Goal: Transaction & Acquisition: Book appointment/travel/reservation

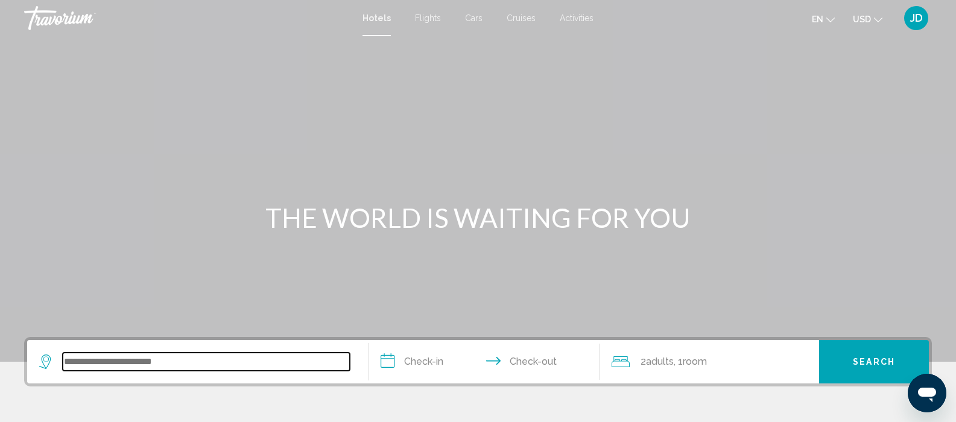
click at [136, 366] on input "Search widget" at bounding box center [206, 362] width 287 height 18
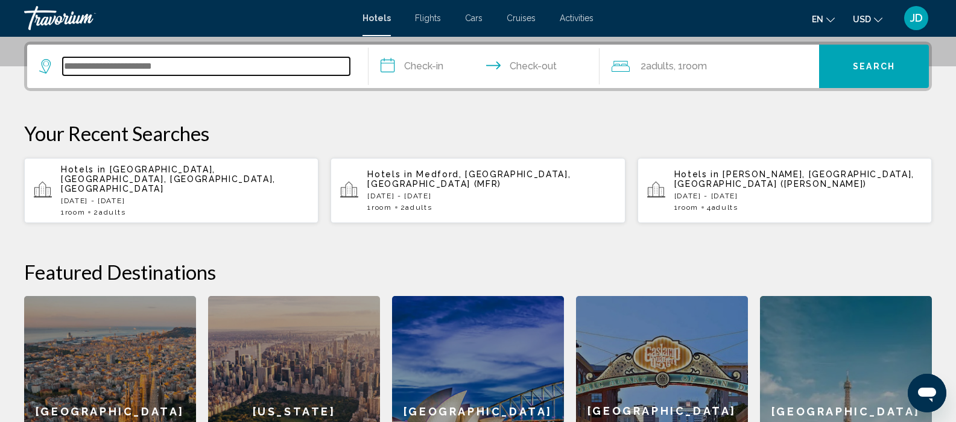
scroll to position [298, 0]
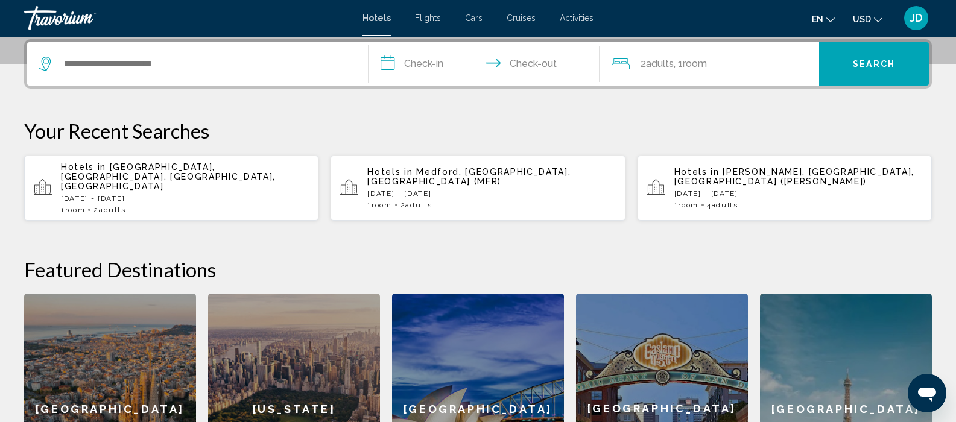
click at [174, 194] on p "[DATE] - [DATE]" at bounding box center [185, 198] width 248 height 8
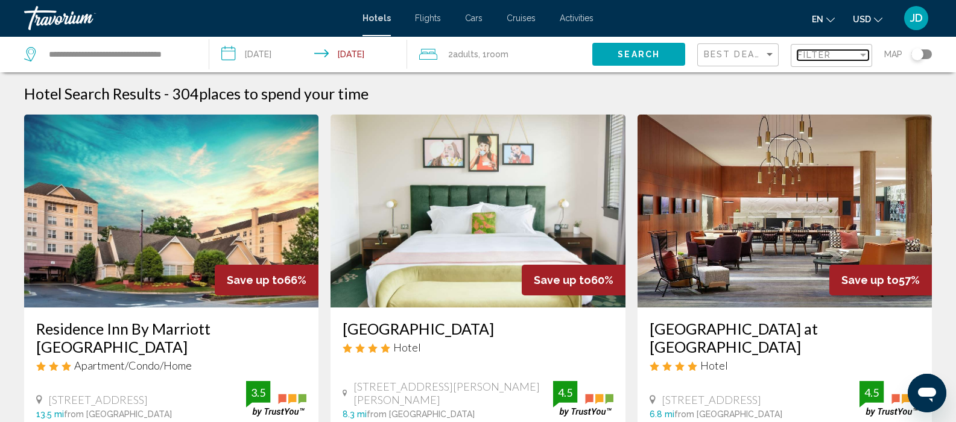
click at [856, 57] on div "Filter" at bounding box center [827, 55] width 60 height 10
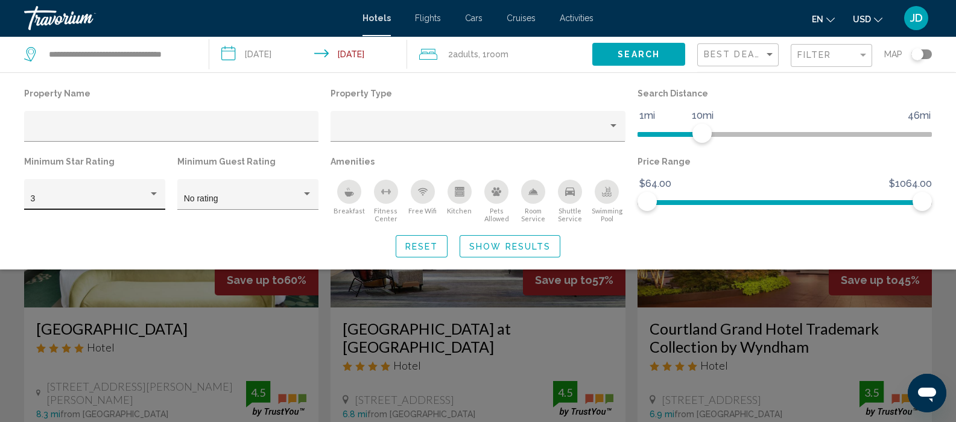
click at [154, 199] on div "Hotel Filters" at bounding box center [153, 194] width 11 height 10
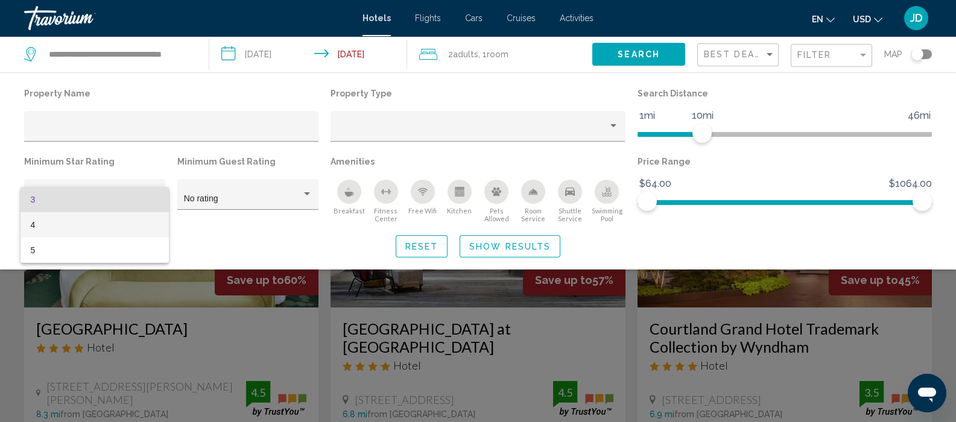
click at [53, 227] on span "4" at bounding box center [94, 224] width 128 height 25
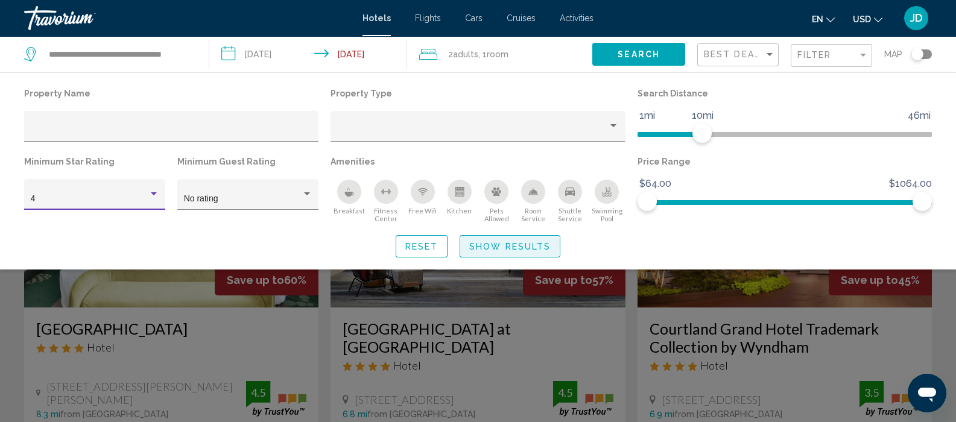
click at [499, 246] on span "Show Results" at bounding box center [509, 247] width 81 height 10
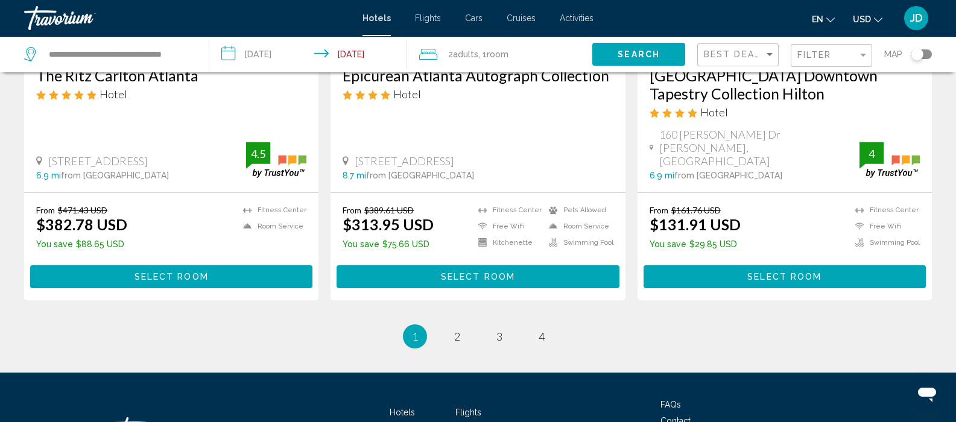
scroll to position [1600, 0]
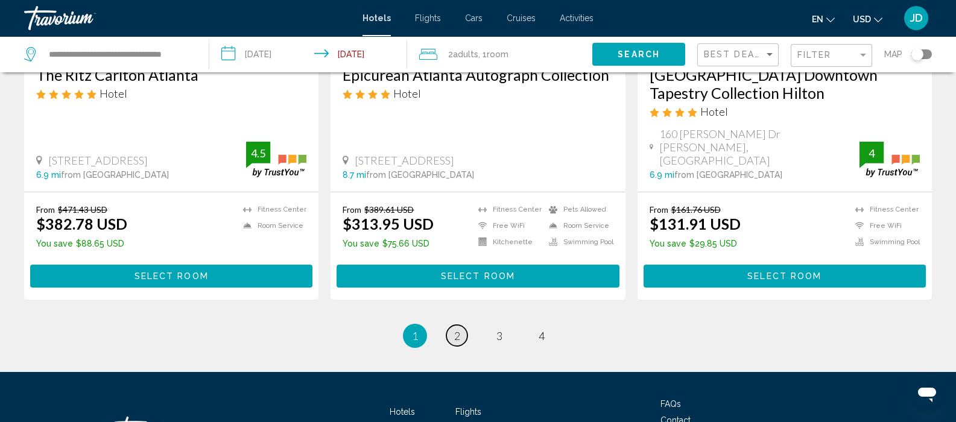
click at [457, 329] on span "2" at bounding box center [457, 335] width 6 height 13
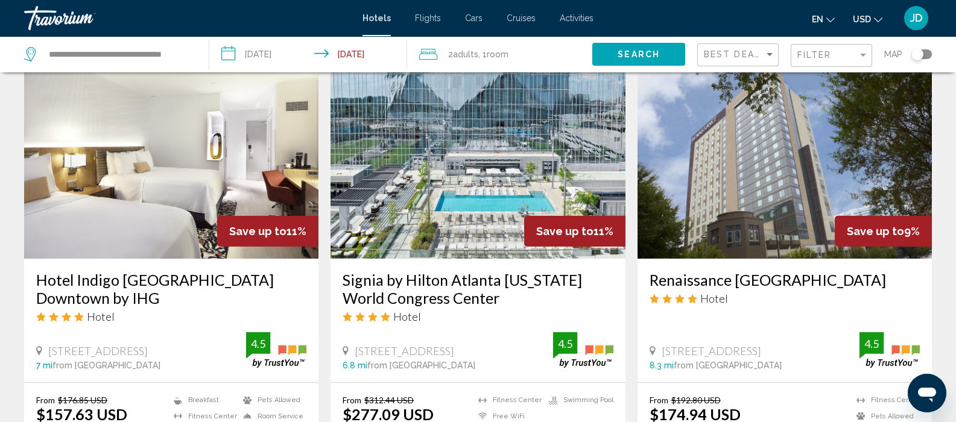
scroll to position [1345, 0]
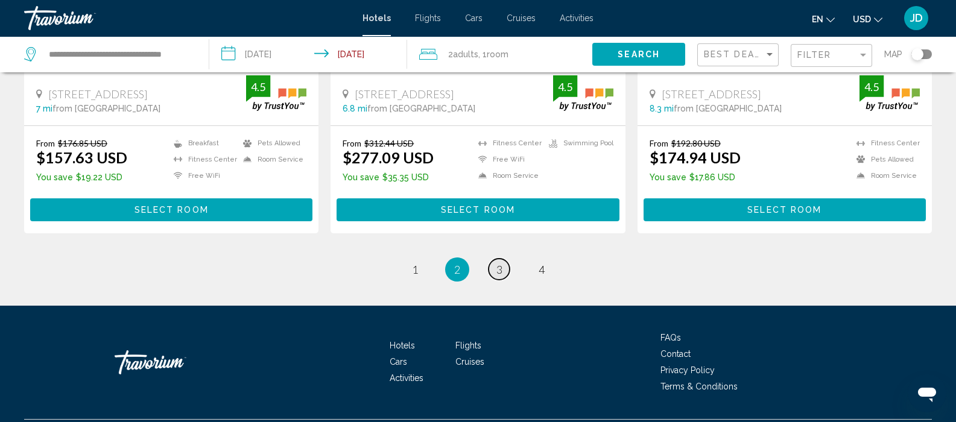
click at [498, 280] on link "page 3" at bounding box center [499, 269] width 21 height 21
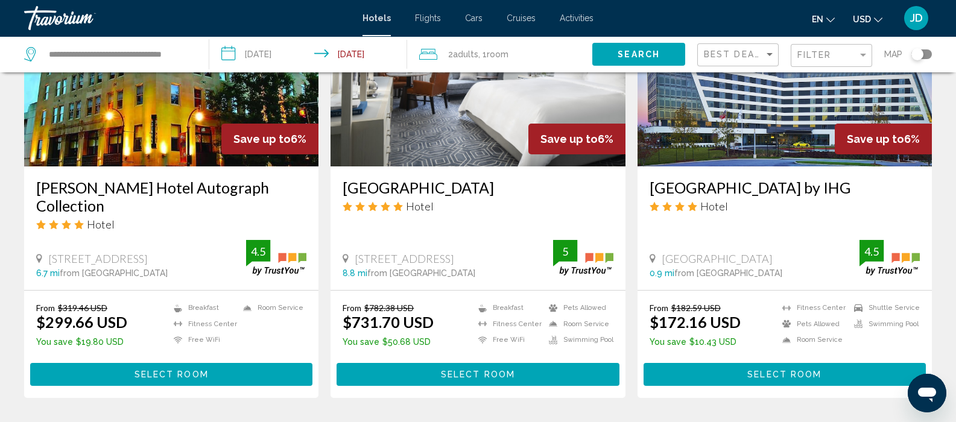
scroll to position [531, 0]
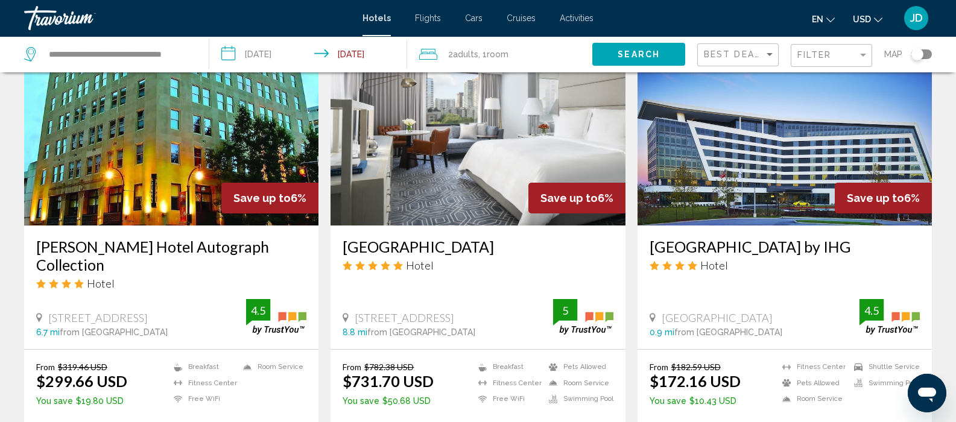
click at [745, 166] on img "Main content" at bounding box center [785, 129] width 294 height 193
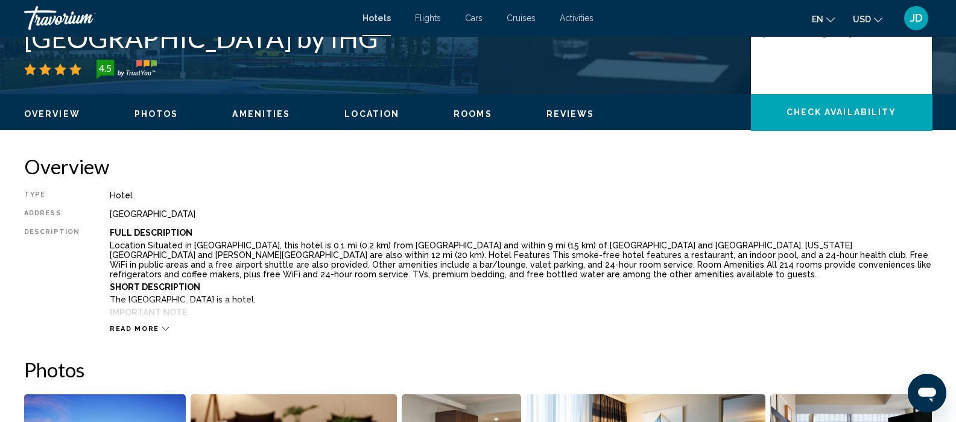
scroll to position [305, 0]
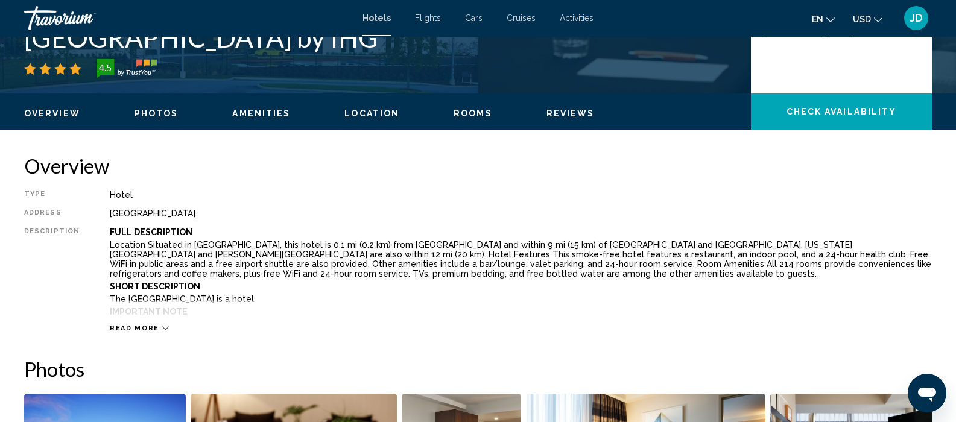
click at [162, 328] on icon "Main content" at bounding box center [165, 328] width 7 height 7
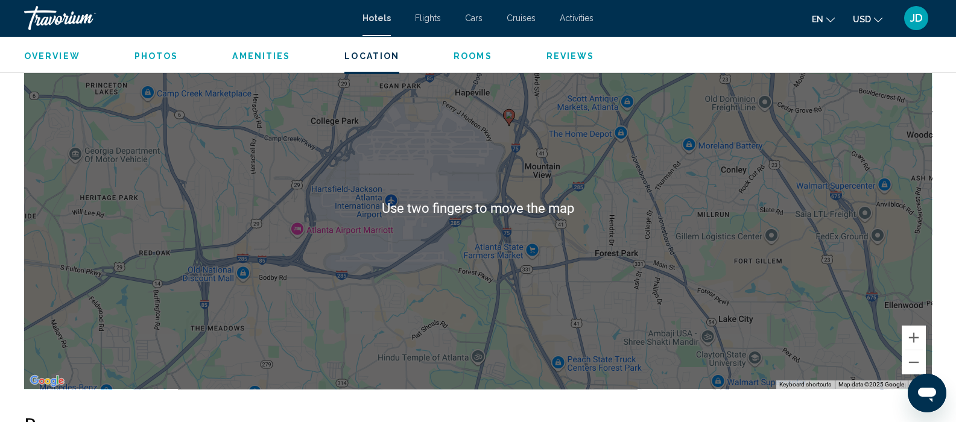
scroll to position [1206, 0]
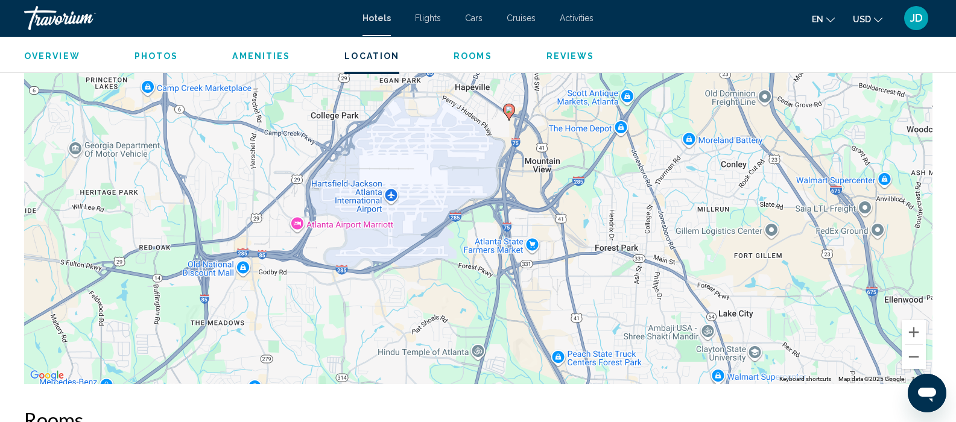
click at [267, 194] on div "To activate drag with keyboard, press Alt + Enter. Once in keyboard drag state,…" at bounding box center [478, 203] width 908 height 362
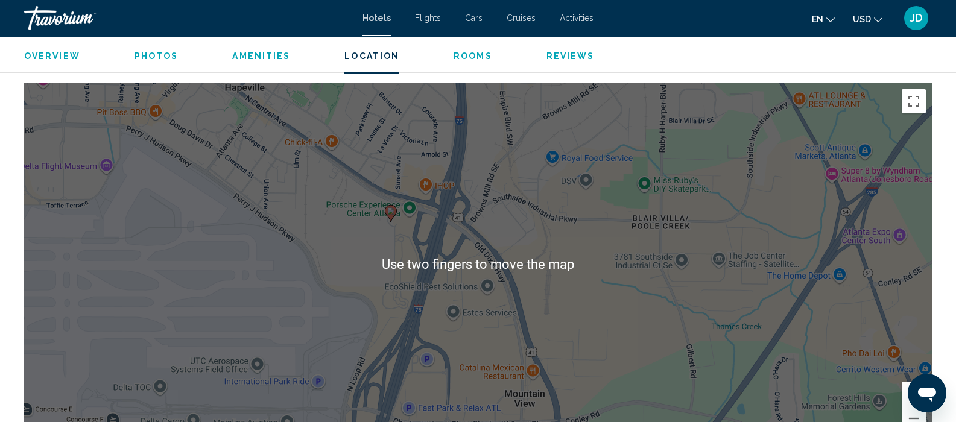
scroll to position [1144, 0]
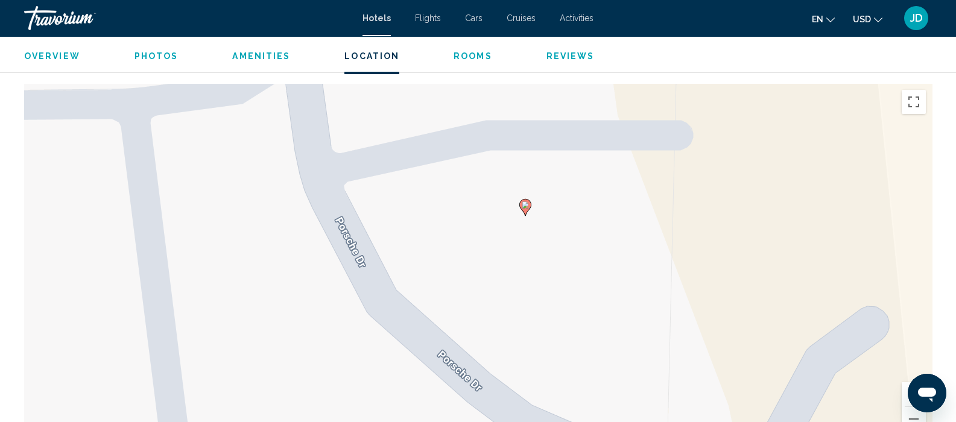
click at [524, 202] on image "Main content" at bounding box center [525, 204] width 7 height 7
click at [523, 210] on icon "Main content" at bounding box center [524, 208] width 11 height 16
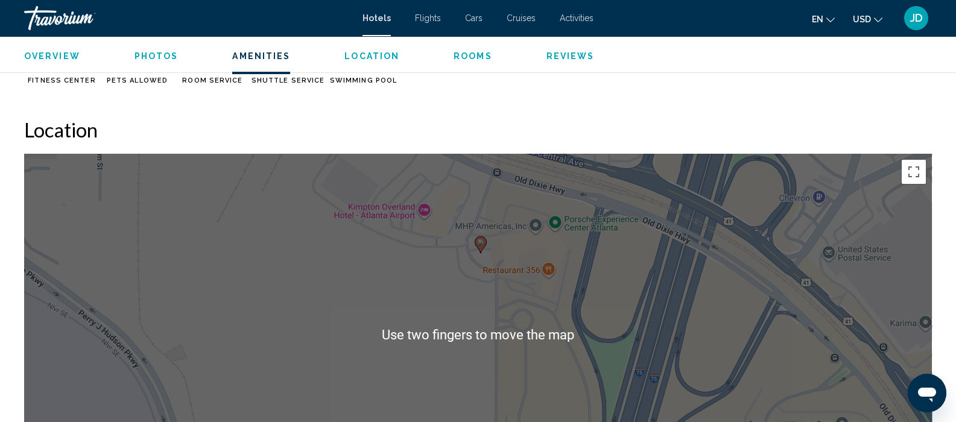
scroll to position [1075, 0]
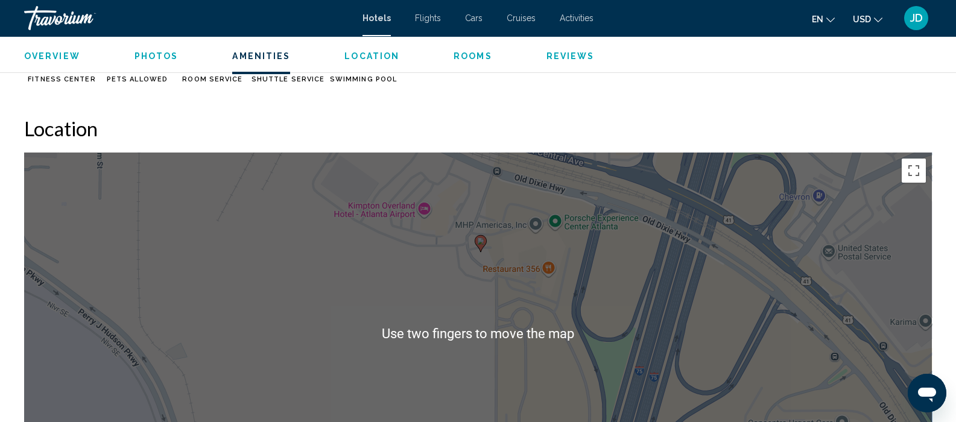
click at [317, 128] on h2 "Location" at bounding box center [478, 128] width 908 height 24
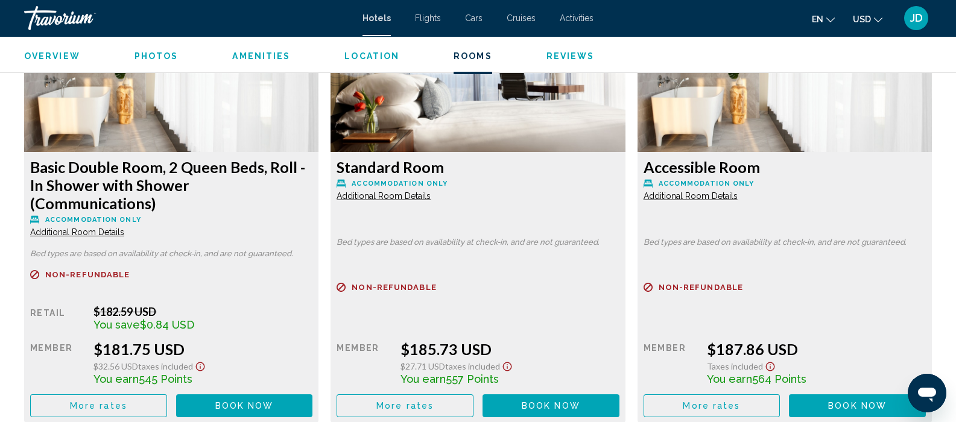
scroll to position [2119, 0]
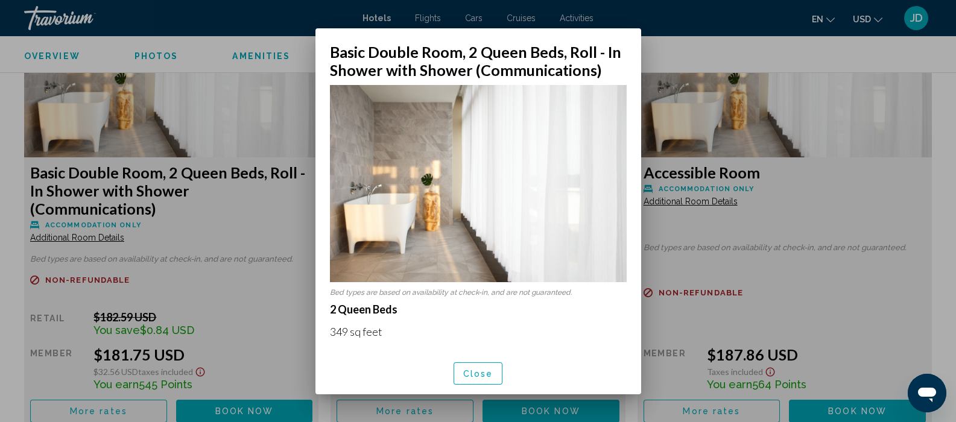
click at [735, 25] on div at bounding box center [478, 211] width 956 height 422
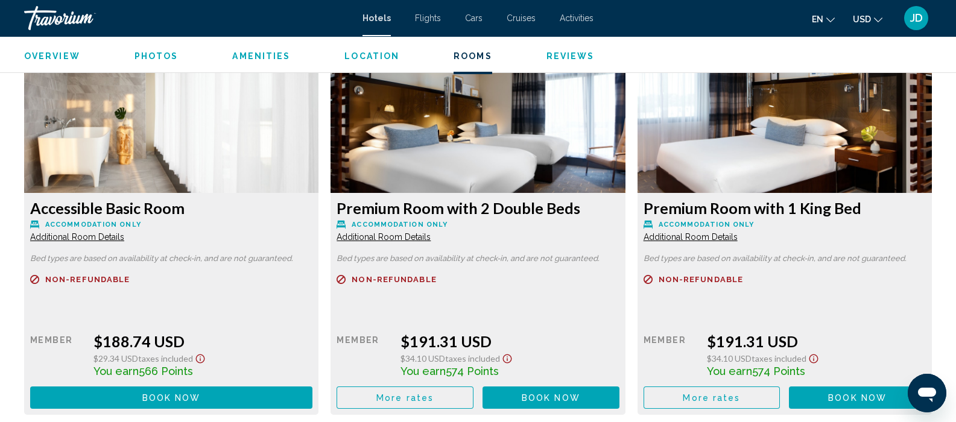
scroll to position [2527, 0]
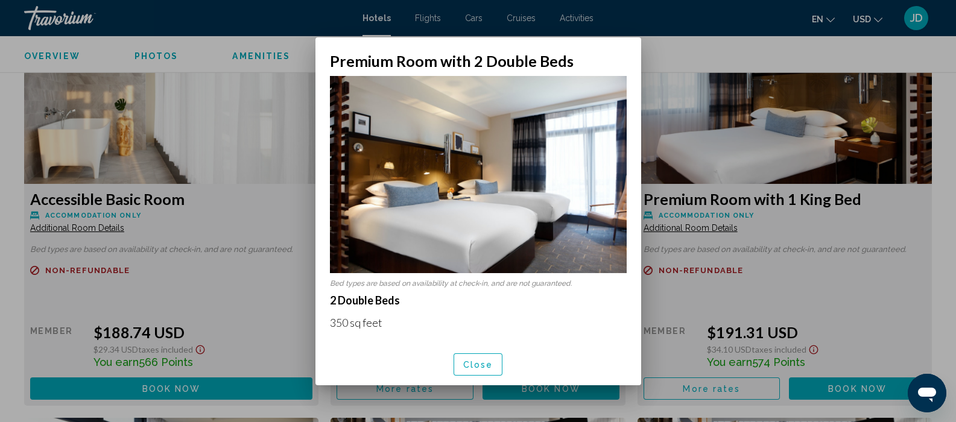
click at [479, 361] on span "Close" at bounding box center [478, 365] width 30 height 10
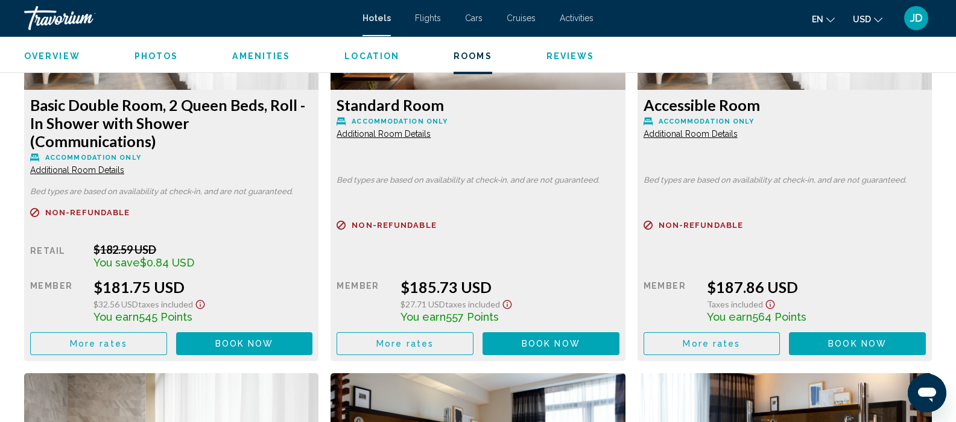
scroll to position [2183, 0]
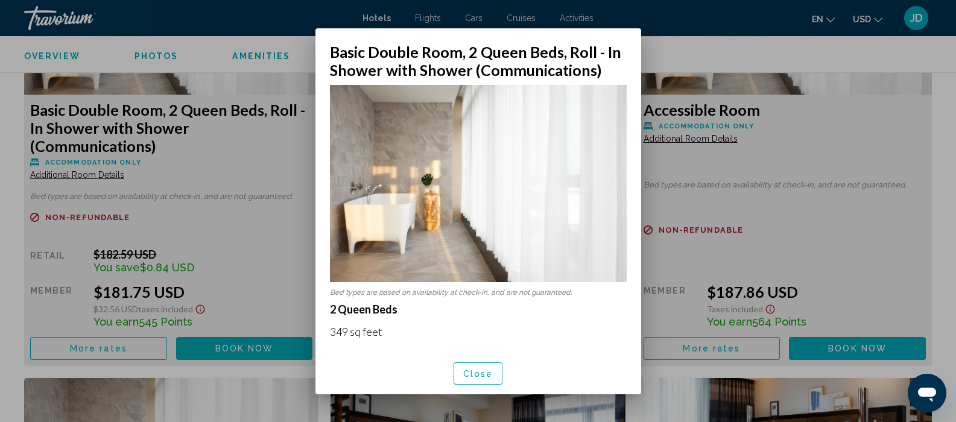
click at [472, 370] on span "Close" at bounding box center [478, 374] width 30 height 10
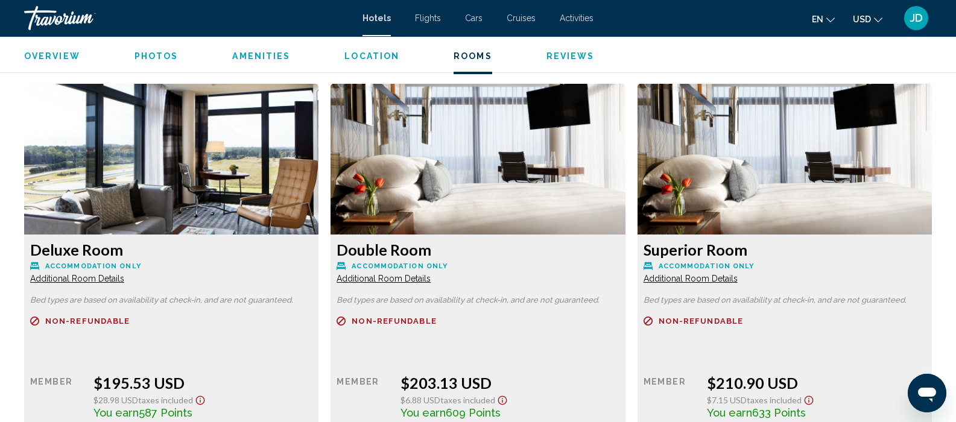
scroll to position [2881, 0]
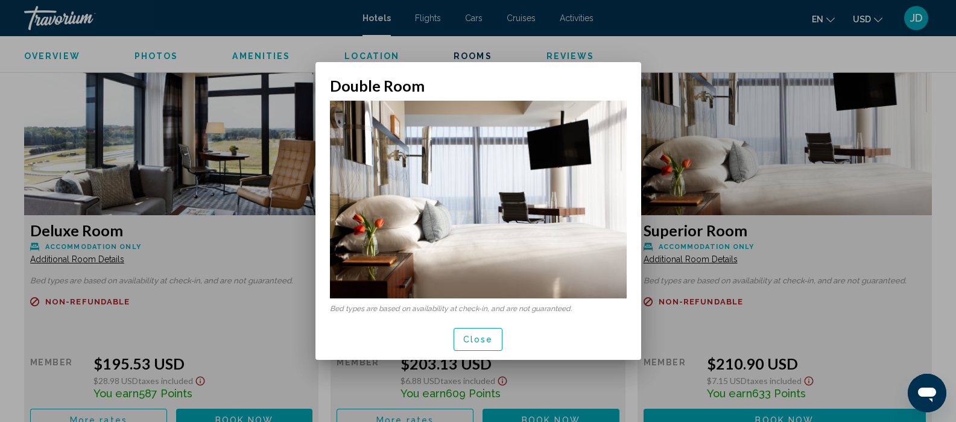
click at [473, 339] on span "Close" at bounding box center [478, 340] width 30 height 10
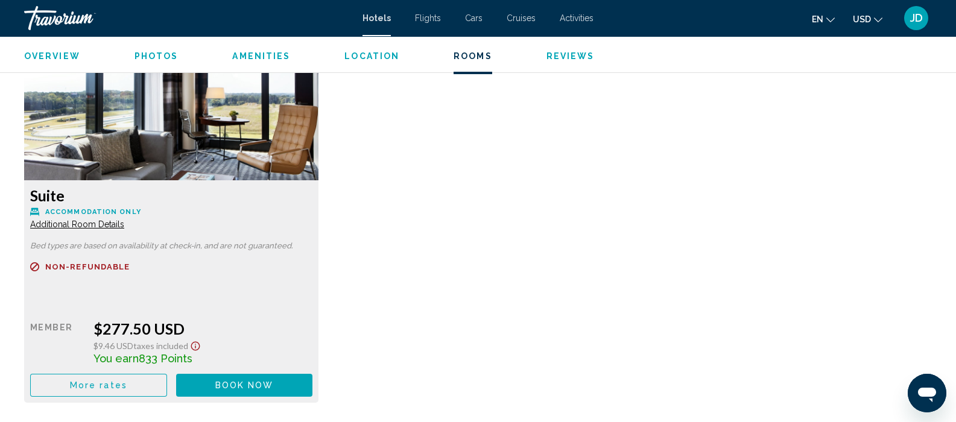
scroll to position [4107, 0]
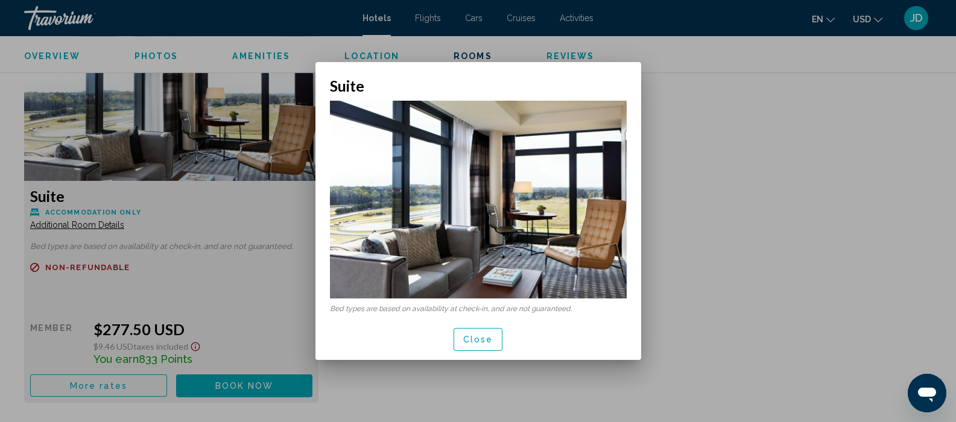
scroll to position [0, 0]
click at [463, 346] on button "Close" at bounding box center [478, 339] width 49 height 22
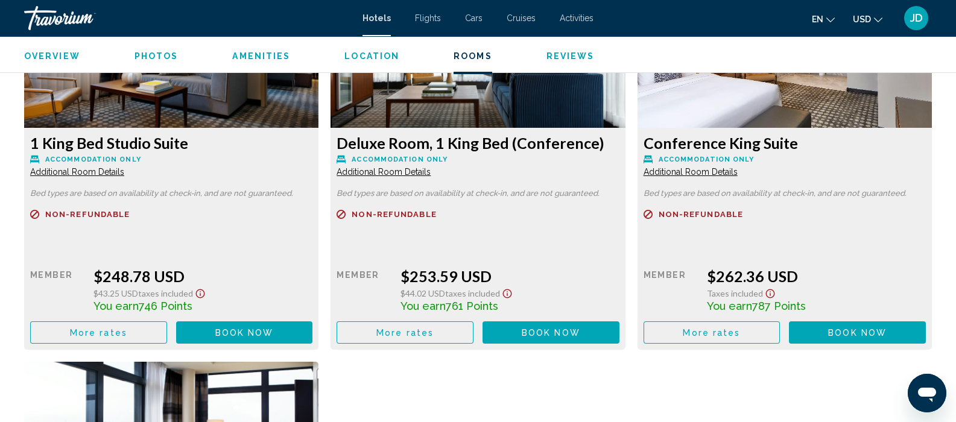
scroll to position [3777, 0]
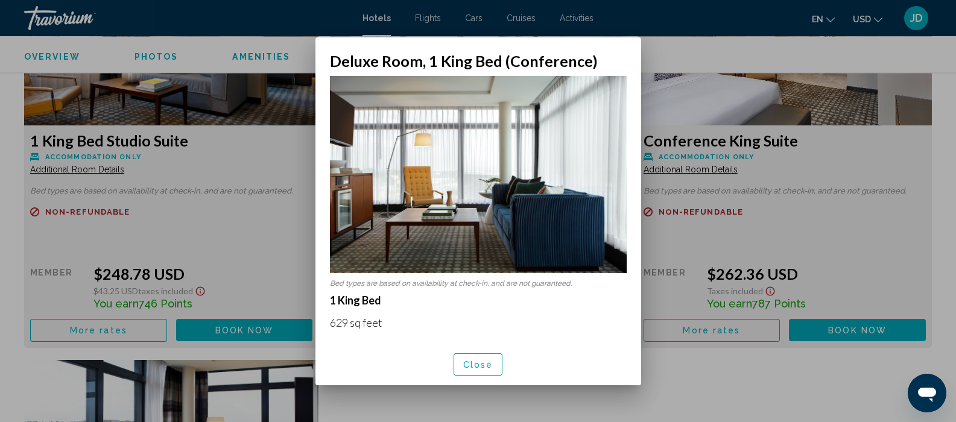
scroll to position [0, 0]
click at [665, 359] on div at bounding box center [478, 211] width 956 height 422
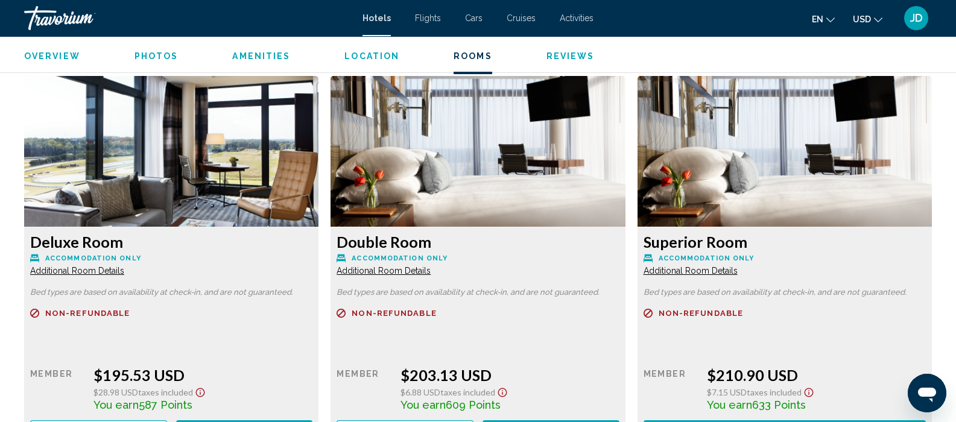
scroll to position [2870, 0]
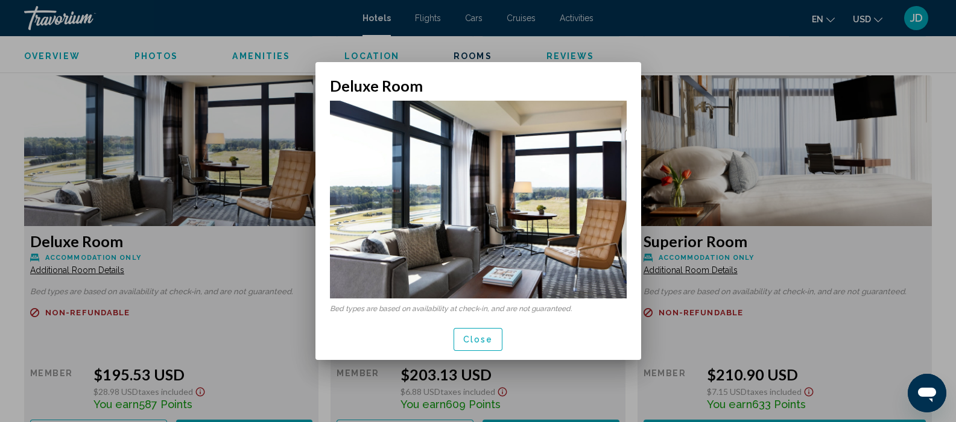
click at [483, 339] on span "Close" at bounding box center [478, 340] width 30 height 10
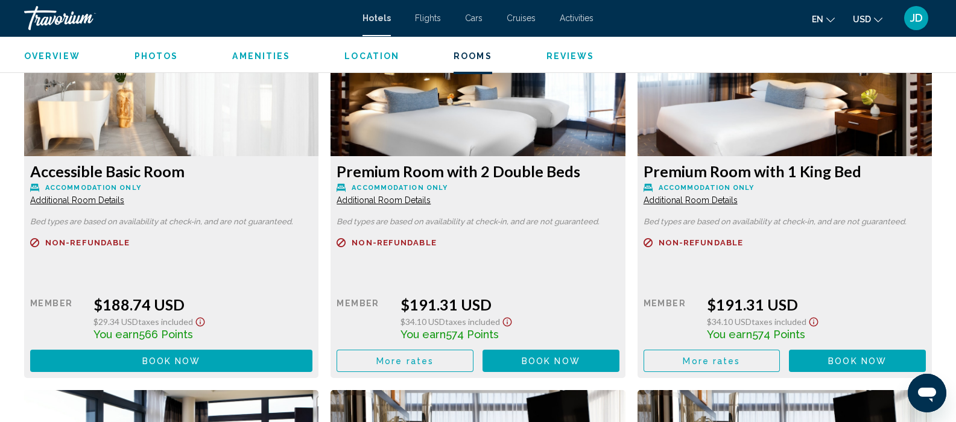
scroll to position [2568, 0]
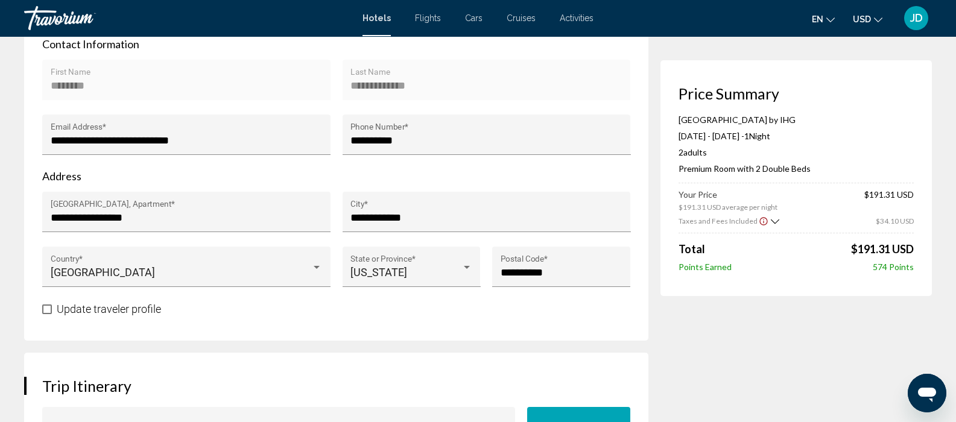
scroll to position [502, 0]
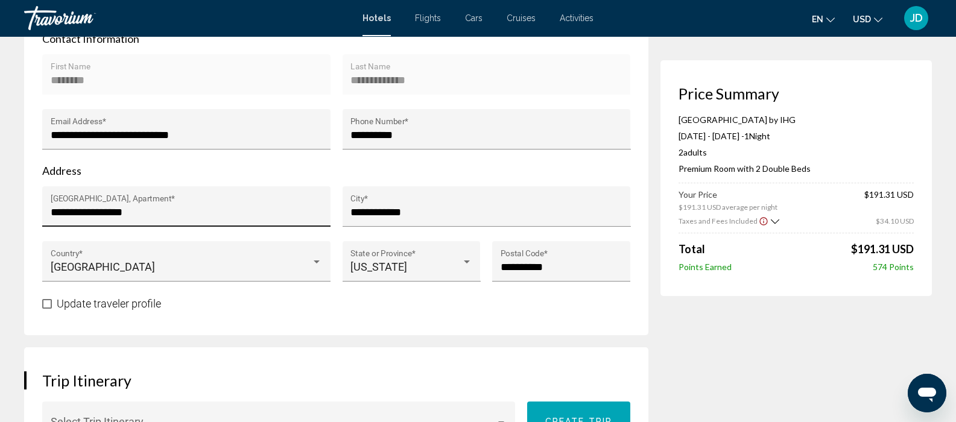
click at [157, 209] on input "**********" at bounding box center [187, 212] width 272 height 12
type input "*"
type input "**********"
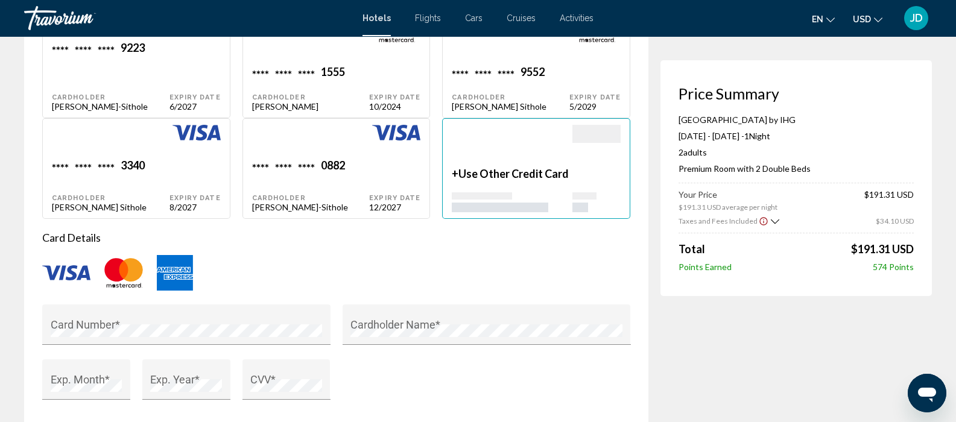
scroll to position [1309, 0]
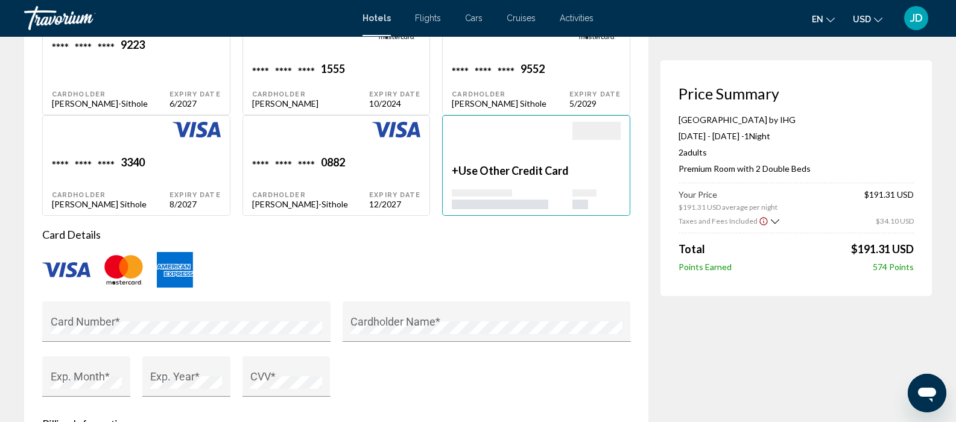
click at [495, 170] on span "Use Other Credit Card" at bounding box center [513, 170] width 110 height 13
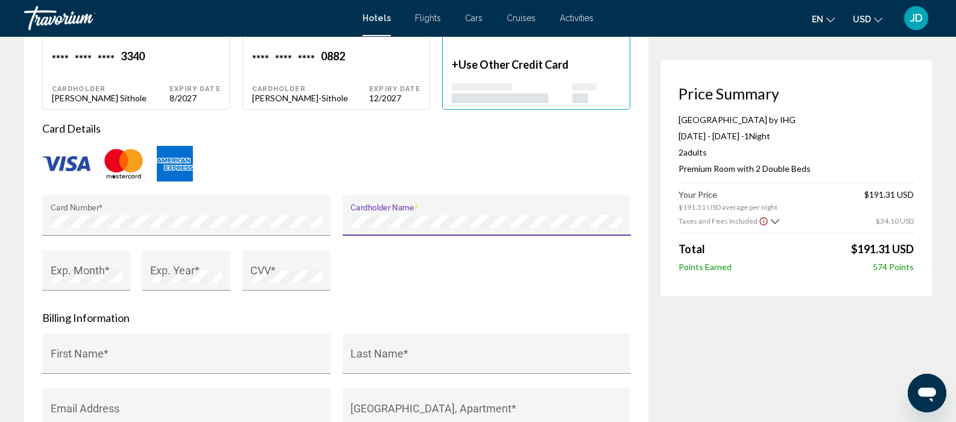
scroll to position [1419, 0]
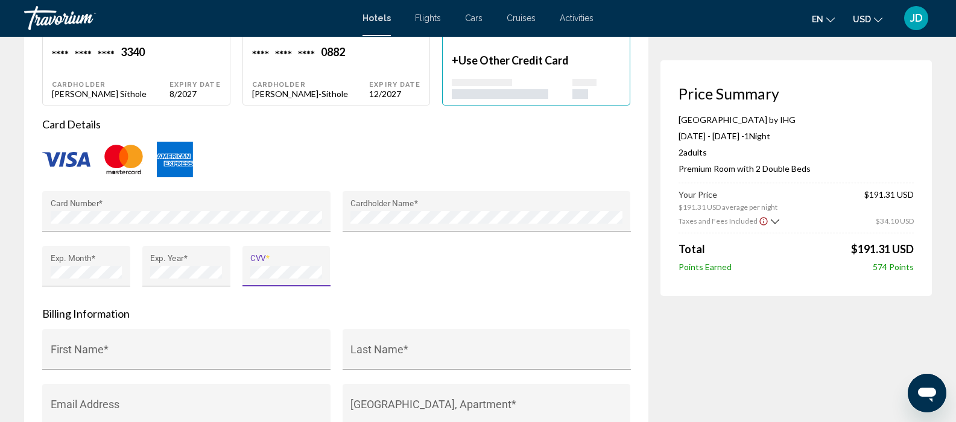
click at [369, 299] on form "Card Details Card Number * Cardholder Name * Exp. Month * Exp. Year * CVV * Bil…" at bounding box center [336, 341] width 588 height 446
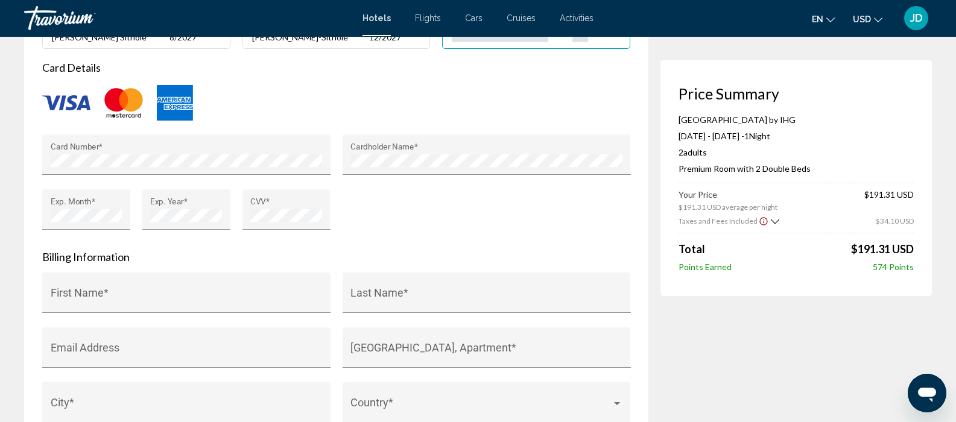
scroll to position [1476, 0]
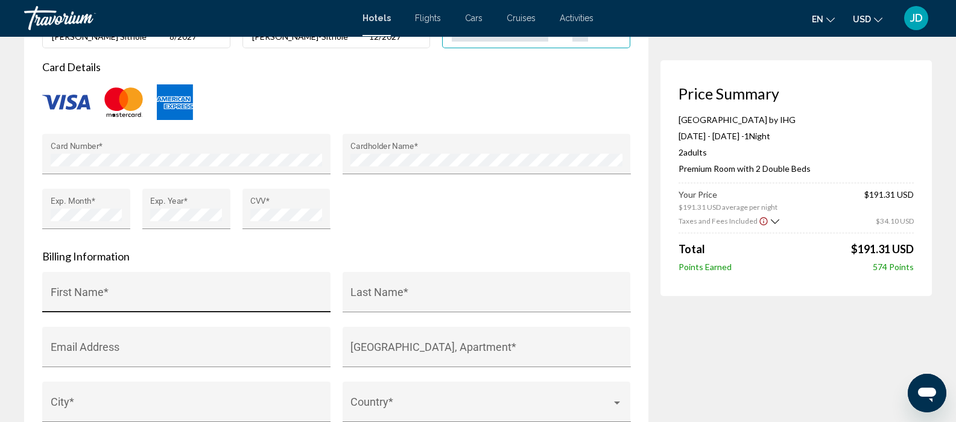
click at [180, 296] on input "First Name *" at bounding box center [187, 298] width 272 height 12
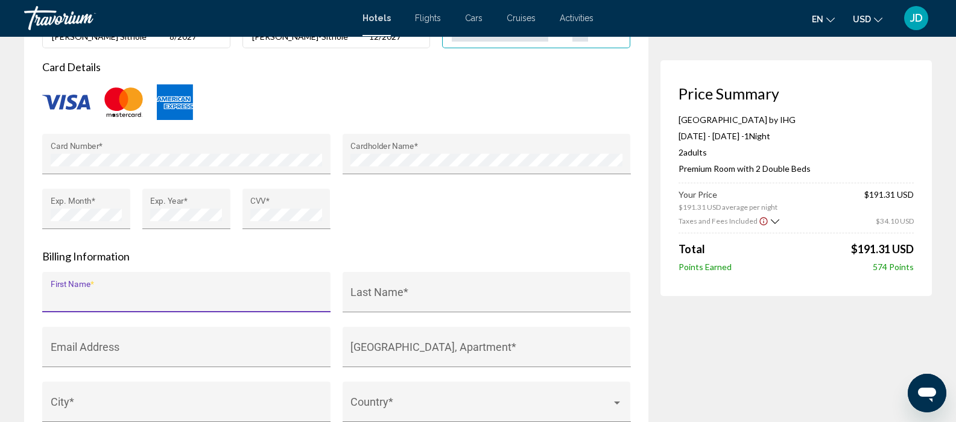
type input "********"
type input "**********"
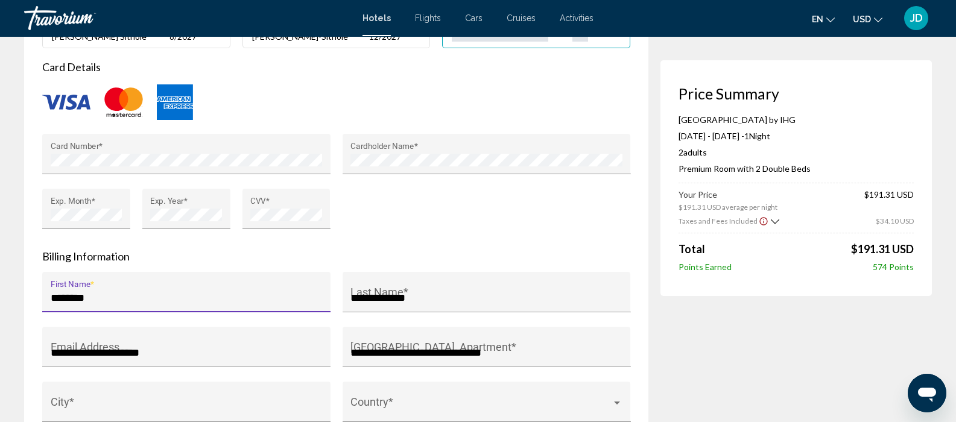
type input "**********"
type input "*********"
type input "*****"
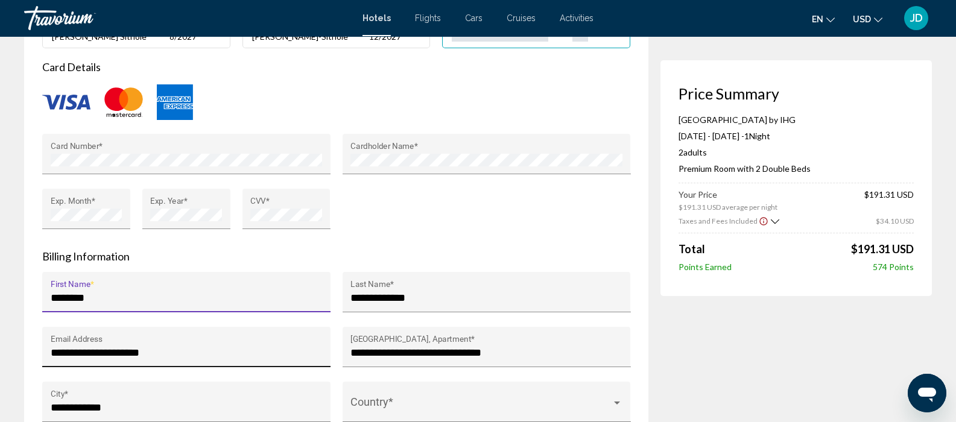
click at [165, 350] on input "**********" at bounding box center [187, 353] width 272 height 12
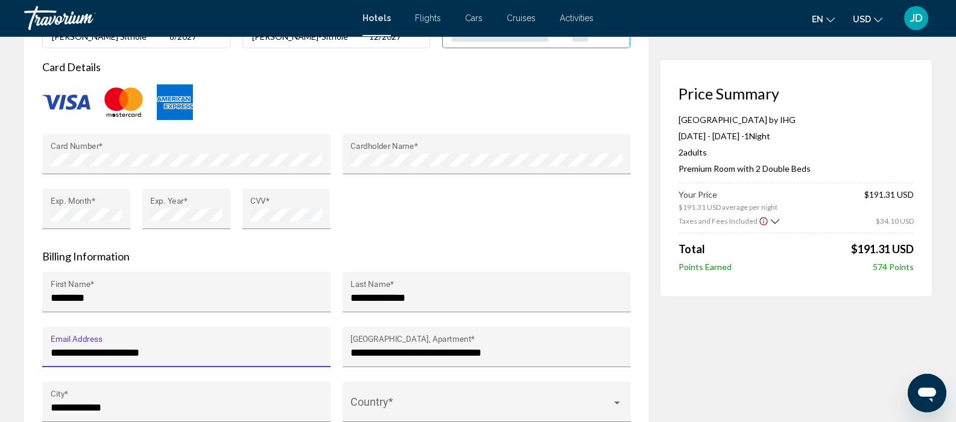
type input "**********"
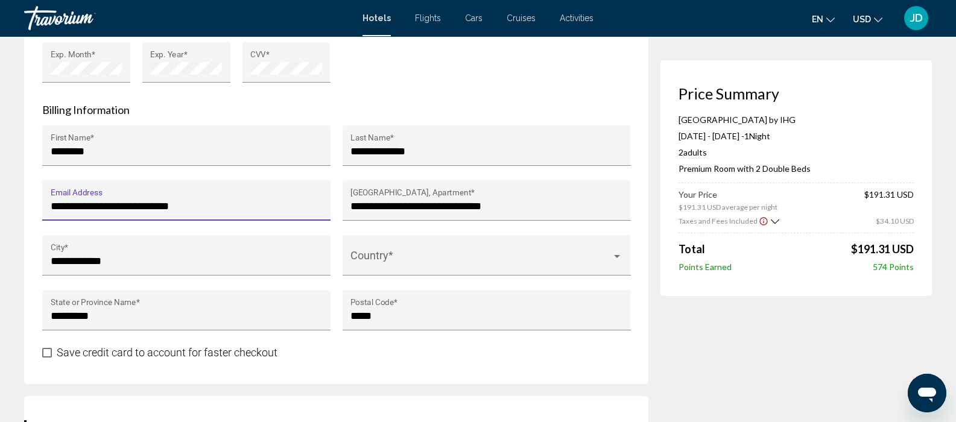
scroll to position [1624, 0]
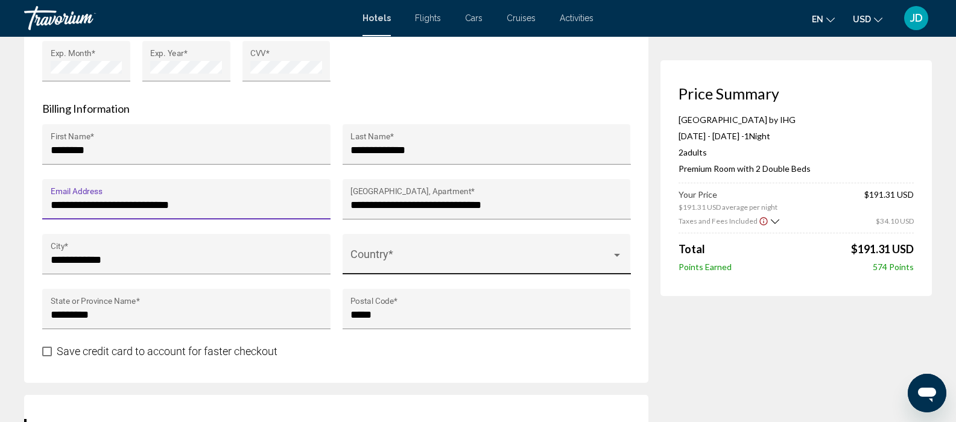
click at [403, 254] on span "Main content" at bounding box center [480, 260] width 261 height 12
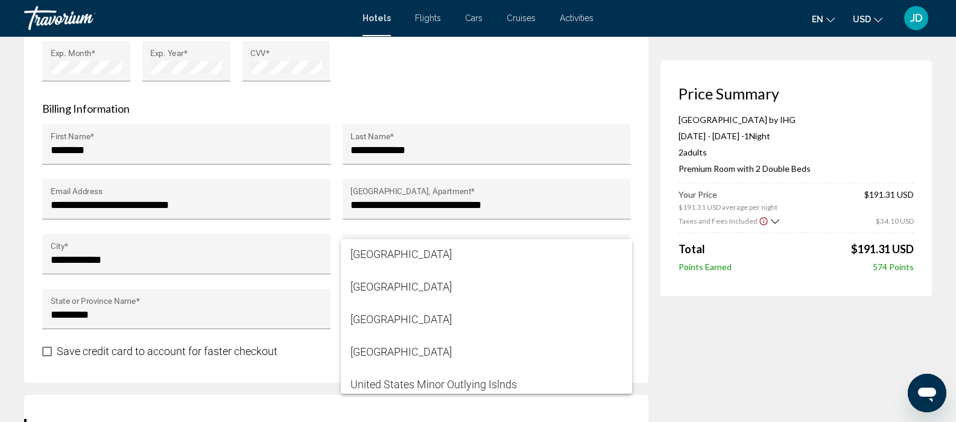
scroll to position [7792, 0]
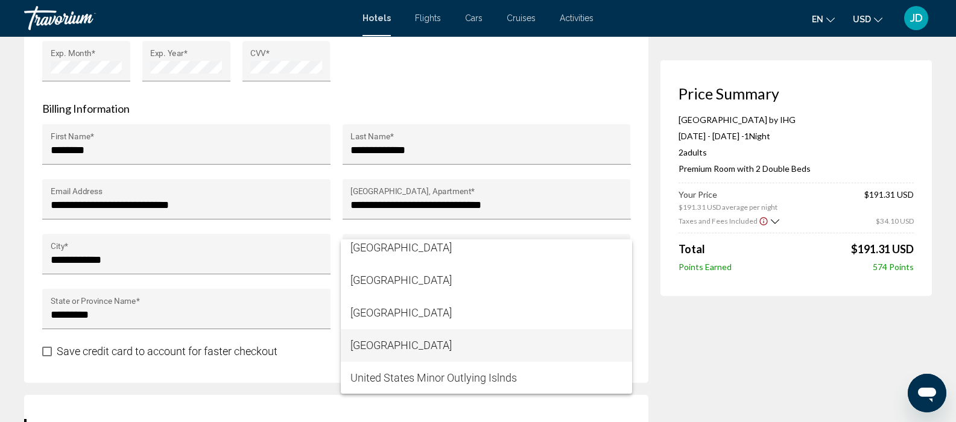
click at [398, 347] on span "[GEOGRAPHIC_DATA]" at bounding box center [486, 345] width 272 height 33
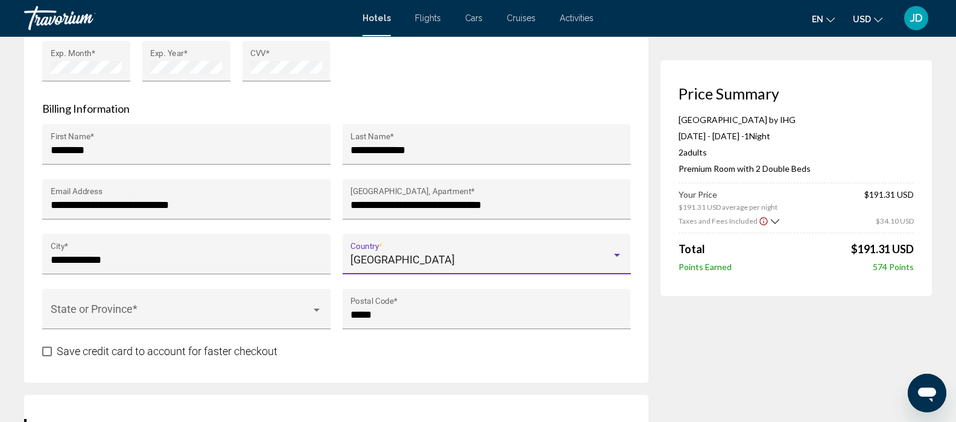
click at [48, 350] on span "Main content" at bounding box center [47, 352] width 10 height 10
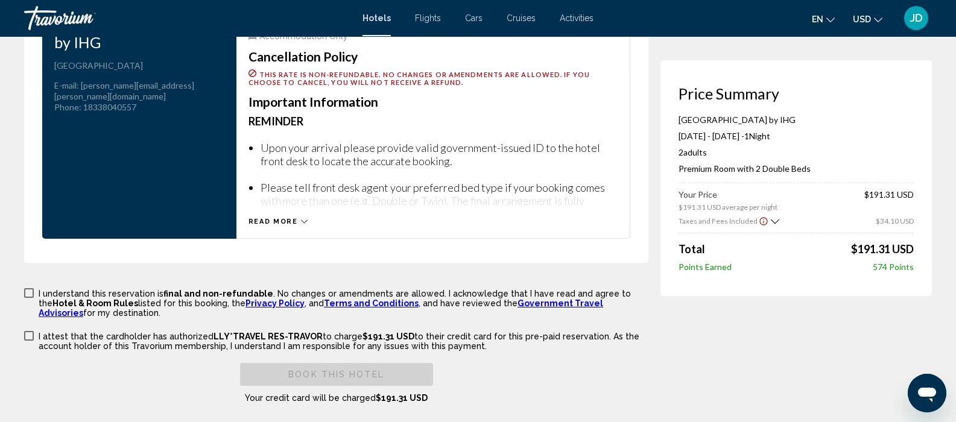
scroll to position [2074, 0]
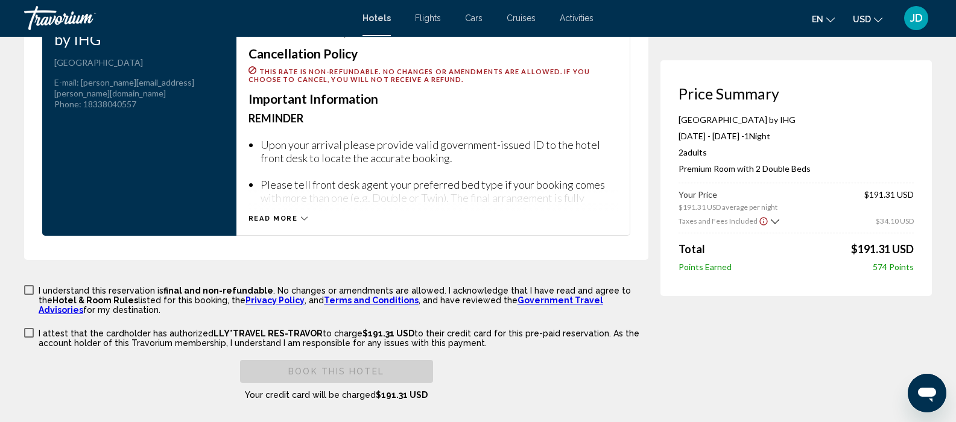
click at [302, 215] on icon "Main content" at bounding box center [304, 218] width 7 height 7
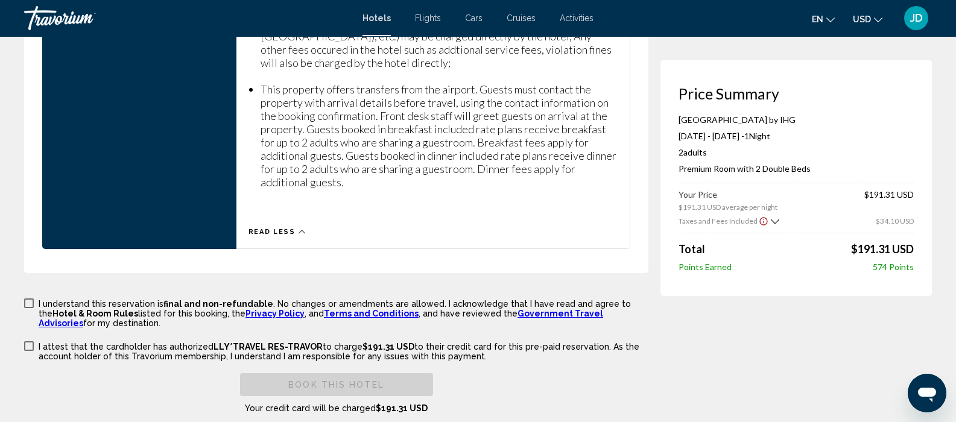
scroll to position [2528, 0]
click at [30, 298] on span "Main content" at bounding box center [29, 303] width 10 height 10
click at [30, 341] on span "Main content" at bounding box center [29, 346] width 10 height 10
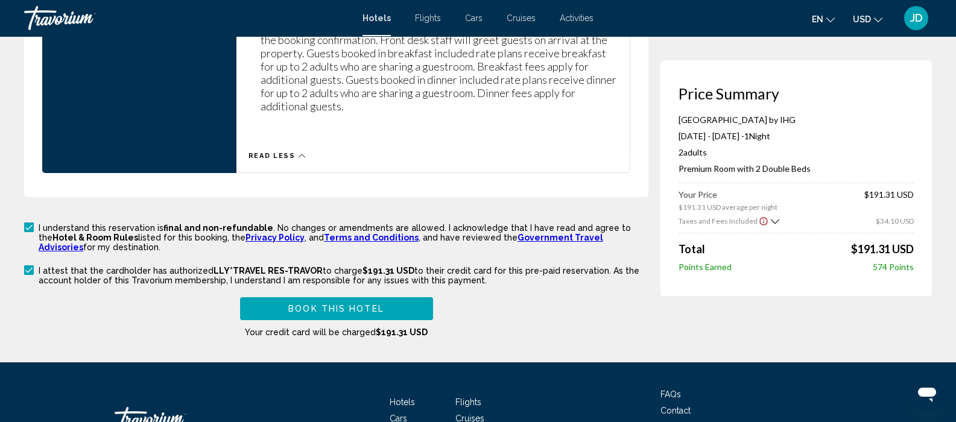
scroll to position [2604, 0]
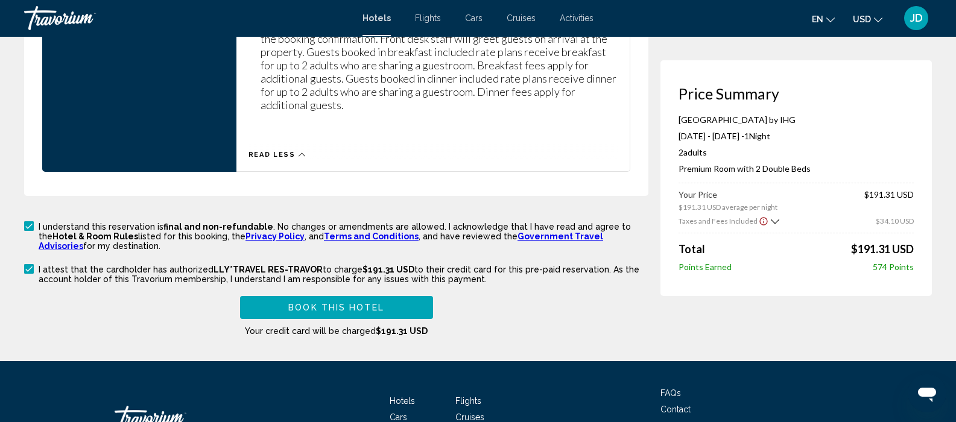
click at [332, 303] on span "Book this hotel" at bounding box center [336, 308] width 96 height 10
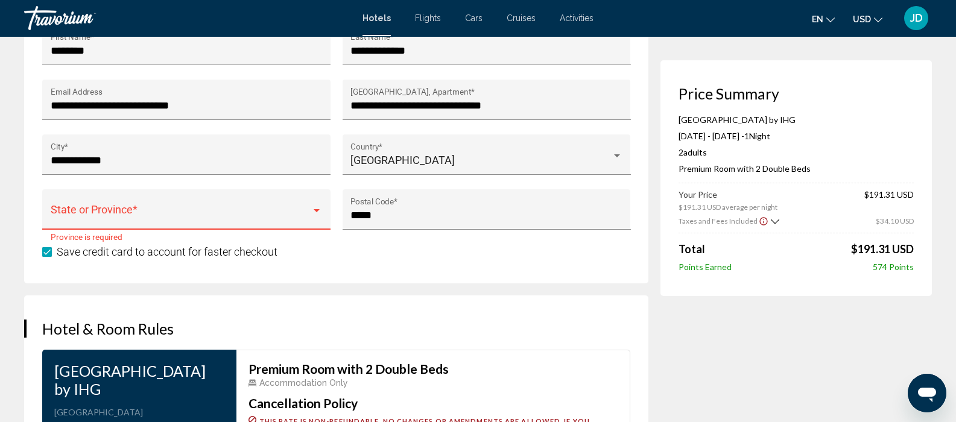
click at [157, 216] on span "Main content" at bounding box center [181, 215] width 261 height 12
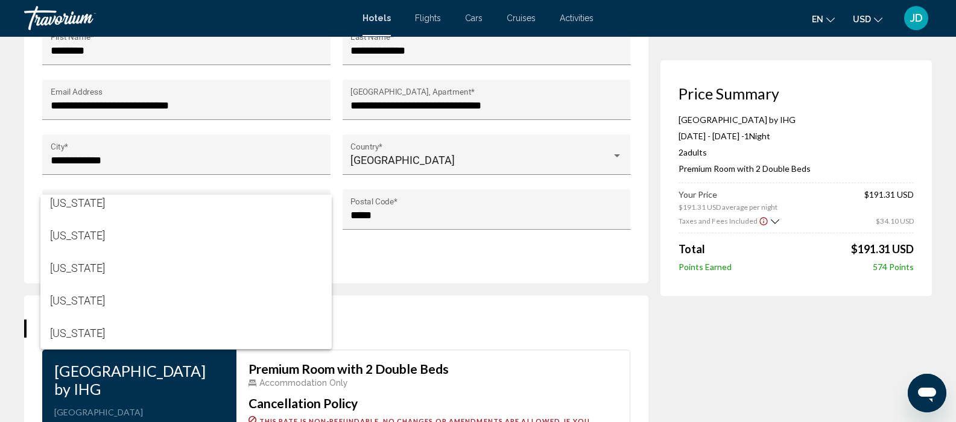
scroll to position [1387, 0]
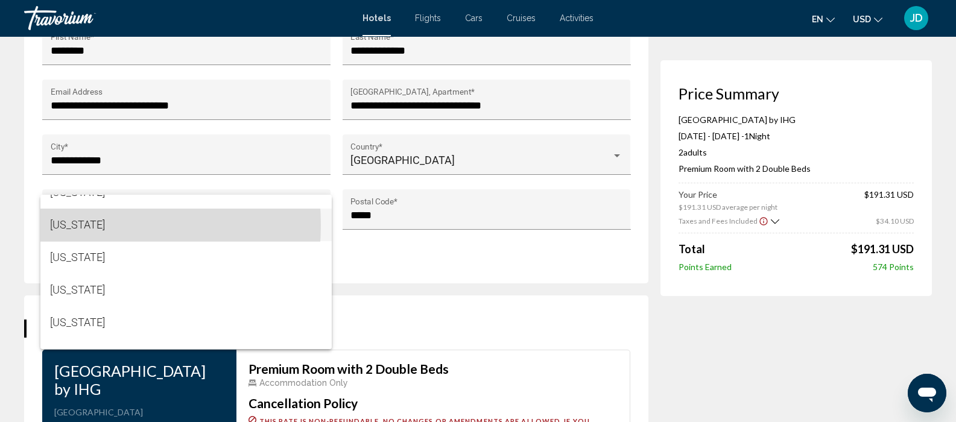
click at [60, 225] on span "[US_STATE]" at bounding box center [186, 225] width 272 height 33
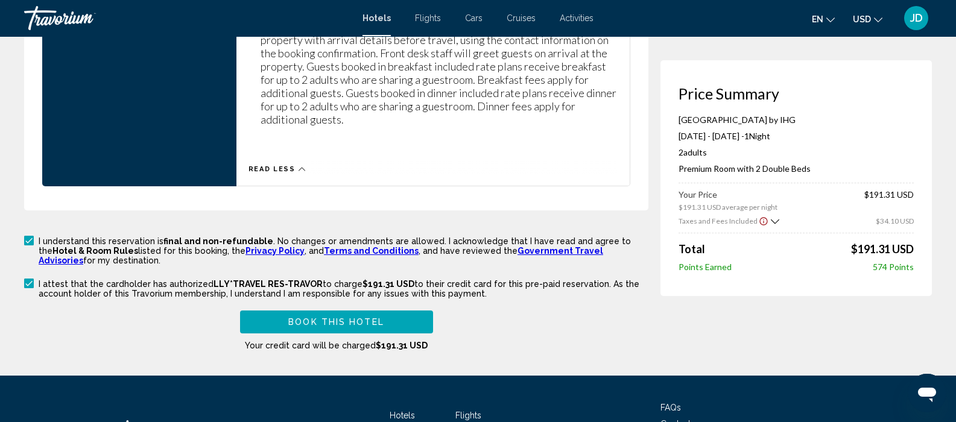
scroll to position [2602, 0]
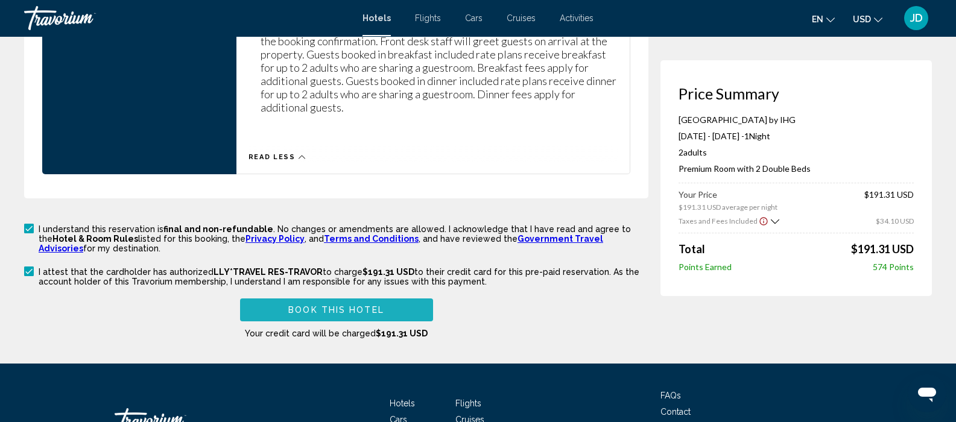
click at [329, 306] on span "Book this hotel" at bounding box center [336, 311] width 96 height 10
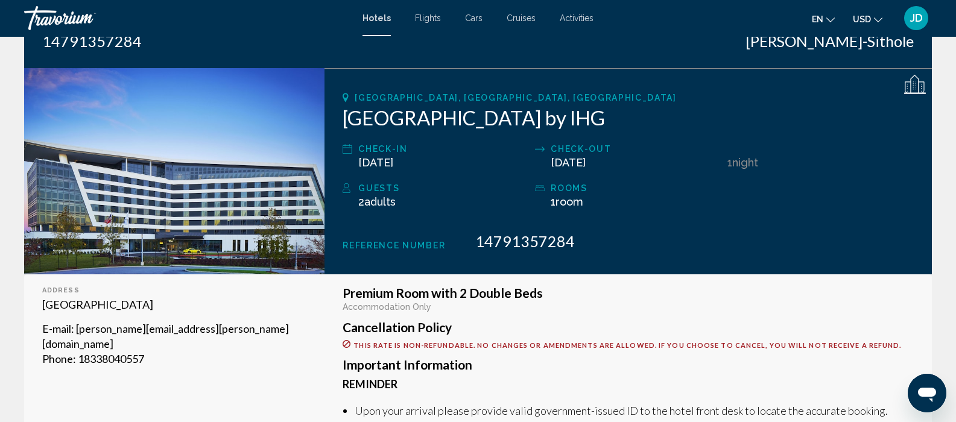
scroll to position [126, 0]
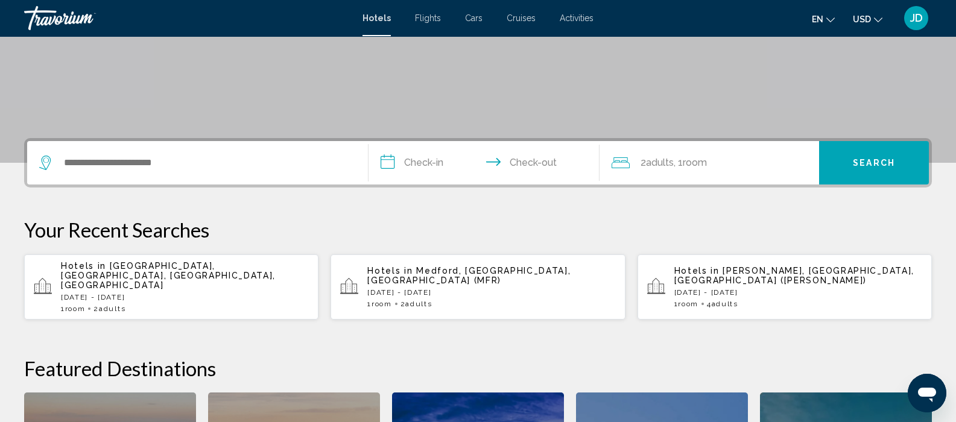
scroll to position [204, 0]
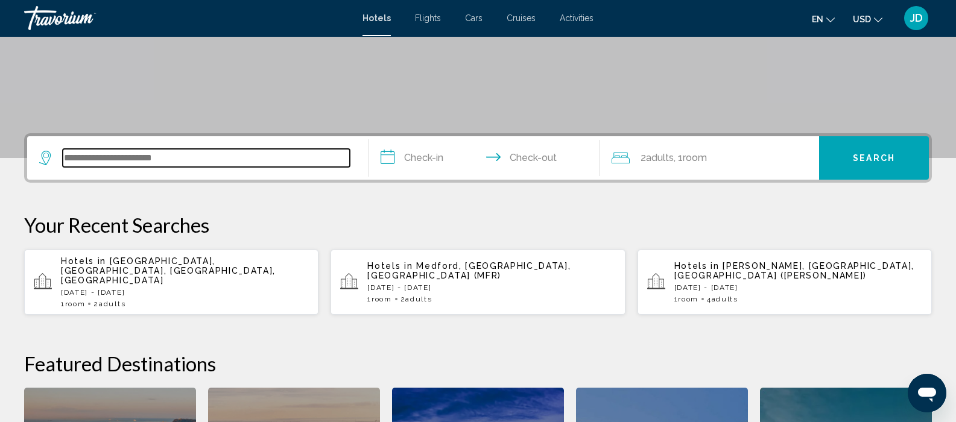
click at [100, 154] on input "Search widget" at bounding box center [206, 158] width 287 height 18
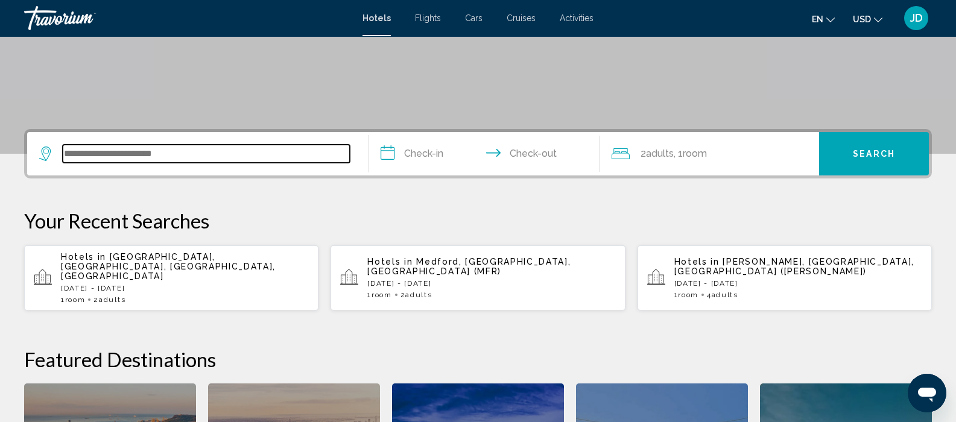
scroll to position [298, 0]
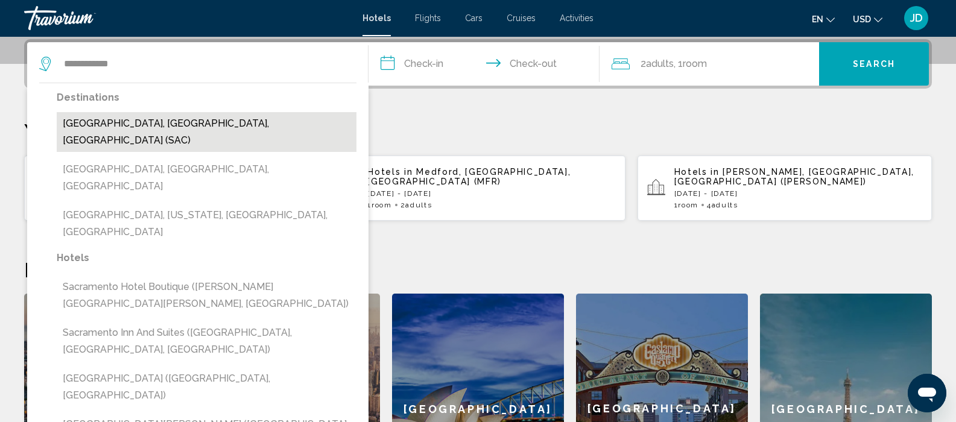
click at [122, 124] on button "Sacramento, CA, United States (SAC)" at bounding box center [207, 132] width 300 height 40
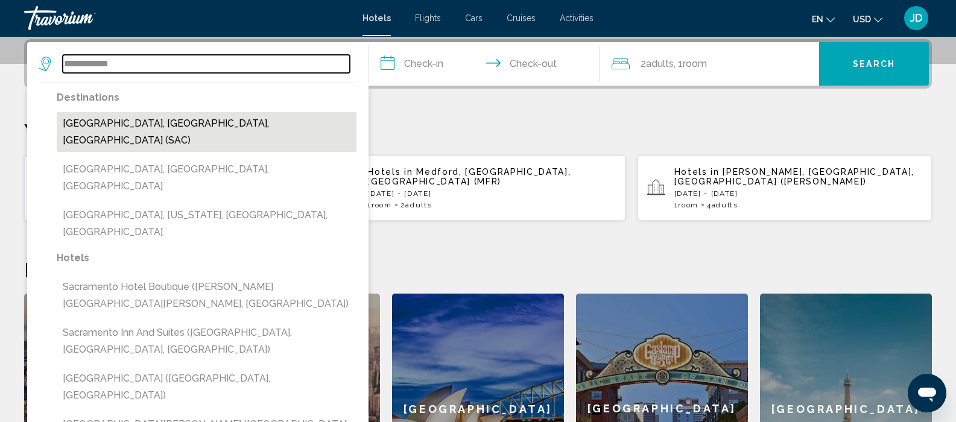
type input "**********"
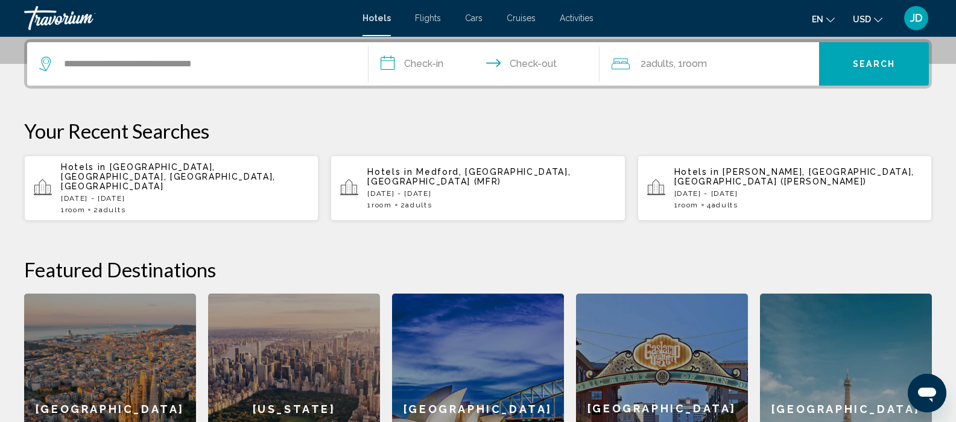
click at [432, 64] on input "**********" at bounding box center [487, 65] width 236 height 47
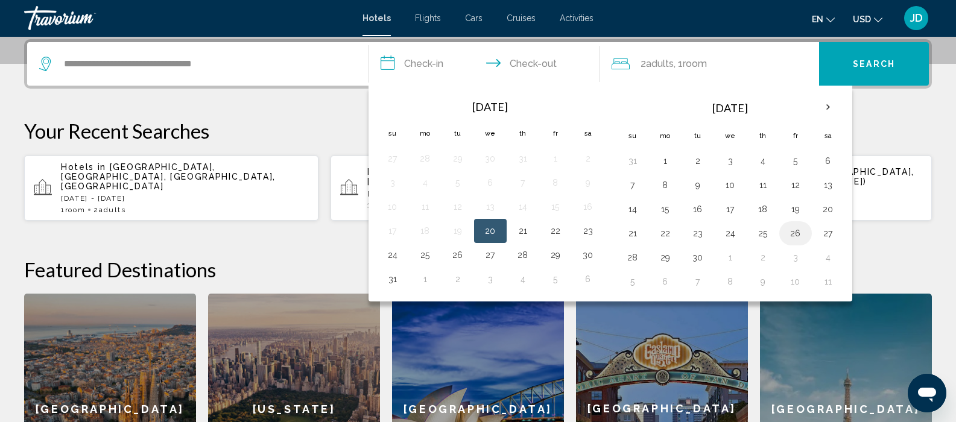
click at [799, 236] on button "26" at bounding box center [795, 233] width 19 height 17
click at [632, 257] on button "28" at bounding box center [632, 257] width 19 height 17
type input "**********"
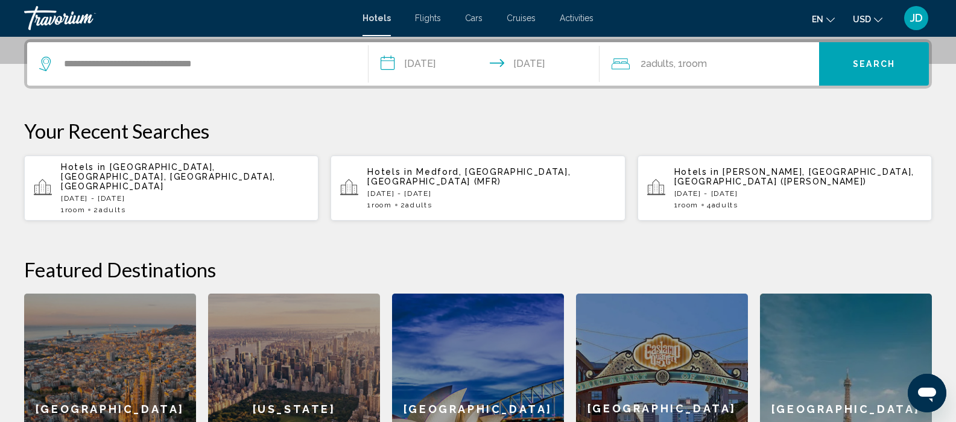
click at [865, 66] on span "Search" at bounding box center [874, 65] width 42 height 10
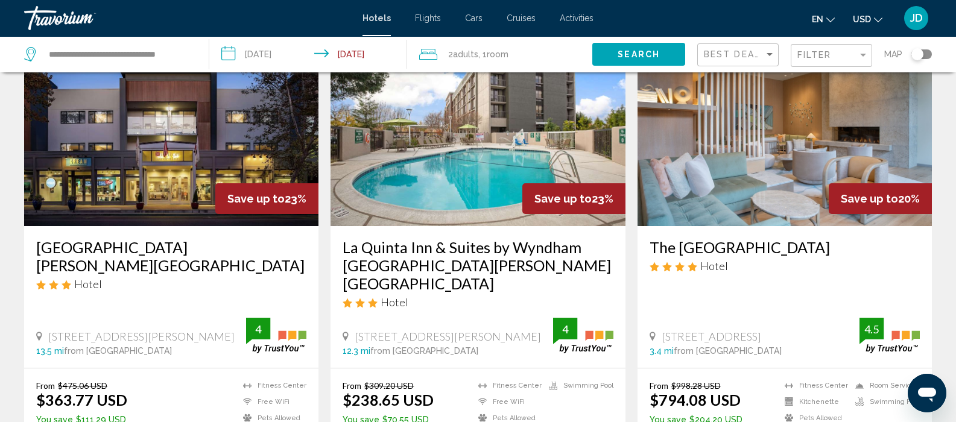
scroll to position [66, 0]
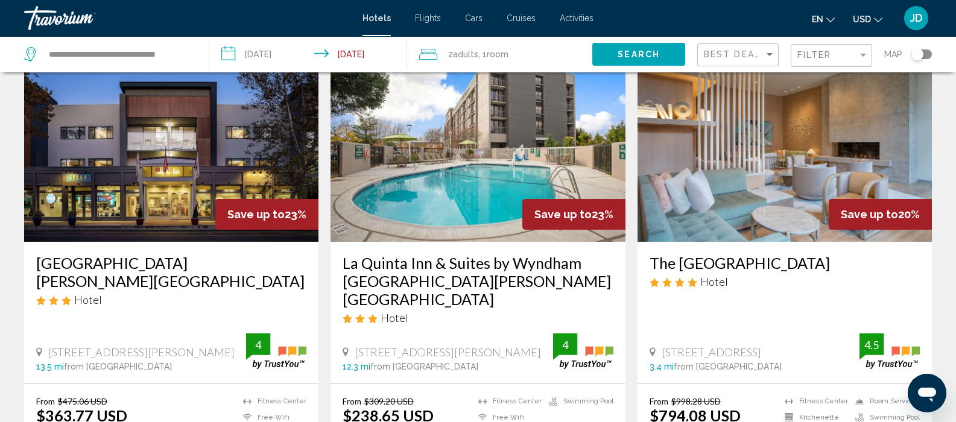
click at [123, 186] on img "Main content" at bounding box center [171, 145] width 294 height 193
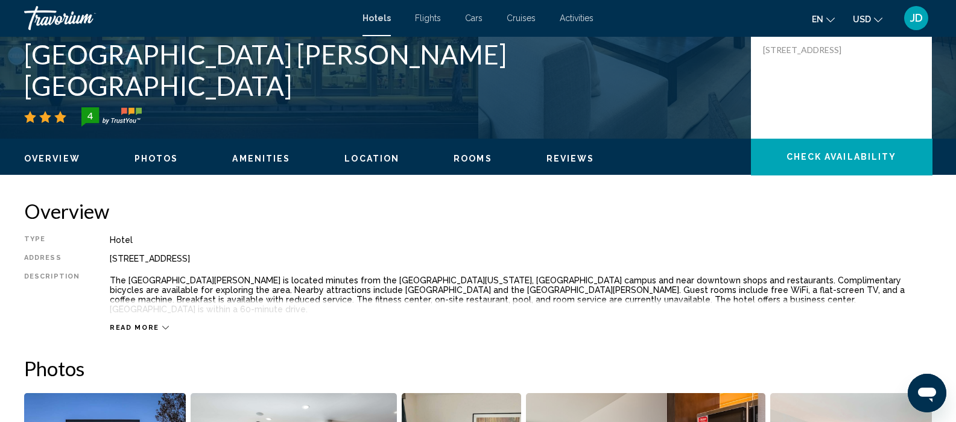
scroll to position [262, 0]
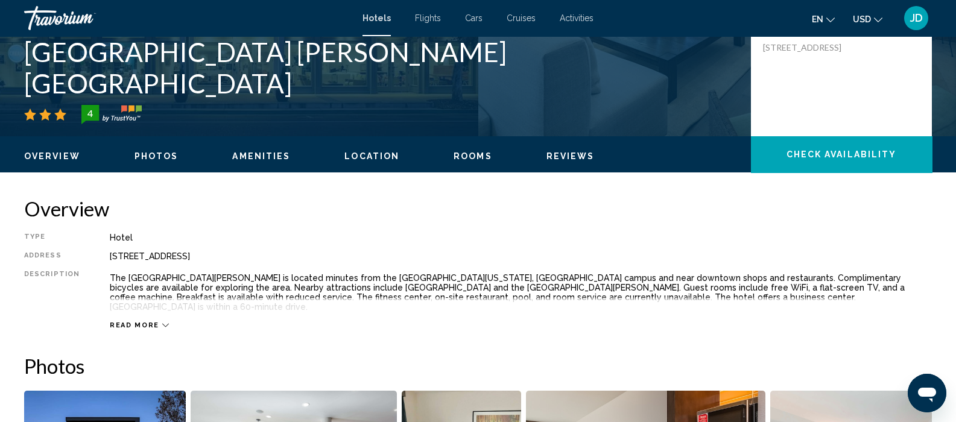
click at [162, 322] on icon "Main content" at bounding box center [165, 325] width 7 height 7
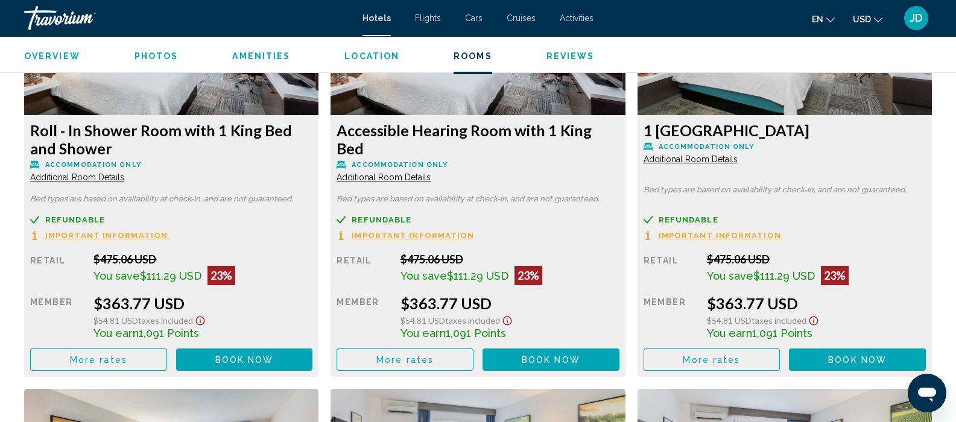
scroll to position [1703, 0]
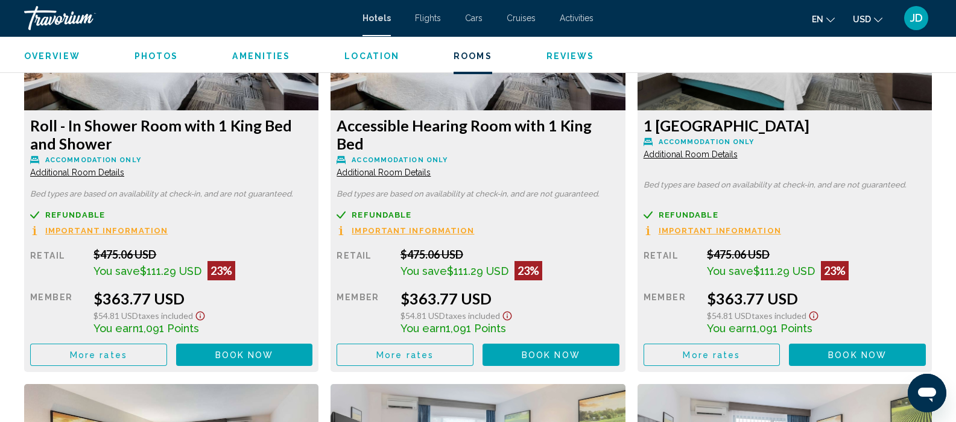
click at [551, 57] on span "Reviews" at bounding box center [570, 56] width 48 height 10
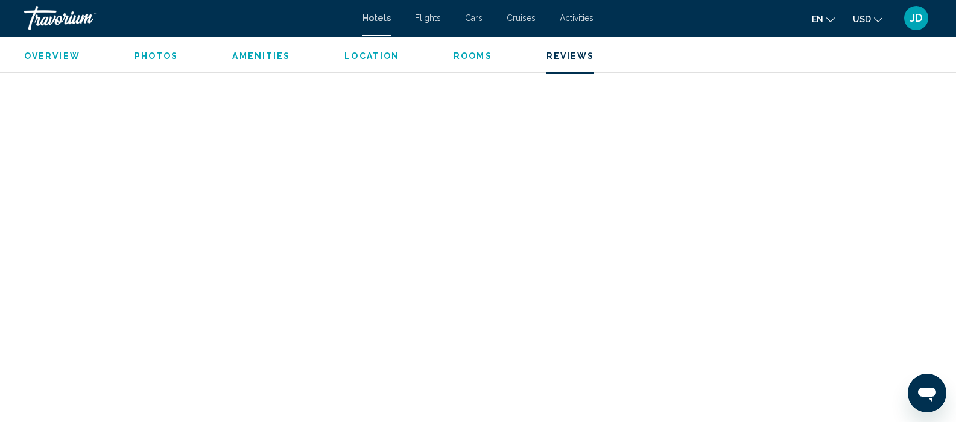
scroll to position [5115, 0]
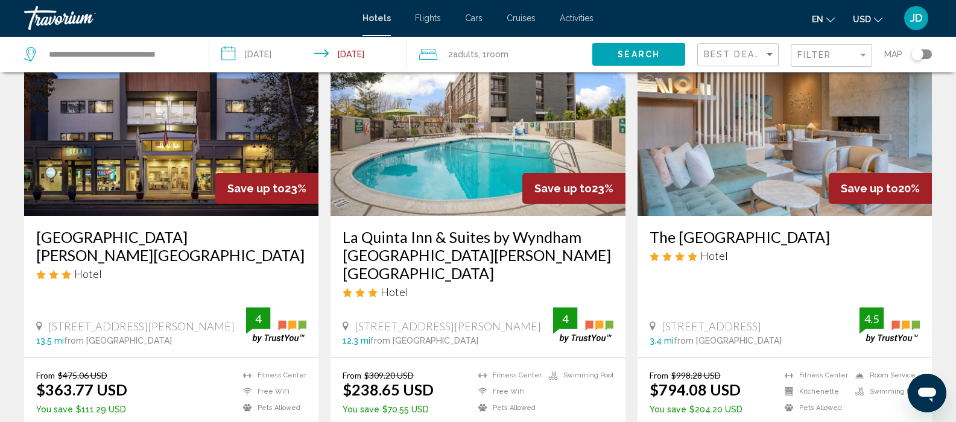
scroll to position [93, 0]
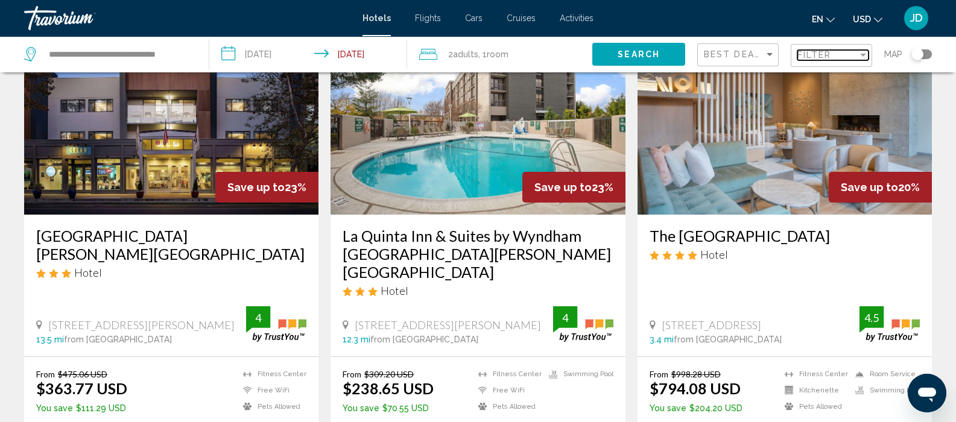
click at [863, 57] on div "Filter" at bounding box center [863, 55] width 11 height 10
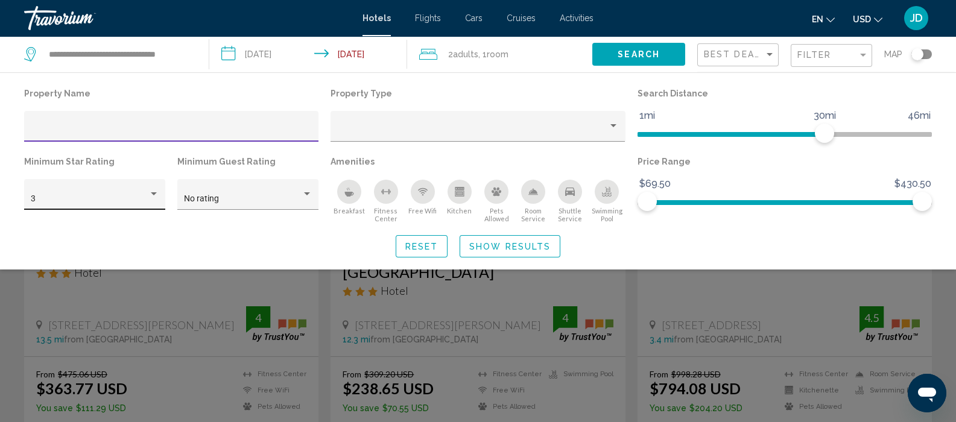
click at [153, 195] on div "Hotel Filters" at bounding box center [154, 193] width 6 height 3
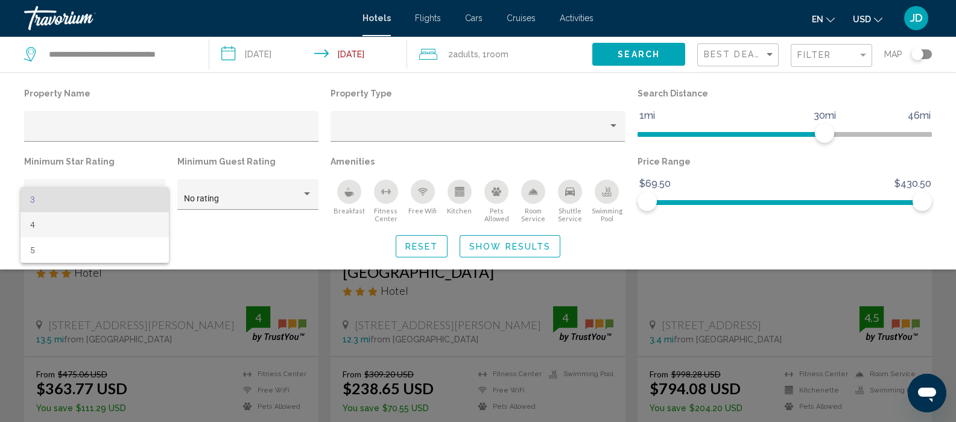
click at [33, 224] on span "4" at bounding box center [94, 224] width 128 height 25
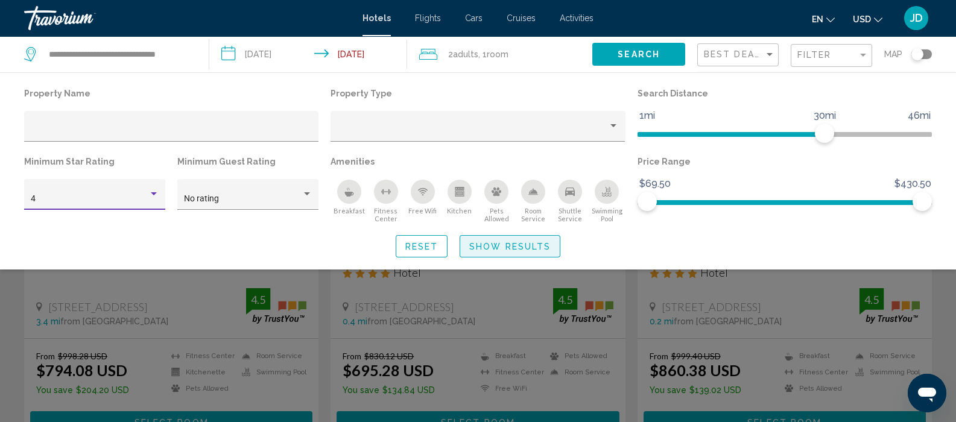
click at [511, 247] on span "Show Results" at bounding box center [509, 247] width 81 height 10
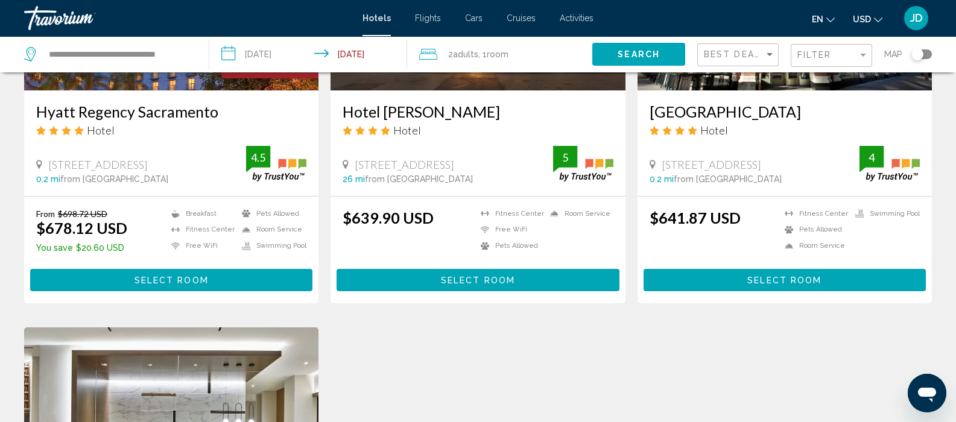
scroll to position [1119, 0]
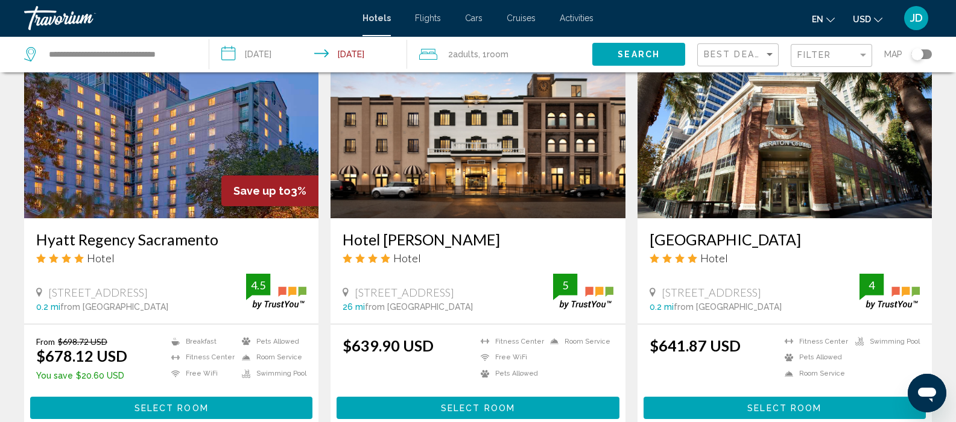
scroll to position [986, 0]
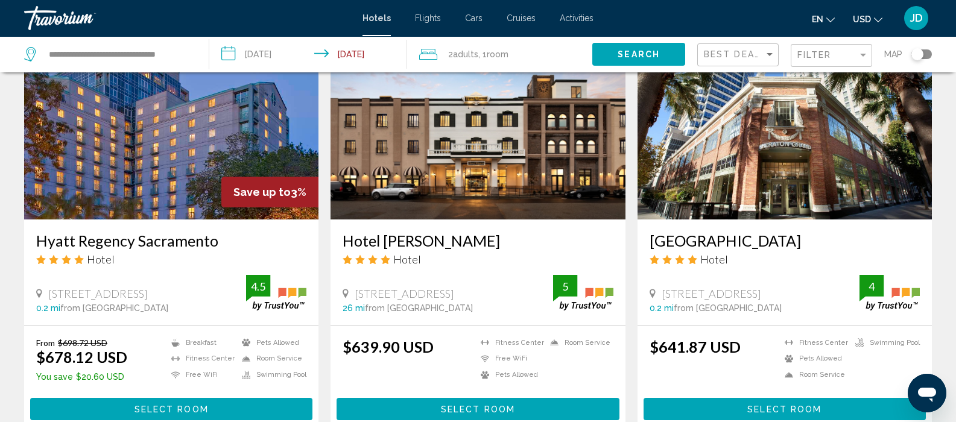
click at [739, 145] on img "Main content" at bounding box center [785, 123] width 294 height 193
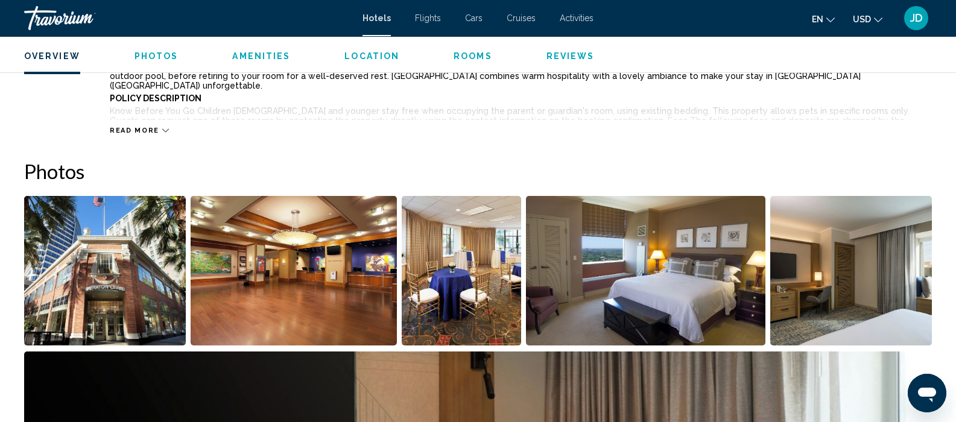
scroll to position [503, 0]
click at [139, 277] on img "Open full-screen image slider" at bounding box center [105, 271] width 162 height 150
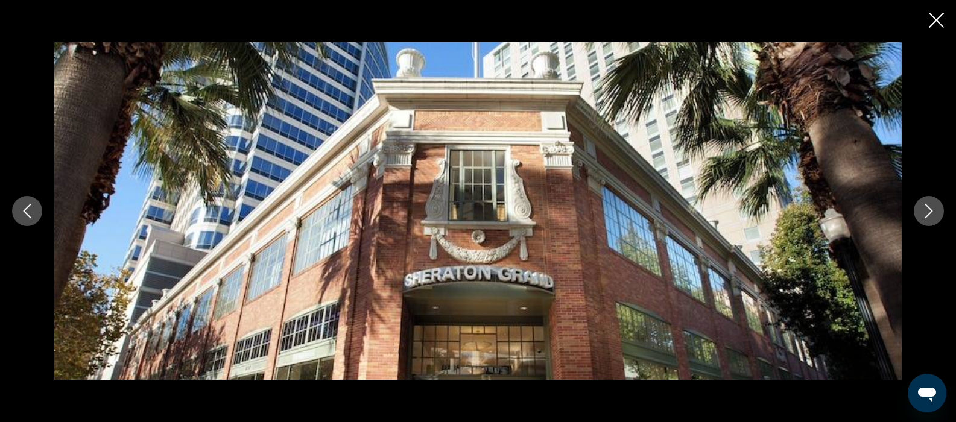
click at [919, 213] on button "Next image" at bounding box center [929, 211] width 30 height 30
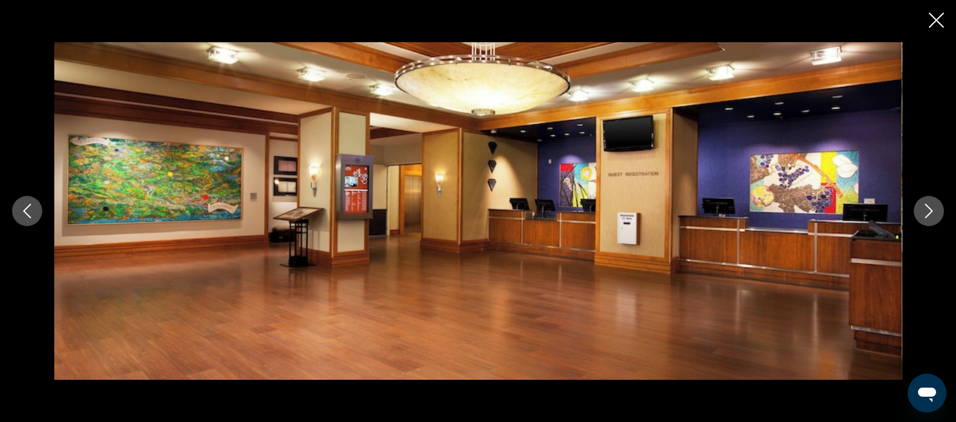
click at [929, 211] on icon "Next image" at bounding box center [929, 211] width 14 height 14
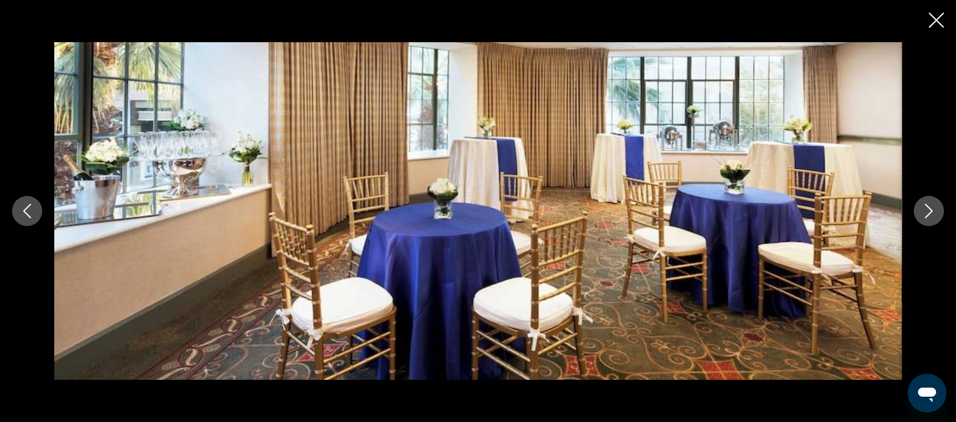
click at [917, 218] on button "Next image" at bounding box center [929, 211] width 30 height 30
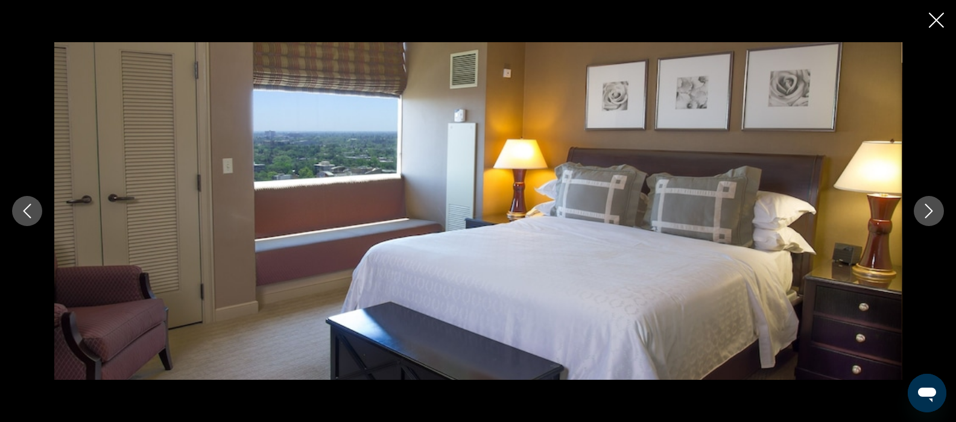
scroll to position [500, 0]
click at [930, 214] on icon "Next image" at bounding box center [929, 211] width 8 height 14
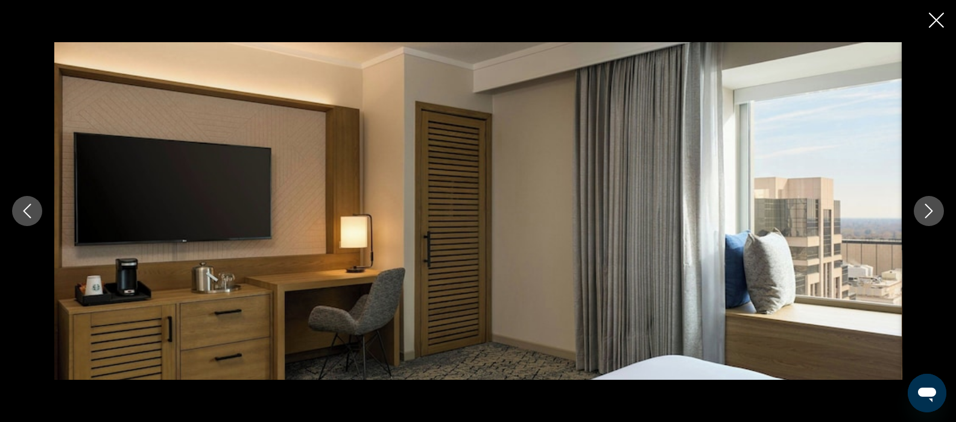
click at [929, 239] on div "Main content" at bounding box center [478, 211] width 956 height 338
click at [928, 216] on icon "Next image" at bounding box center [929, 211] width 14 height 14
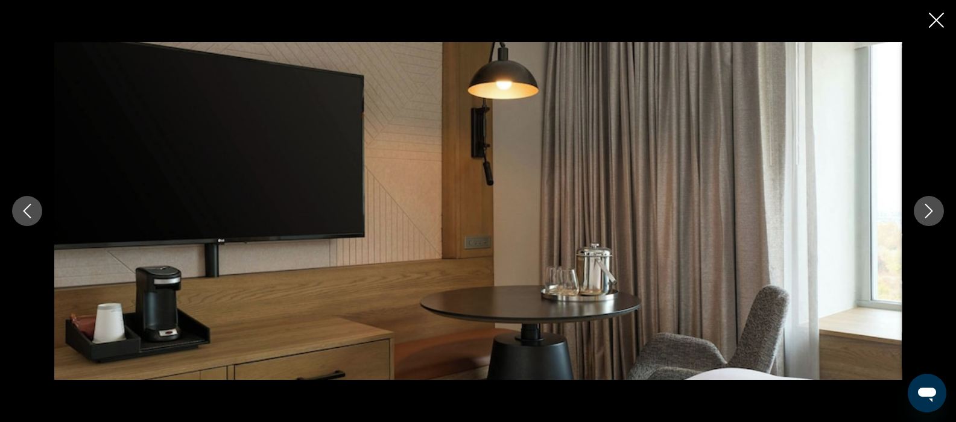
click at [923, 220] on button "Next image" at bounding box center [929, 211] width 30 height 30
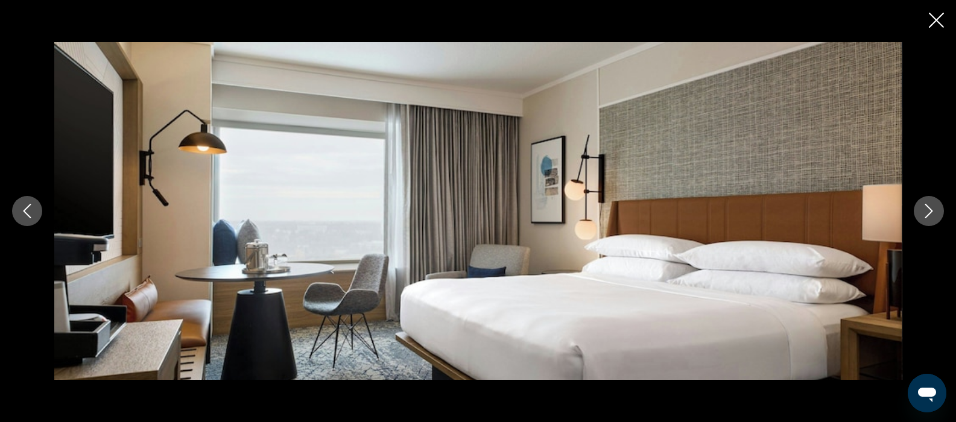
click at [926, 262] on div "Main content" at bounding box center [478, 211] width 956 height 338
click at [935, 292] on div "Main content" at bounding box center [478, 211] width 956 height 338
click at [936, 301] on div "Main content" at bounding box center [478, 211] width 956 height 338
click at [928, 207] on icon "Next image" at bounding box center [929, 211] width 8 height 14
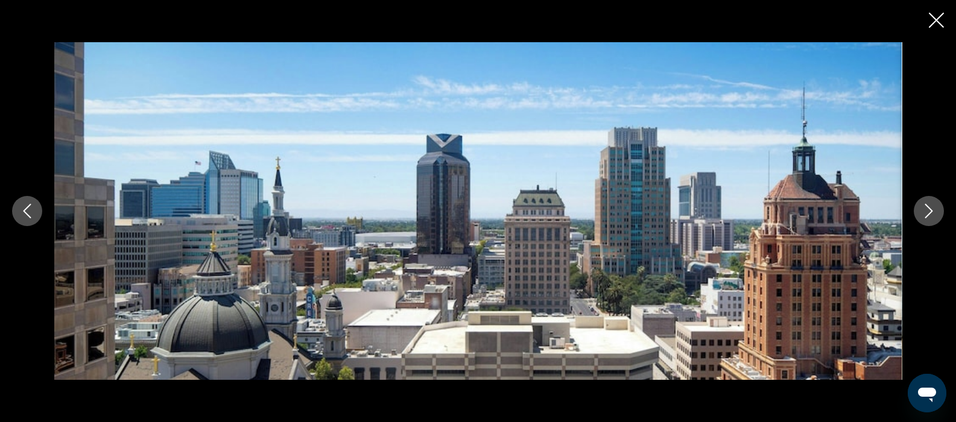
click at [925, 226] on button "Next image" at bounding box center [929, 211] width 30 height 30
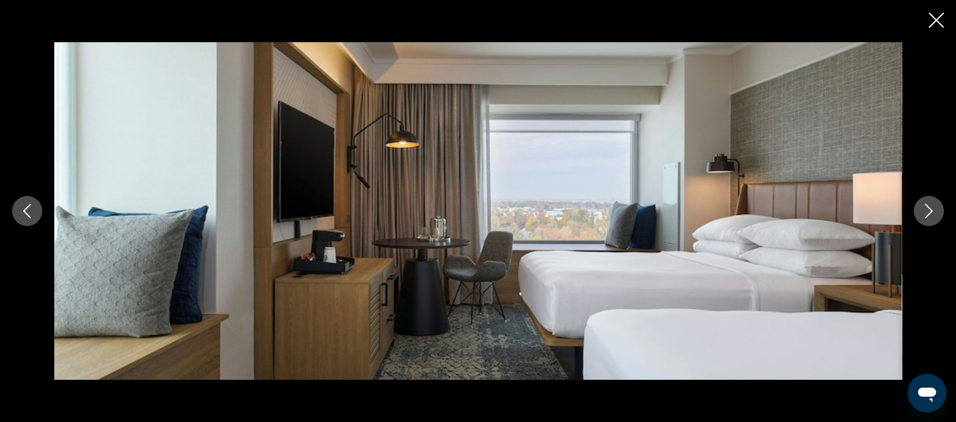
click at [926, 217] on icon "Next image" at bounding box center [929, 211] width 8 height 14
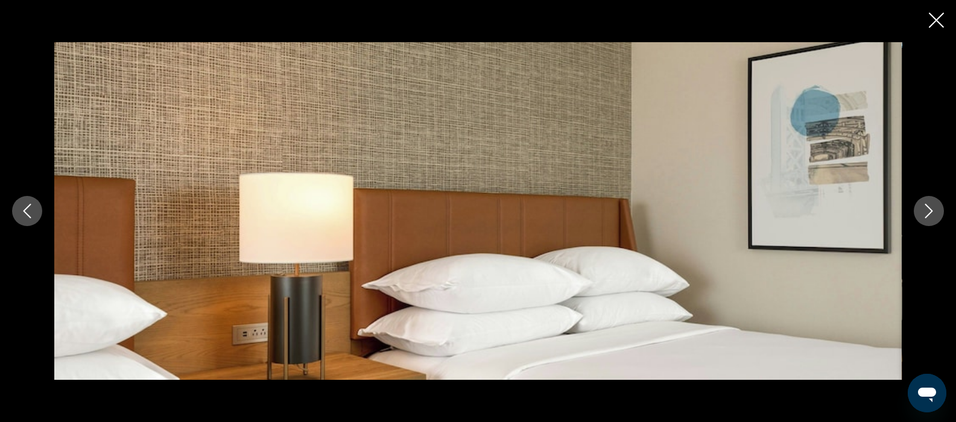
click at [931, 217] on icon "Next image" at bounding box center [929, 211] width 14 height 14
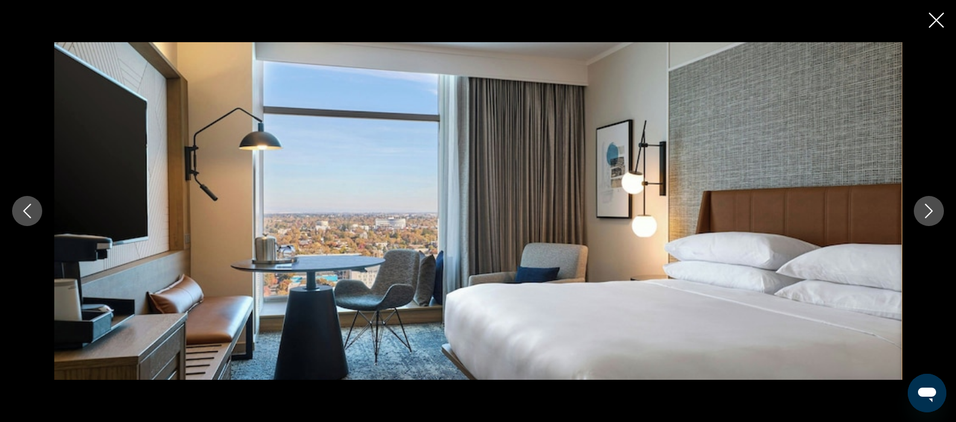
click at [929, 211] on icon "Next image" at bounding box center [929, 211] width 14 height 14
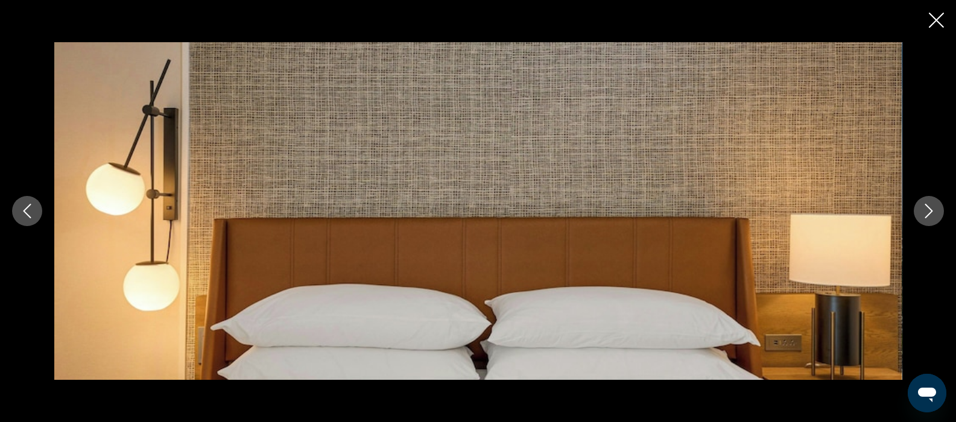
click at [926, 208] on icon "Next image" at bounding box center [929, 211] width 14 height 14
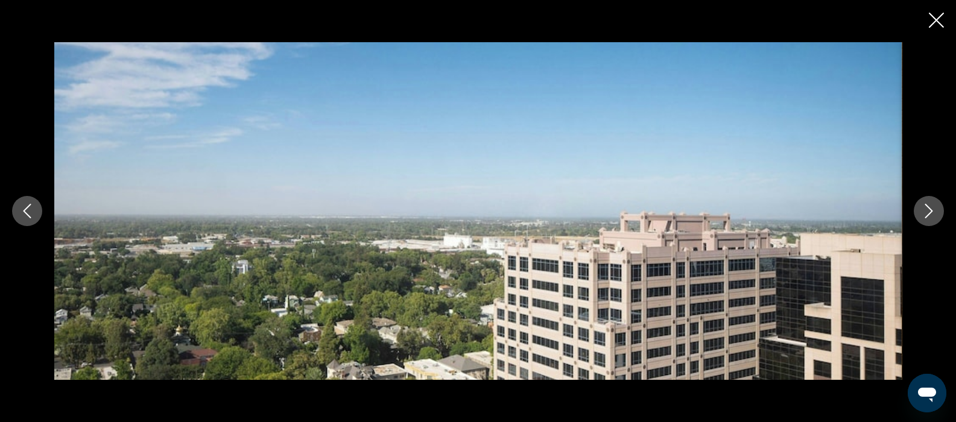
click at [931, 205] on icon "Next image" at bounding box center [929, 211] width 14 height 14
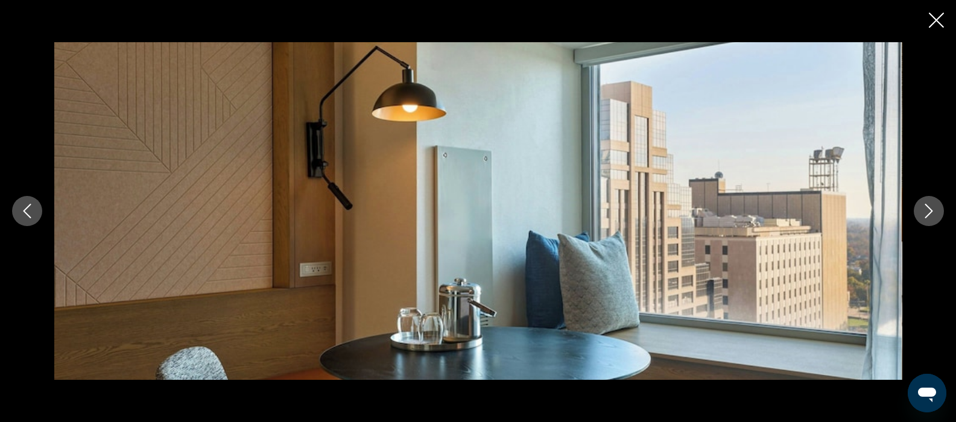
click at [932, 204] on icon "Next image" at bounding box center [929, 211] width 14 height 14
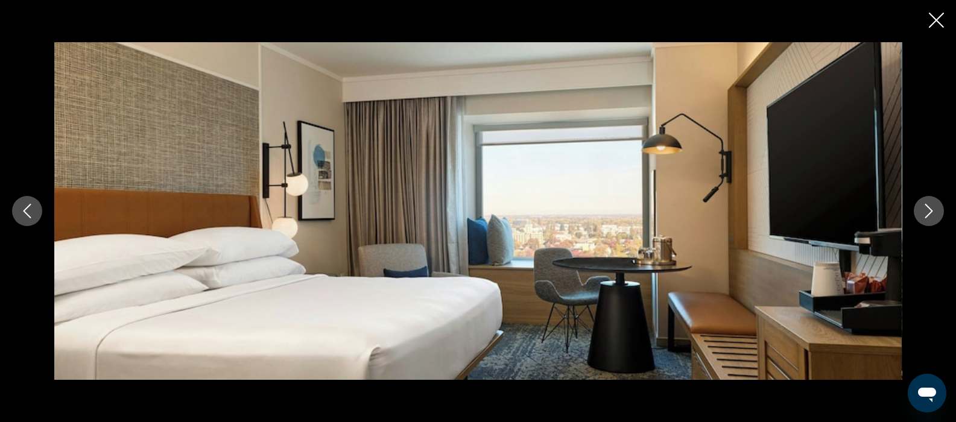
click at [929, 212] on icon "Next image" at bounding box center [929, 211] width 14 height 14
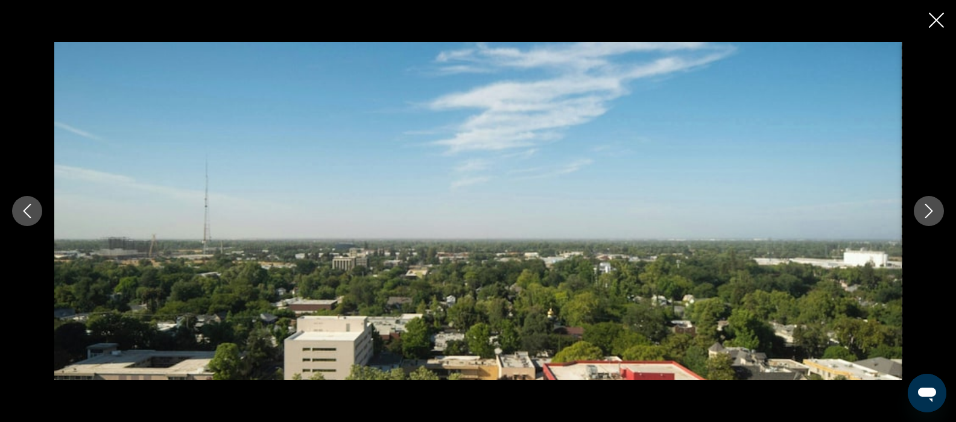
click at [926, 215] on icon "Next image" at bounding box center [929, 211] width 14 height 14
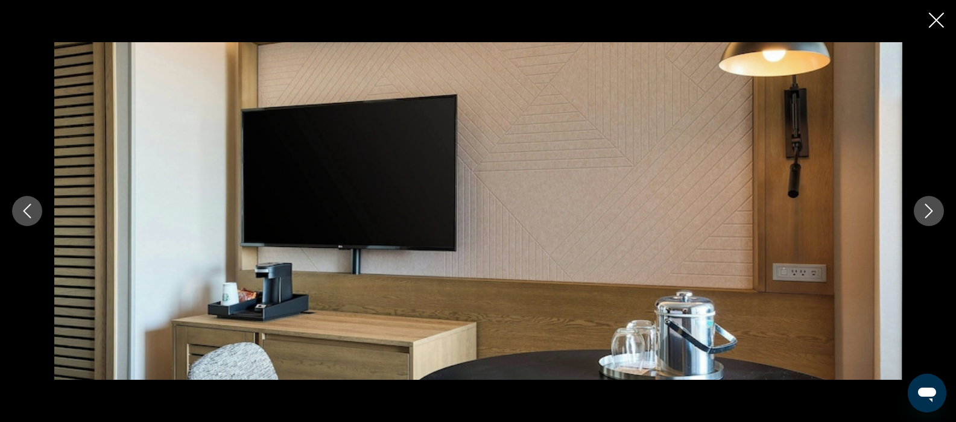
click at [917, 211] on button "Next image" at bounding box center [929, 211] width 30 height 30
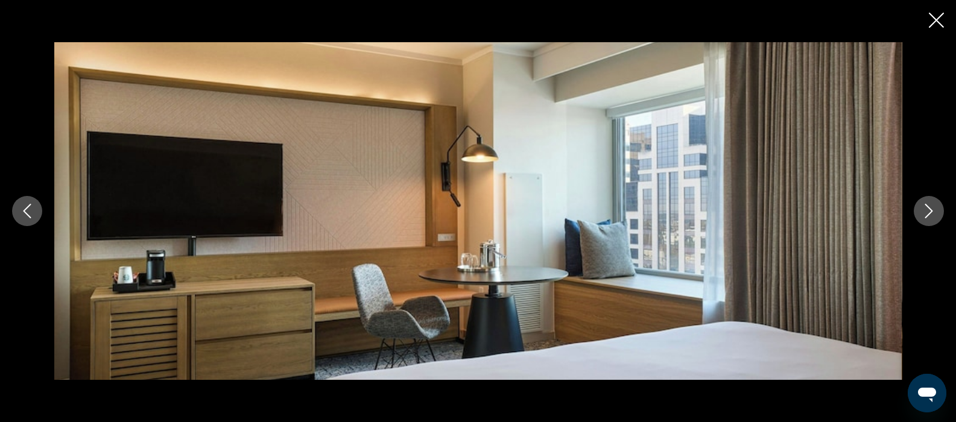
scroll to position [381, 0]
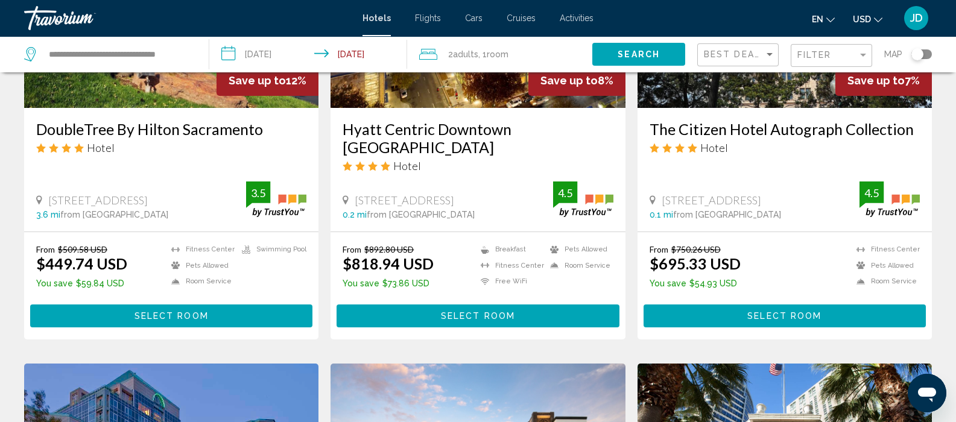
scroll to position [645, 0]
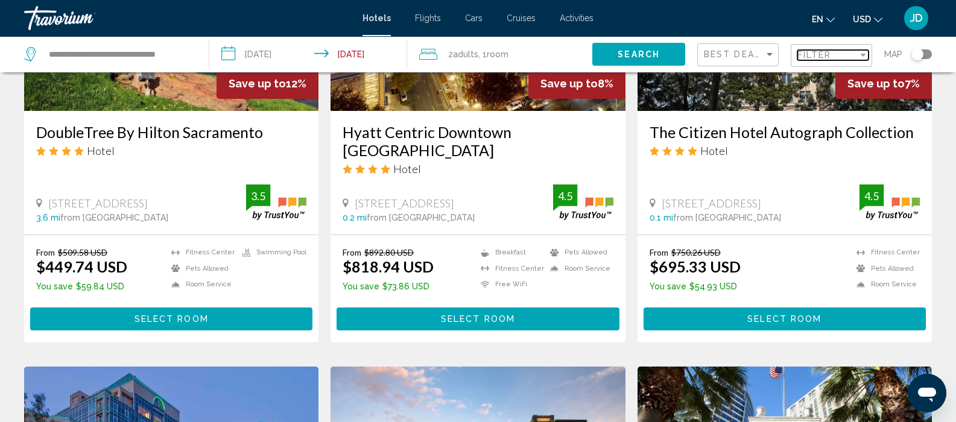
click at [858, 54] on div "Filter" at bounding box center [863, 55] width 11 height 10
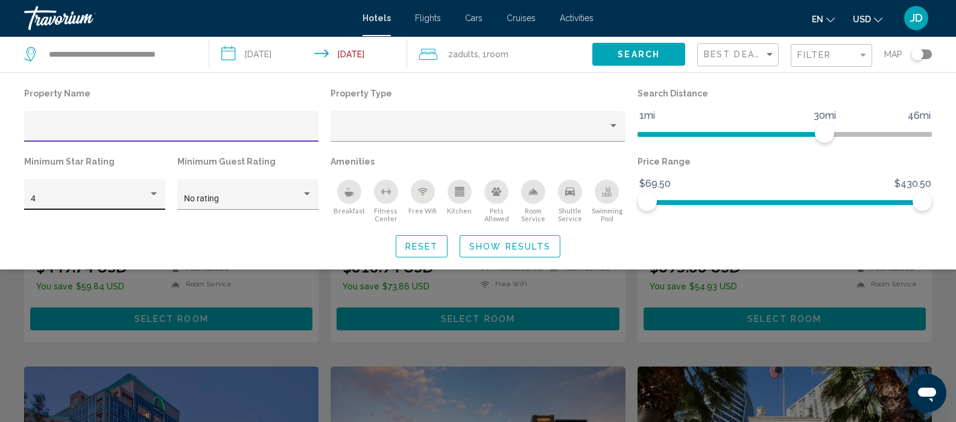
click at [155, 195] on div "Hotel Filters" at bounding box center [154, 193] width 6 height 3
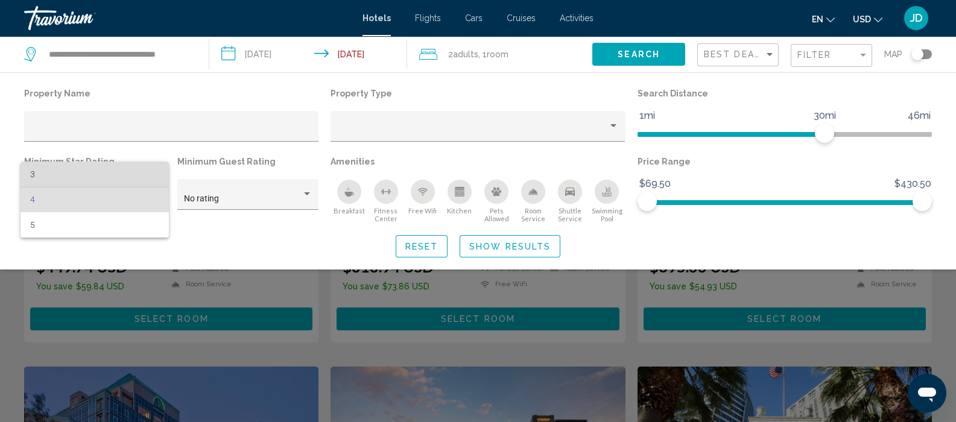
click at [33, 174] on span "3" at bounding box center [94, 174] width 128 height 25
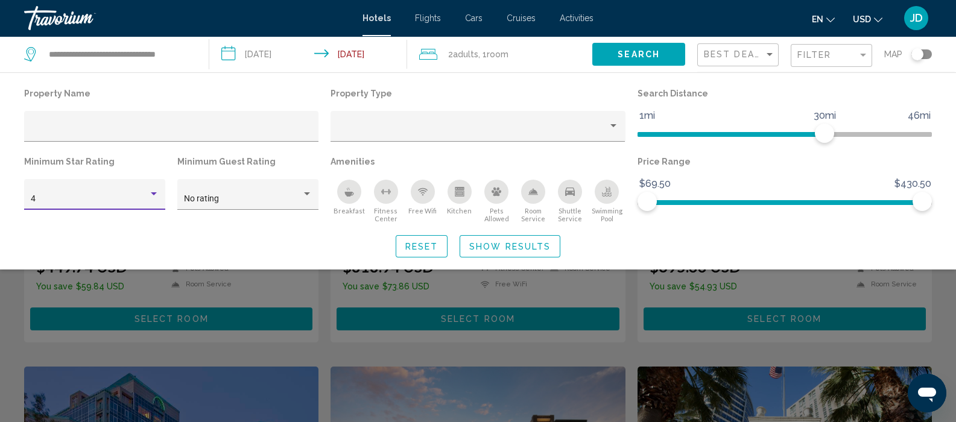
scroll to position [1543, 0]
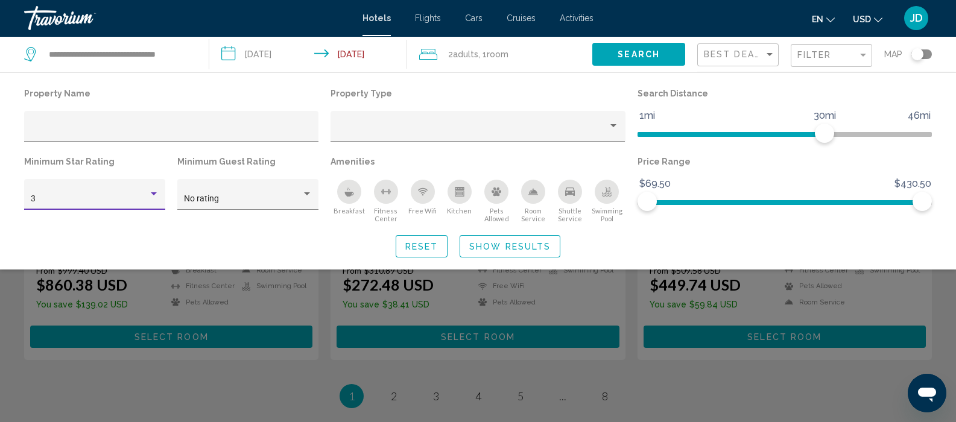
click at [525, 246] on span "Show Results" at bounding box center [509, 247] width 81 height 10
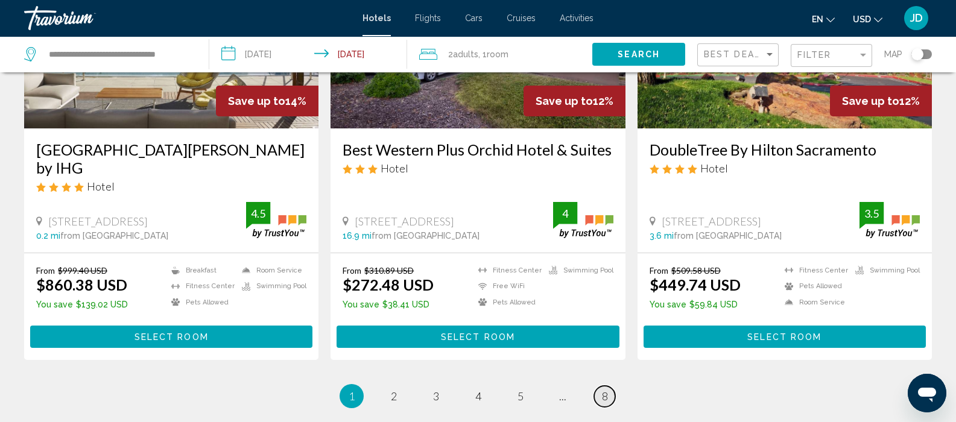
click at [604, 390] on span "8" at bounding box center [605, 396] width 6 height 13
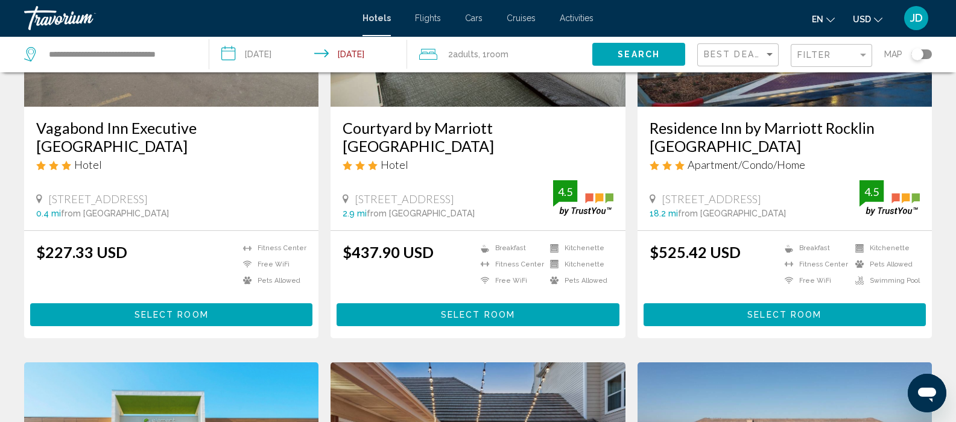
scroll to position [202, 0]
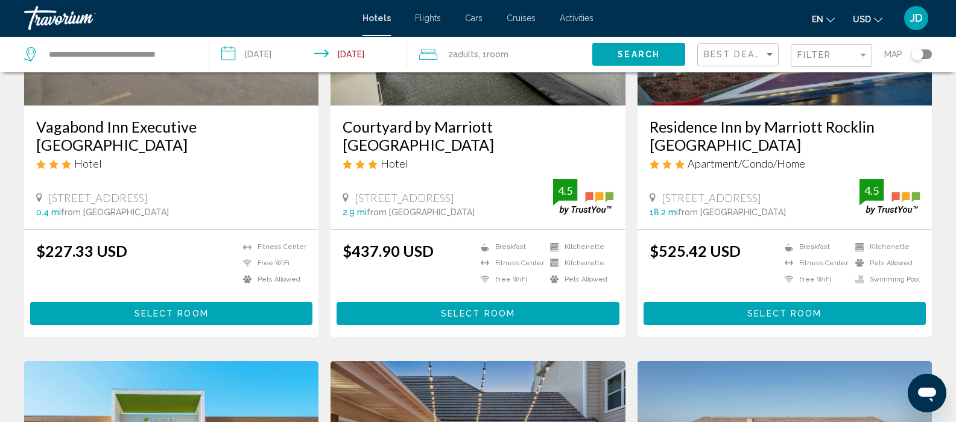
click at [43, 212] on span "0.4 mi" at bounding box center [48, 212] width 25 height 10
click at [40, 210] on span "0.4 mi" at bounding box center [48, 212] width 25 height 10
click at [855, 52] on div "Filter" at bounding box center [827, 55] width 60 height 10
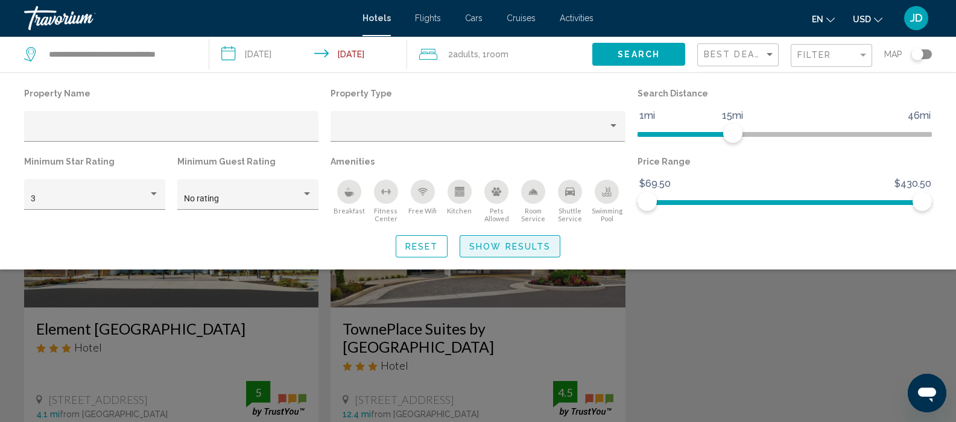
click at [513, 249] on span "Show Results" at bounding box center [509, 247] width 81 height 10
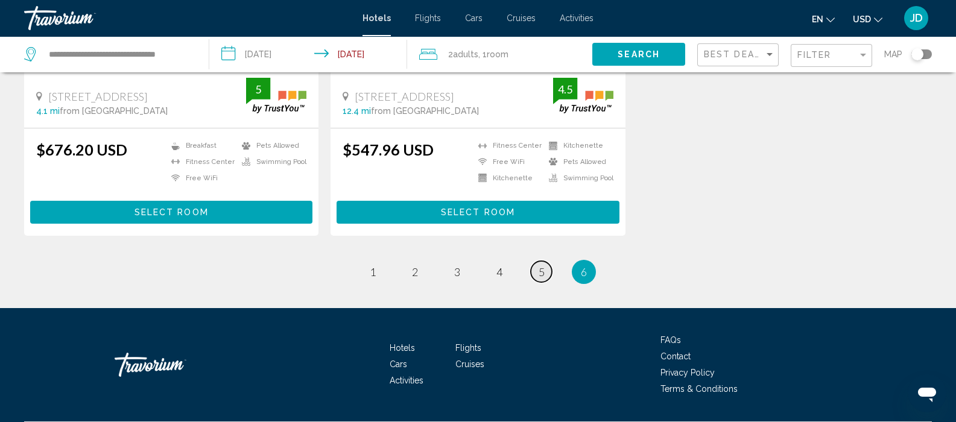
click at [541, 271] on span "5" at bounding box center [542, 271] width 6 height 13
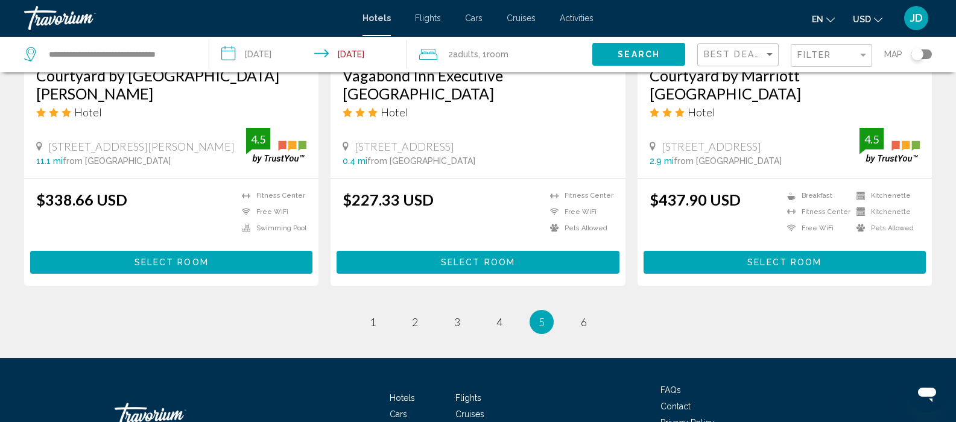
scroll to position [1609, 0]
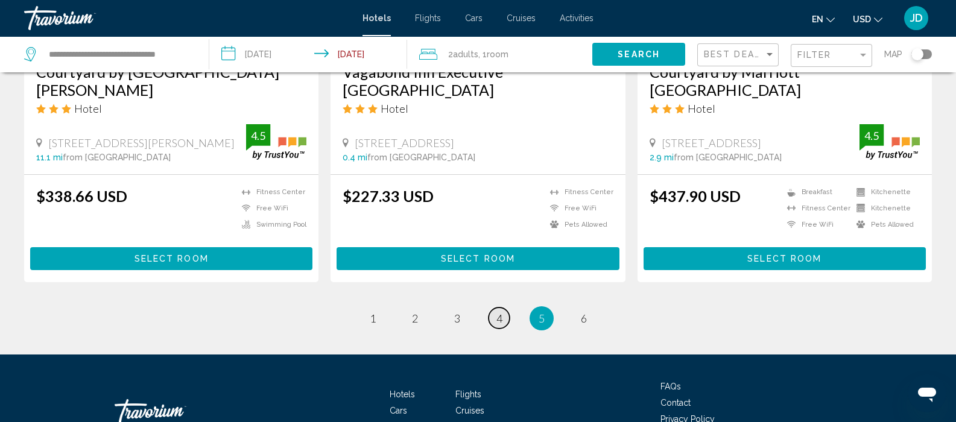
click at [499, 312] on span "4" at bounding box center [499, 318] width 6 height 13
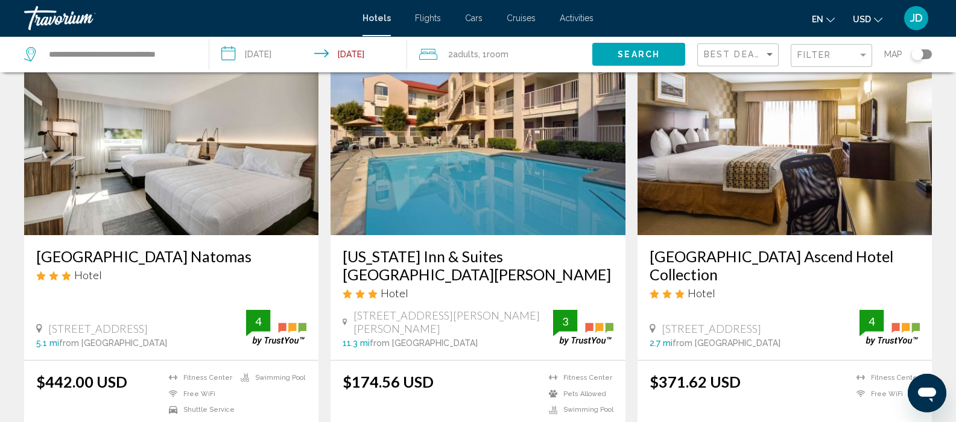
scroll to position [973, 0]
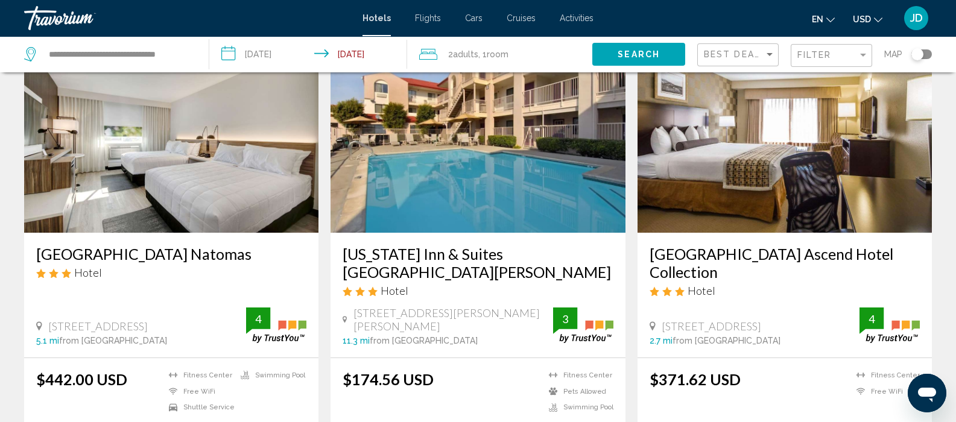
click at [742, 165] on img "Main content" at bounding box center [785, 136] width 294 height 193
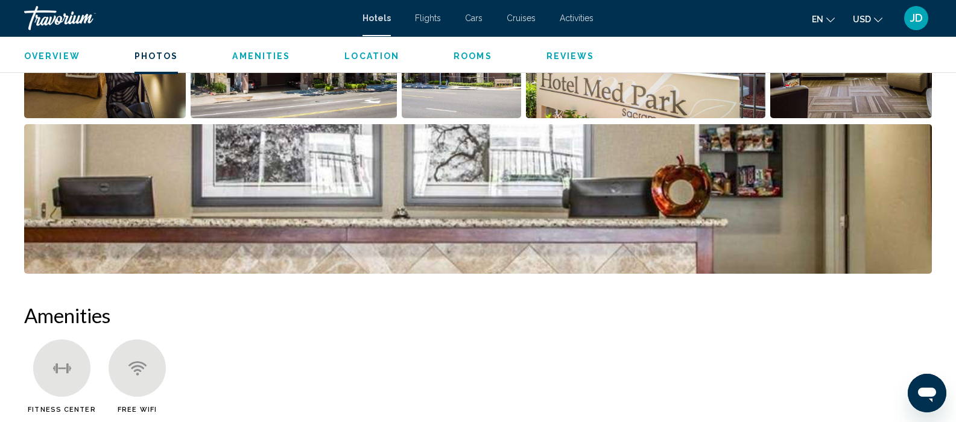
scroll to position [732, 0]
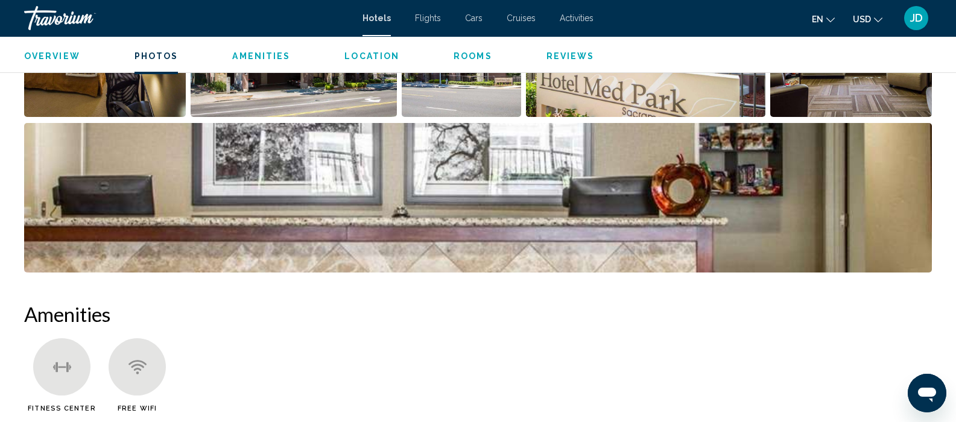
click at [84, 235] on img "Open full-screen image slider" at bounding box center [478, 198] width 908 height 150
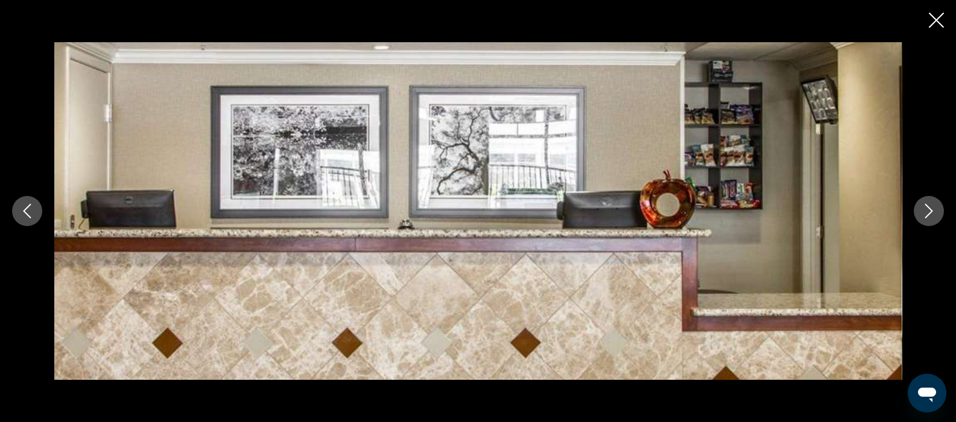
click at [27, 212] on icon "Previous image" at bounding box center [27, 211] width 14 height 14
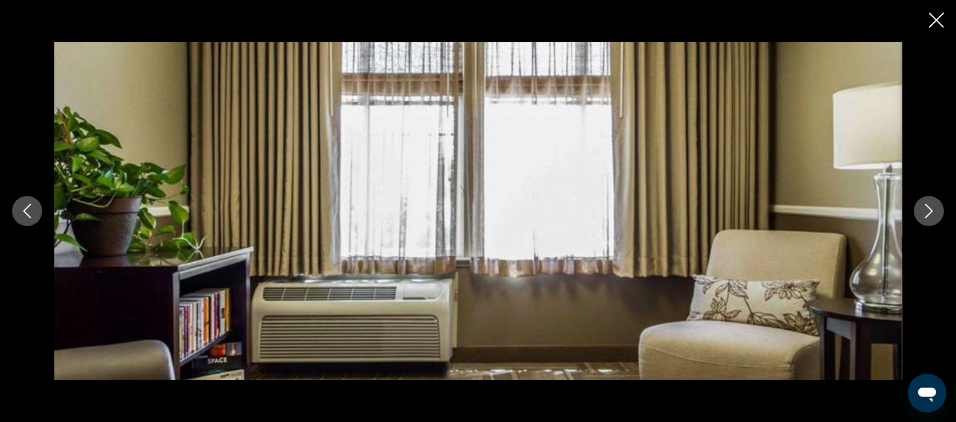
click at [26, 217] on icon "Previous image" at bounding box center [27, 211] width 14 height 14
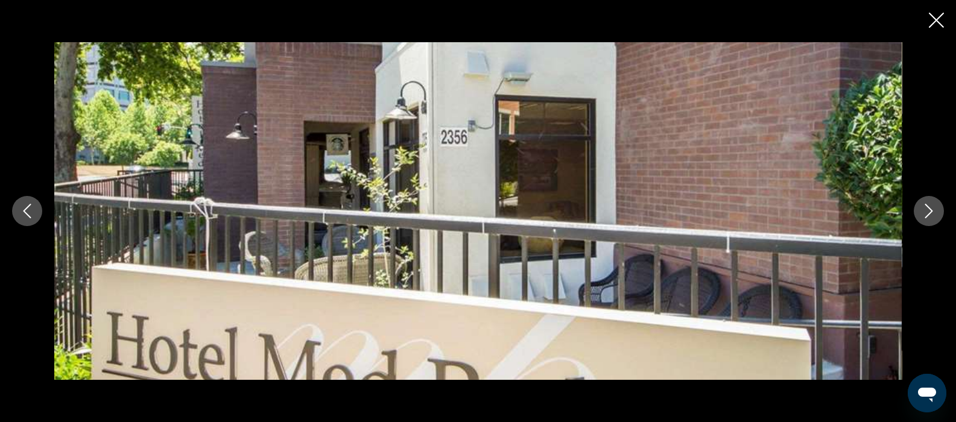
scroll to position [799, 0]
click at [27, 212] on icon "Previous image" at bounding box center [27, 211] width 14 height 14
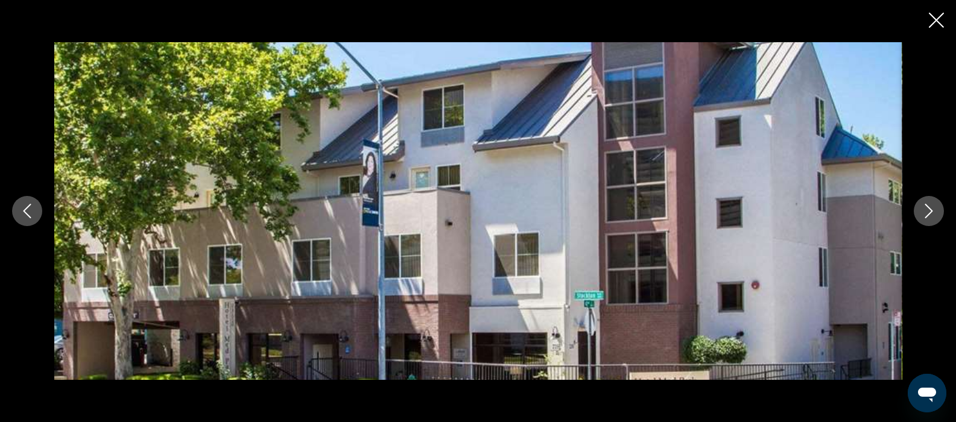
click at [24, 216] on icon "Previous image" at bounding box center [27, 211] width 14 height 14
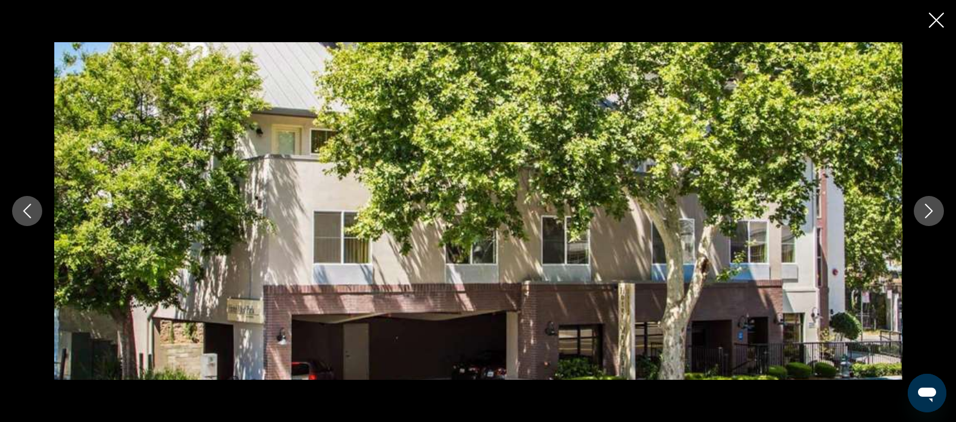
click at [28, 214] on icon "Previous image" at bounding box center [28, 211] width 8 height 14
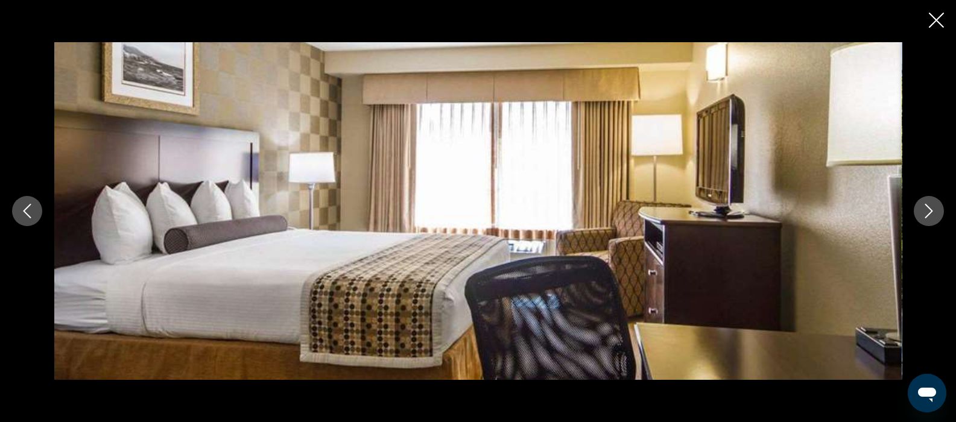
click at [16, 223] on div "Main content" at bounding box center [478, 211] width 956 height 338
click at [25, 220] on button "Previous image" at bounding box center [27, 211] width 30 height 30
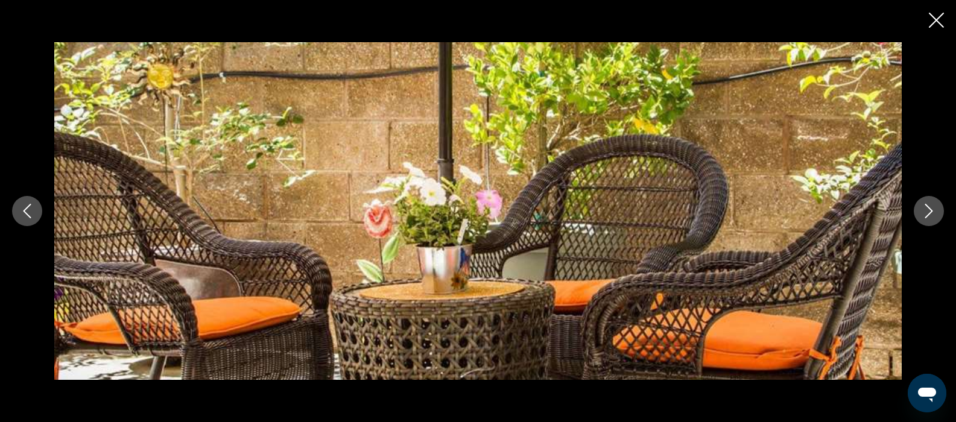
click at [15, 217] on button "Previous image" at bounding box center [27, 211] width 30 height 30
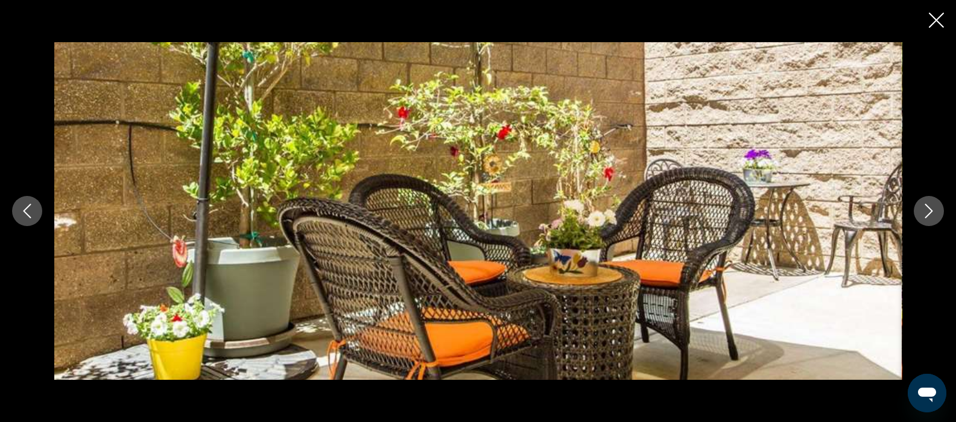
click at [27, 212] on icon "Previous image" at bounding box center [27, 211] width 14 height 14
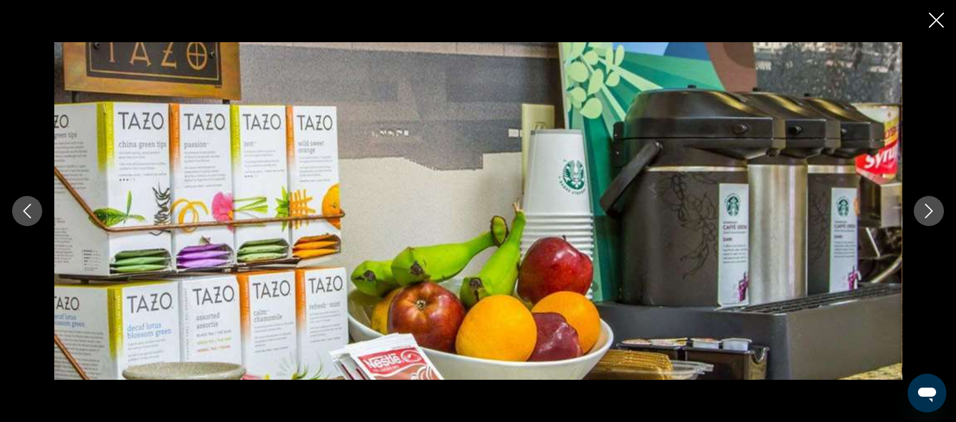
click at [37, 216] on button "Previous image" at bounding box center [27, 211] width 30 height 30
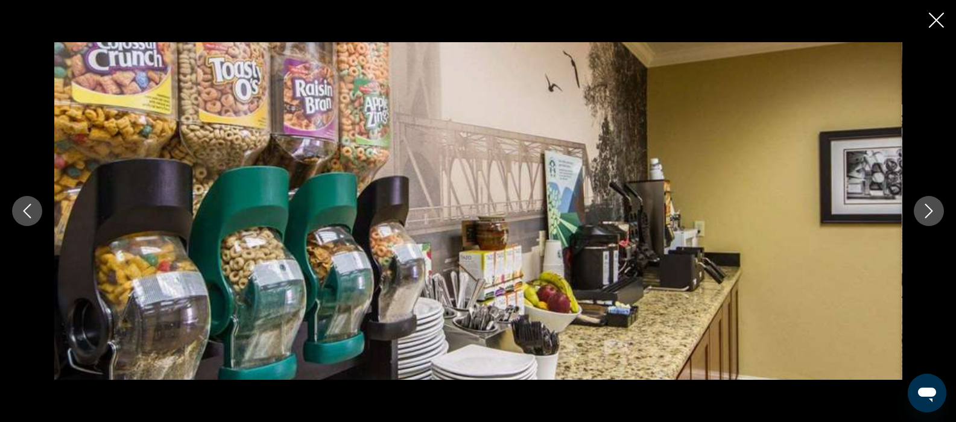
click at [31, 211] on icon "Previous image" at bounding box center [27, 211] width 14 height 14
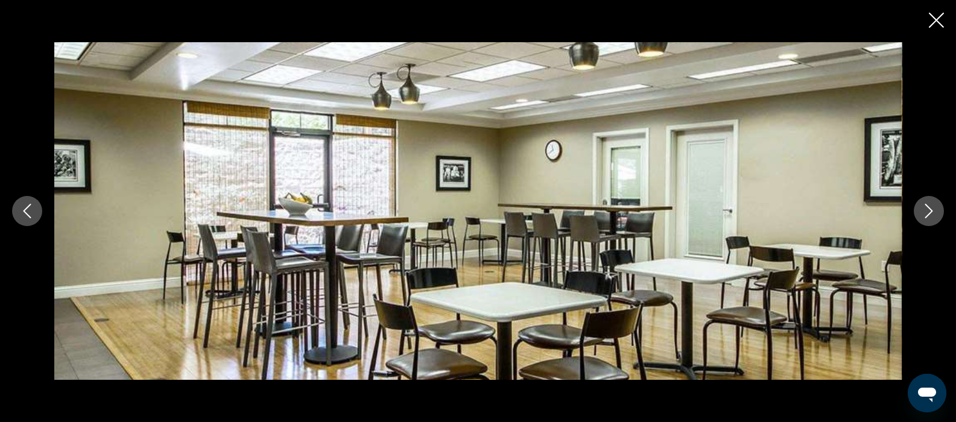
click at [27, 211] on icon "Previous image" at bounding box center [27, 211] width 14 height 14
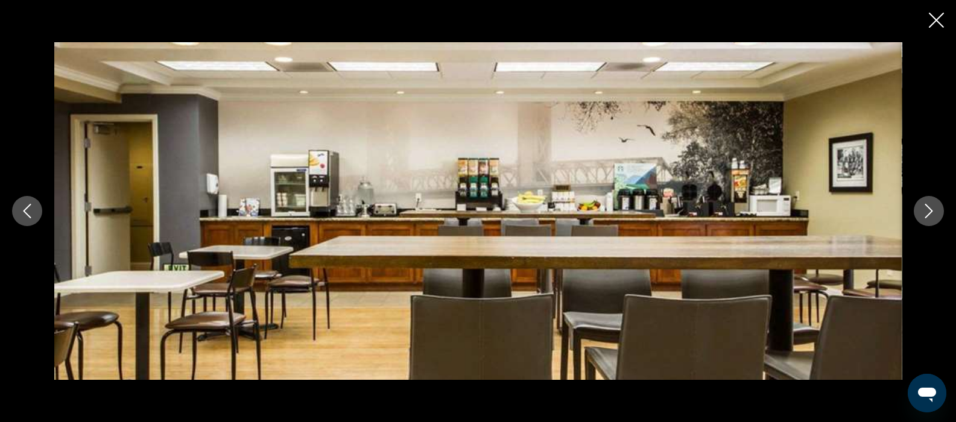
click at [22, 210] on icon "Previous image" at bounding box center [27, 211] width 14 height 14
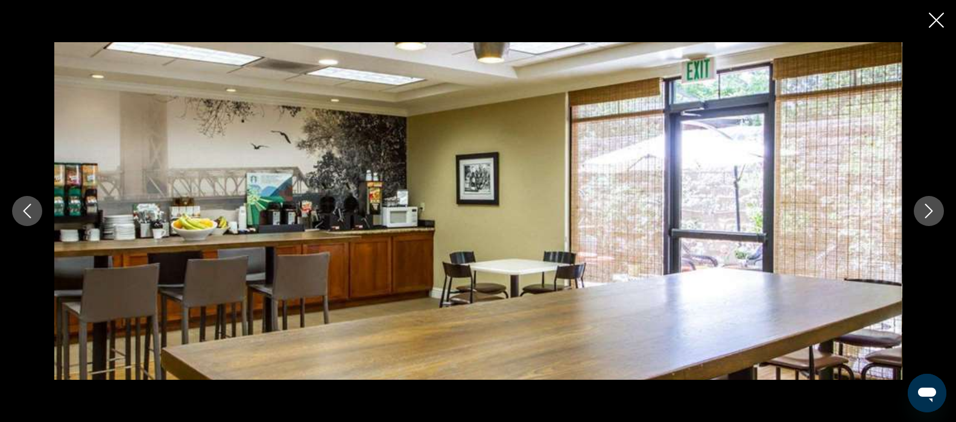
click at [27, 211] on icon "Previous image" at bounding box center [27, 211] width 14 height 14
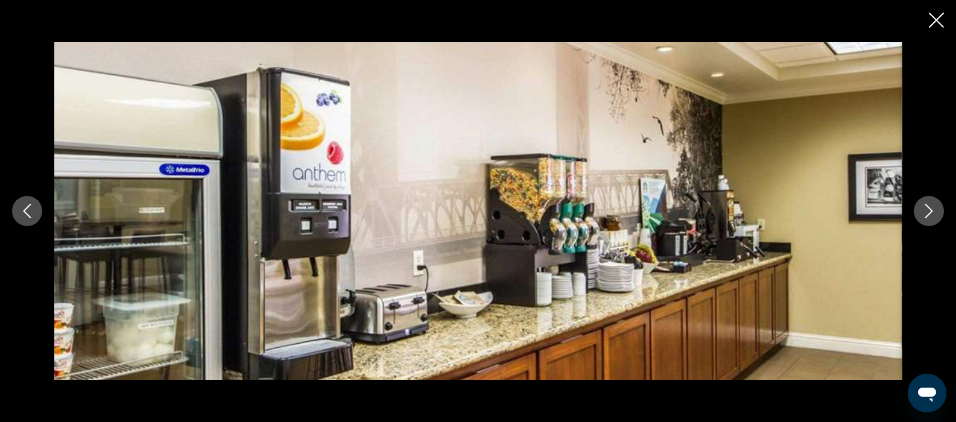
click at [27, 208] on icon "Previous image" at bounding box center [28, 211] width 8 height 14
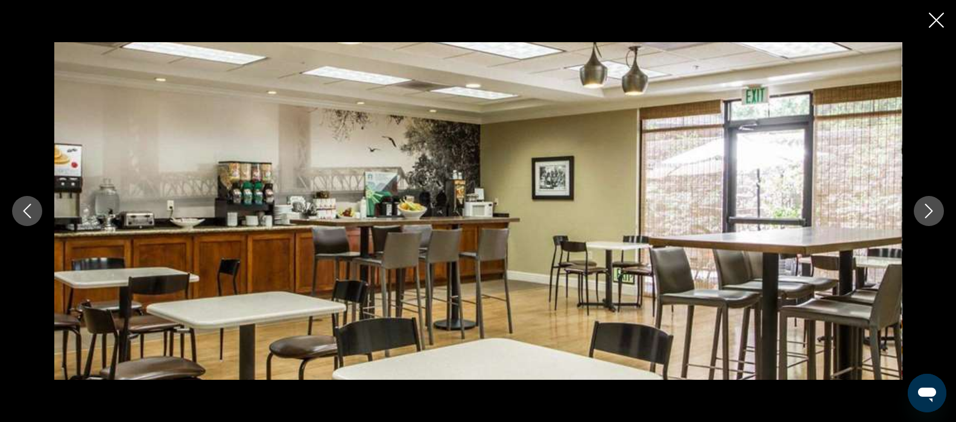
click at [27, 212] on icon "Previous image" at bounding box center [27, 211] width 14 height 14
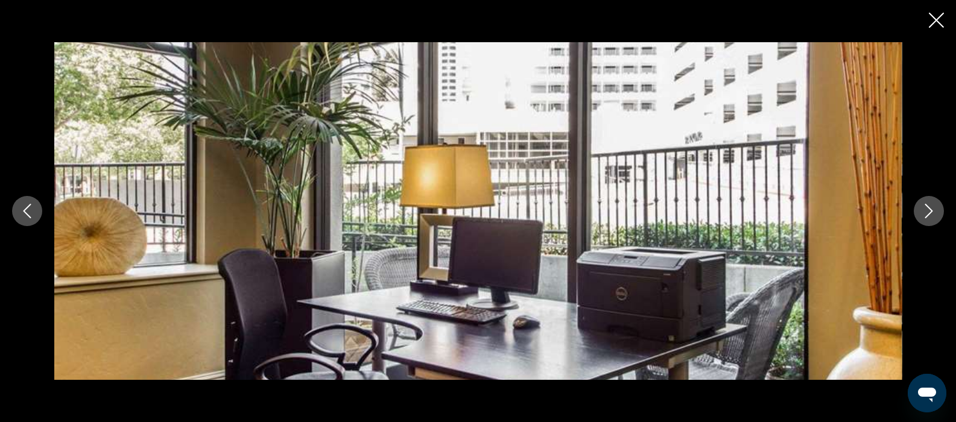
click at [27, 210] on icon "Previous image" at bounding box center [27, 211] width 14 height 14
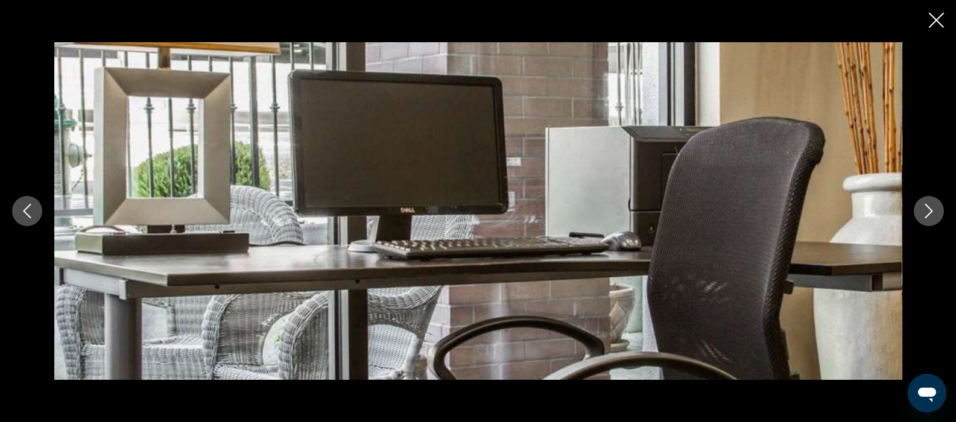
click at [28, 217] on icon "Previous image" at bounding box center [27, 211] width 14 height 14
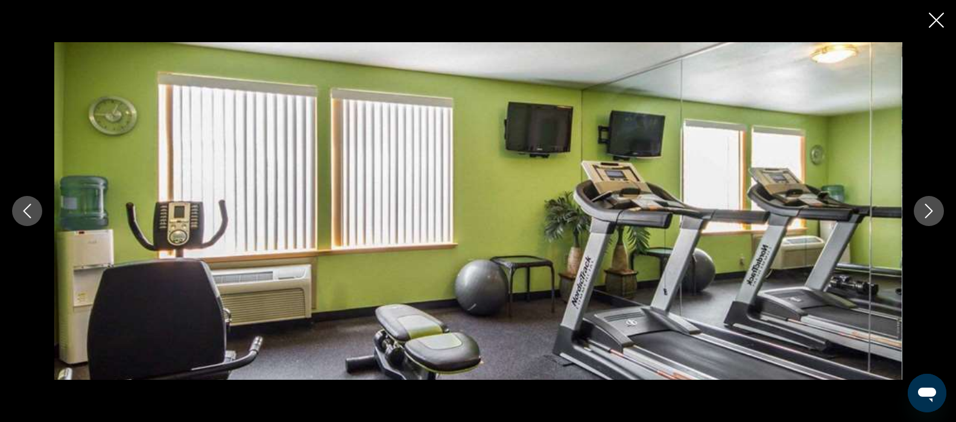
click at [27, 211] on icon "Previous image" at bounding box center [27, 211] width 14 height 14
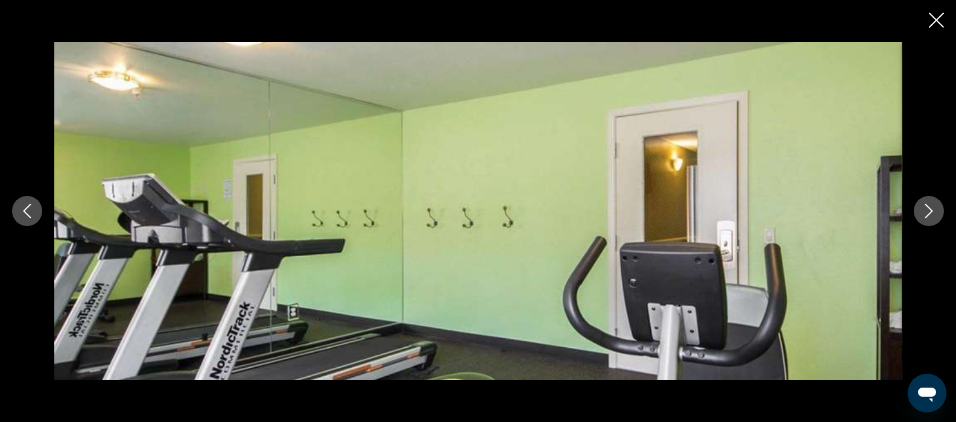
click at [17, 214] on button "Previous image" at bounding box center [27, 211] width 30 height 30
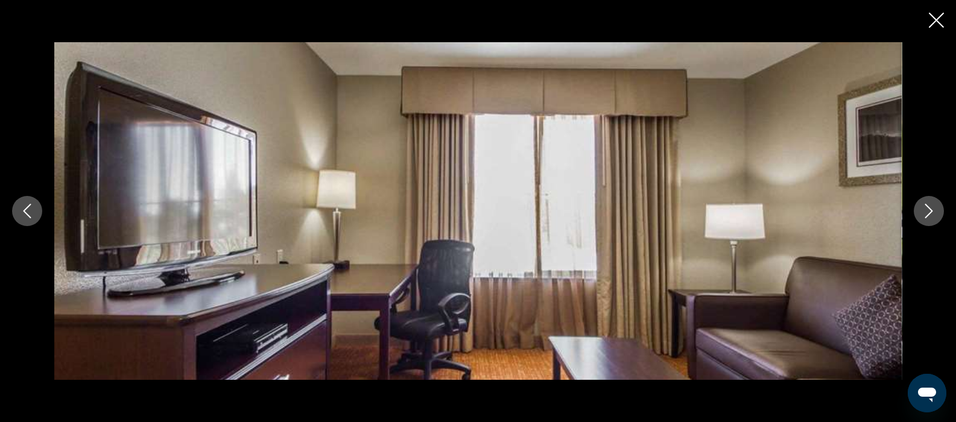
click at [26, 214] on icon "Previous image" at bounding box center [28, 211] width 8 height 14
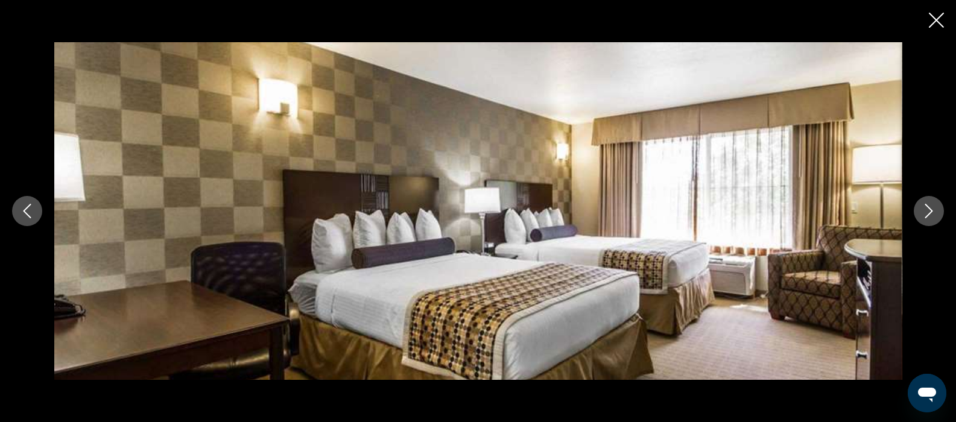
scroll to position [671, 0]
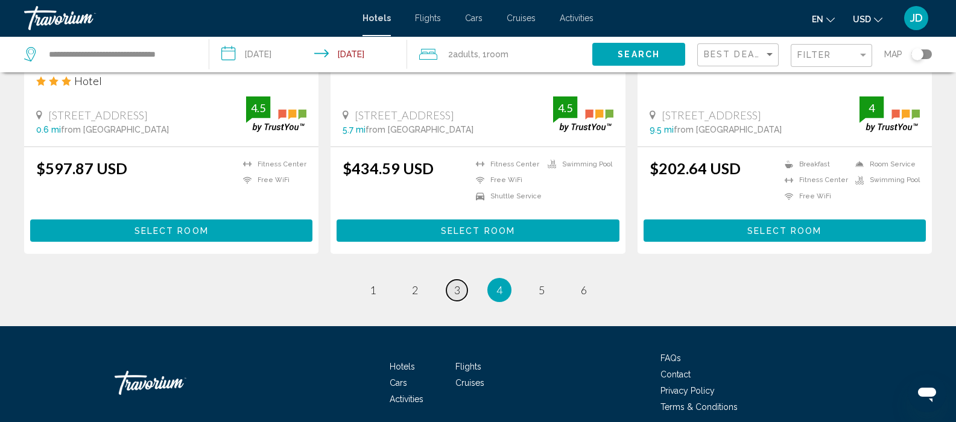
click at [457, 288] on span "3" at bounding box center [457, 289] width 6 height 13
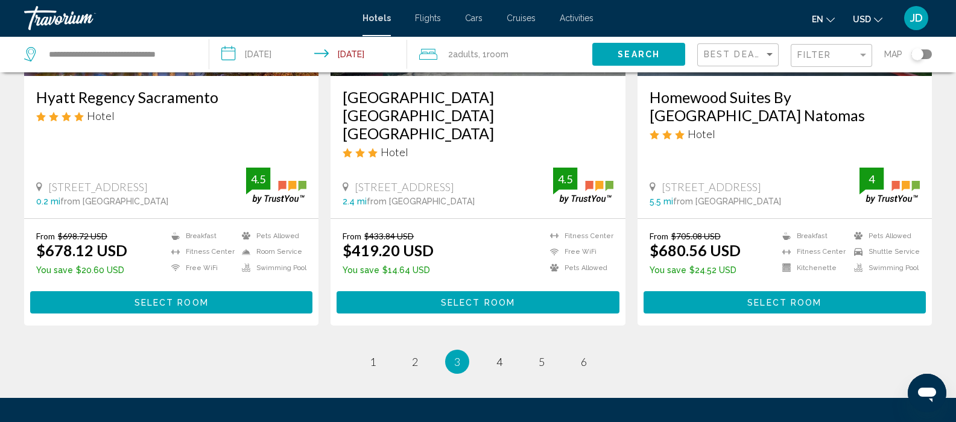
scroll to position [1682, 0]
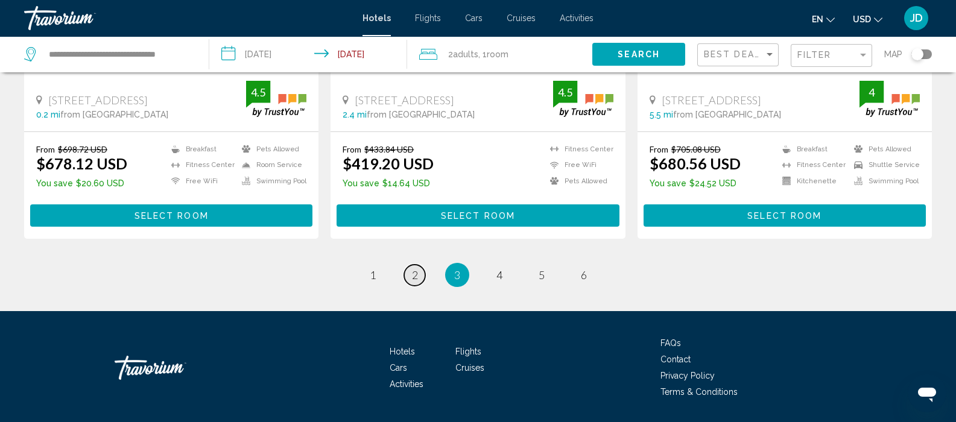
click at [414, 268] on span "2" at bounding box center [415, 274] width 6 height 13
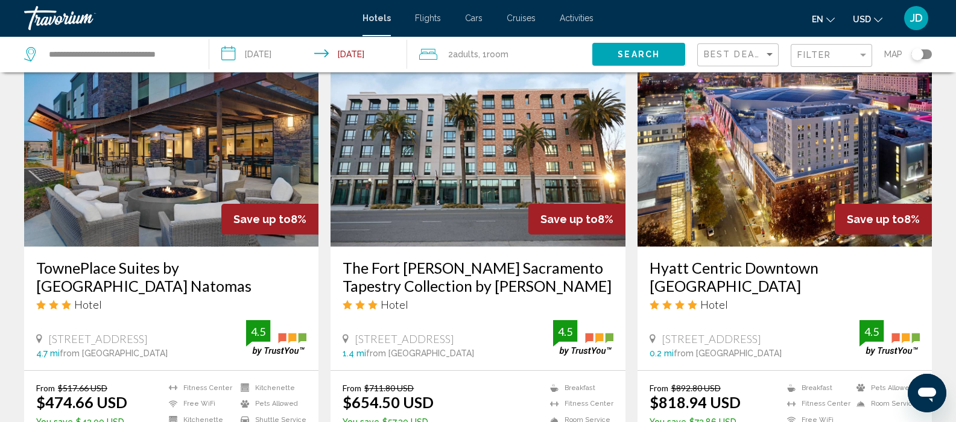
scroll to position [979, 0]
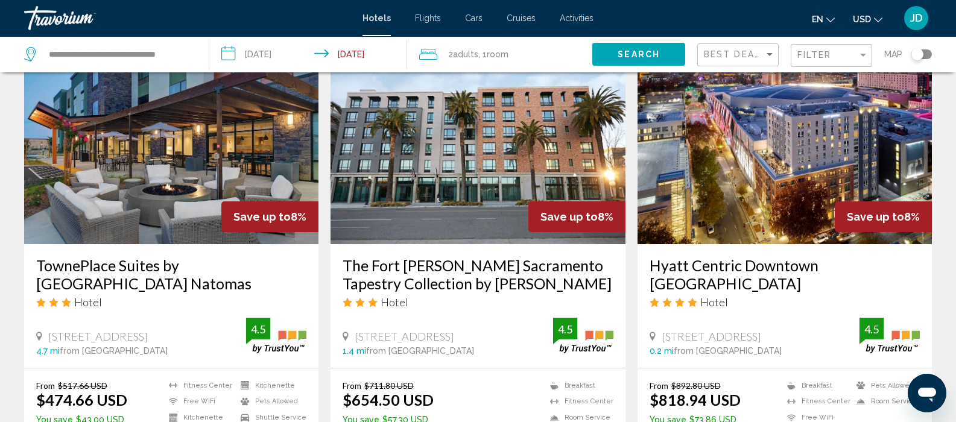
click at [147, 207] on img "Main content" at bounding box center [171, 147] width 294 height 193
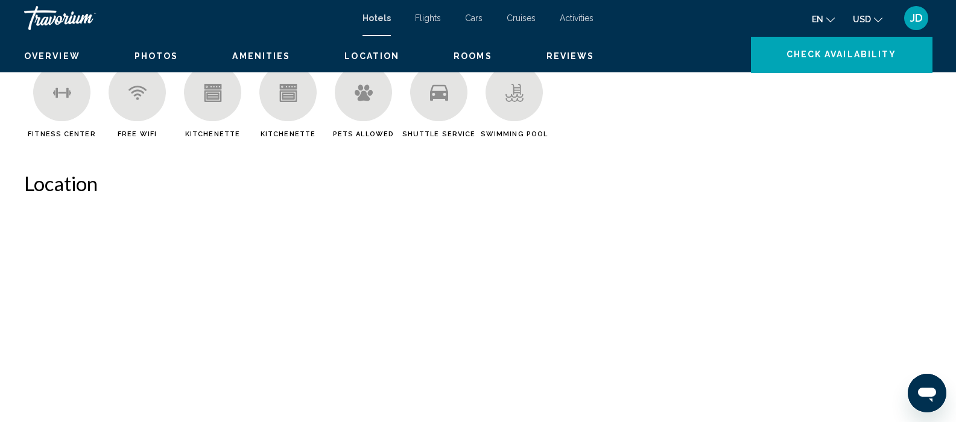
scroll to position [6, 0]
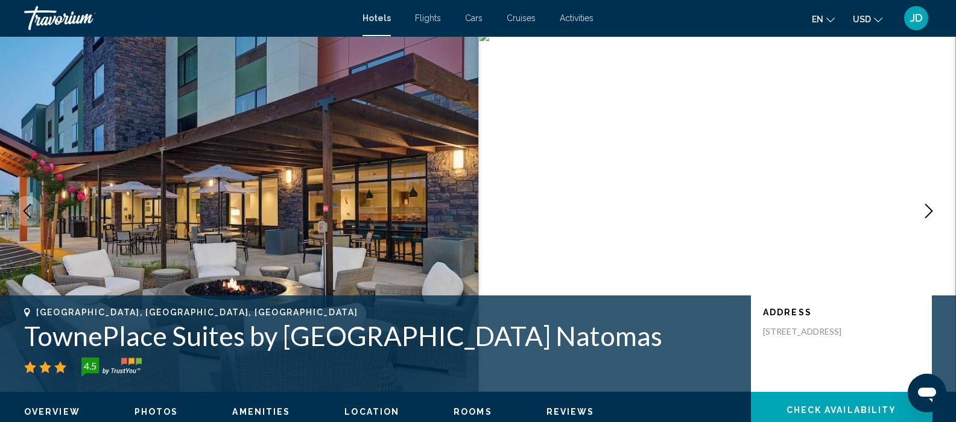
click at [118, 193] on img "Main content" at bounding box center [239, 211] width 478 height 362
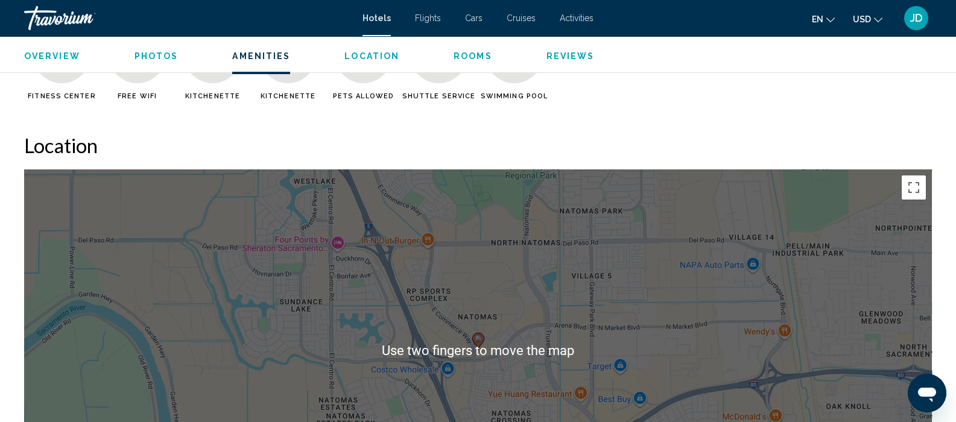
scroll to position [1034, 0]
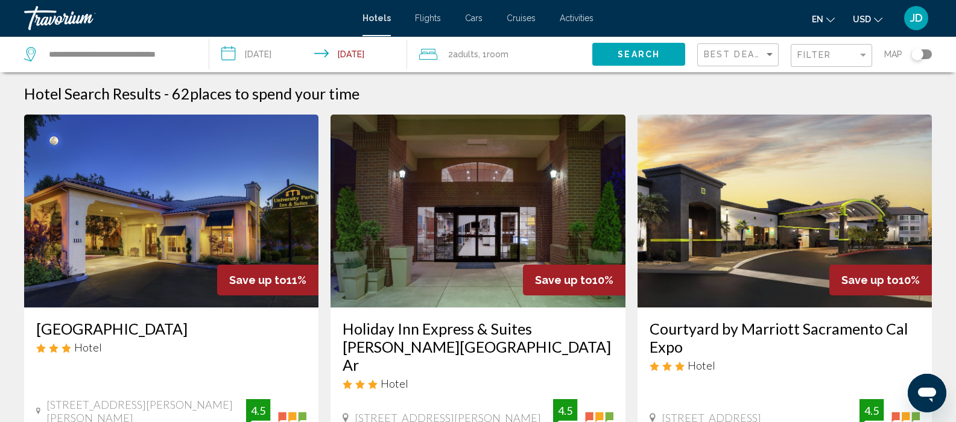
click at [57, 200] on img "Main content" at bounding box center [171, 211] width 294 height 193
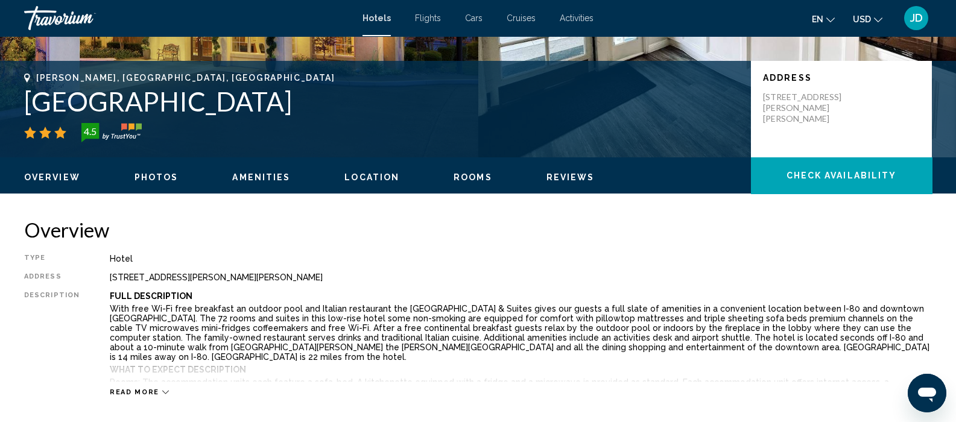
scroll to position [244, 0]
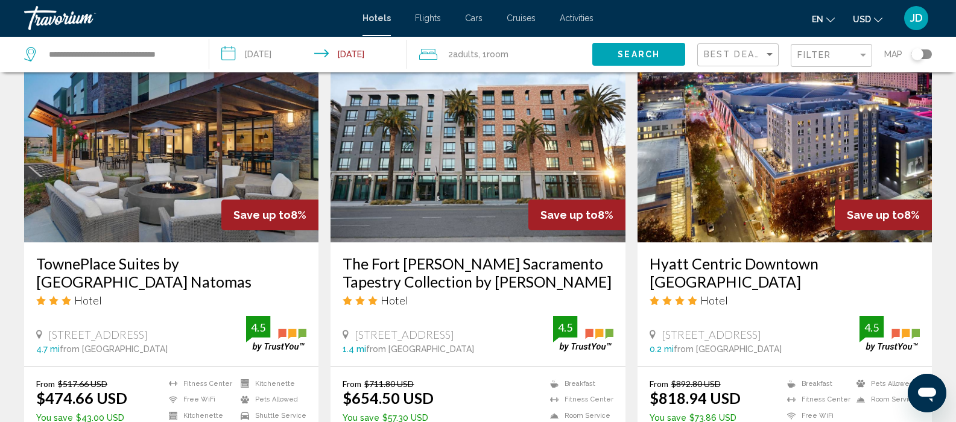
scroll to position [984, 0]
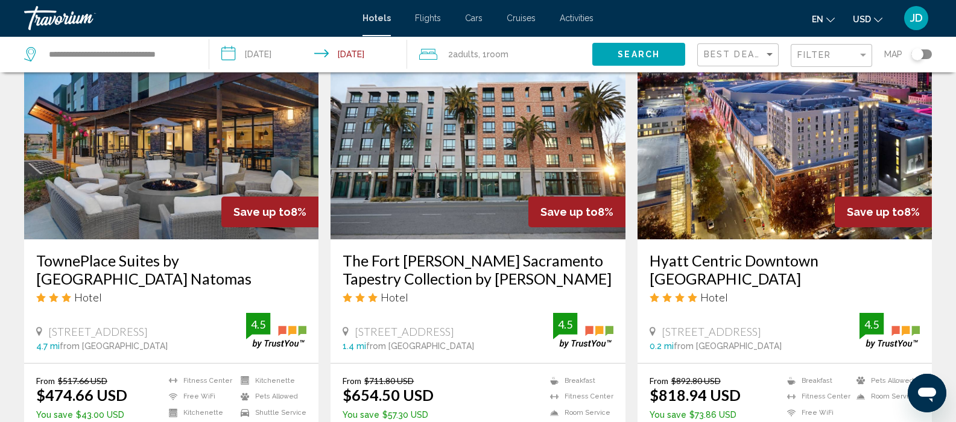
click at [110, 172] on img "Main content" at bounding box center [171, 142] width 294 height 193
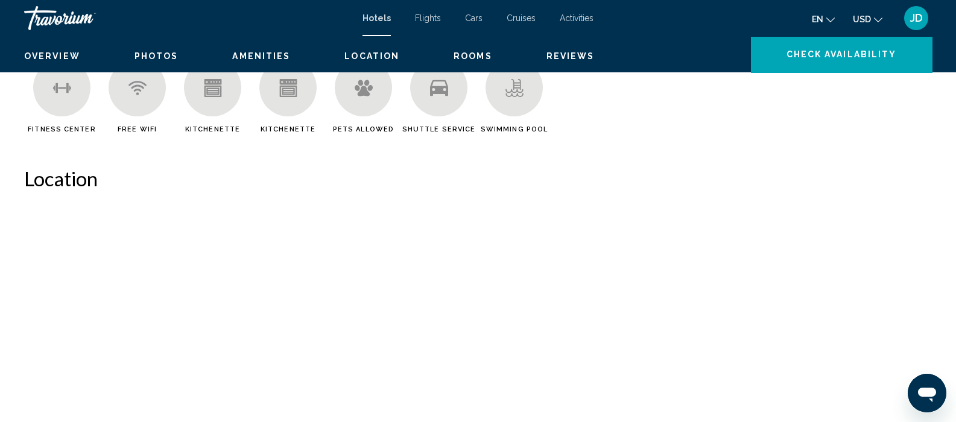
scroll to position [6, 0]
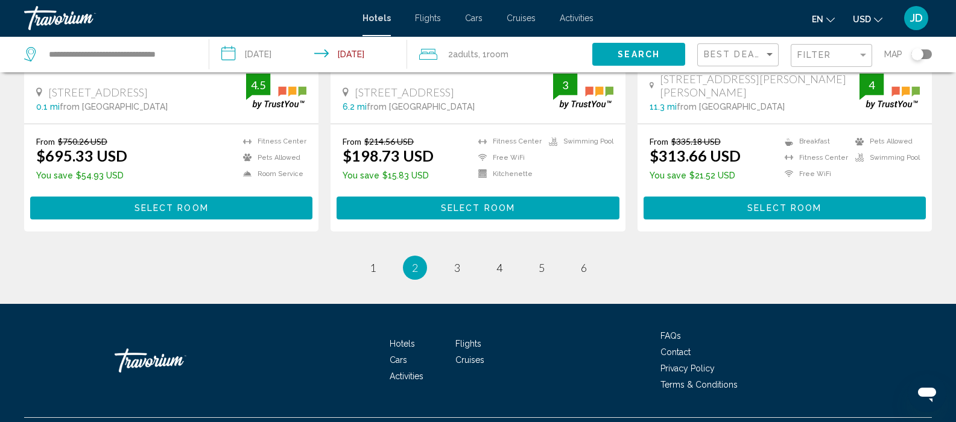
scroll to position [1658, 0]
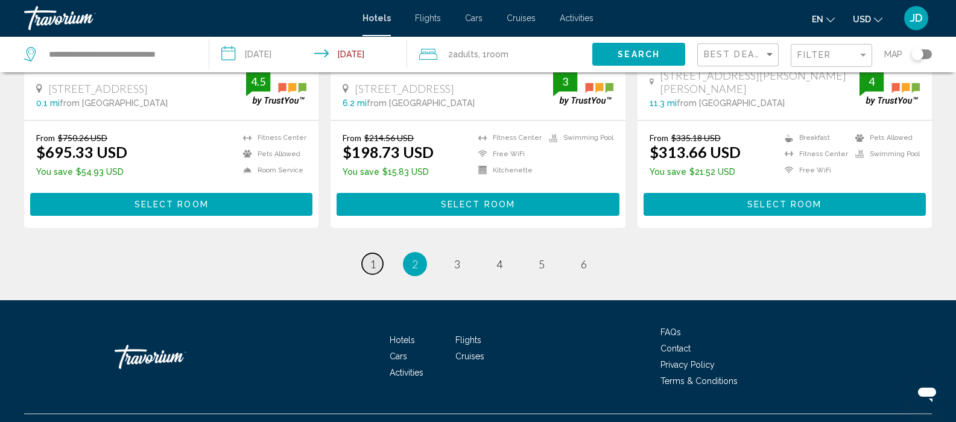
click at [372, 258] on span "1" at bounding box center [373, 264] width 6 height 13
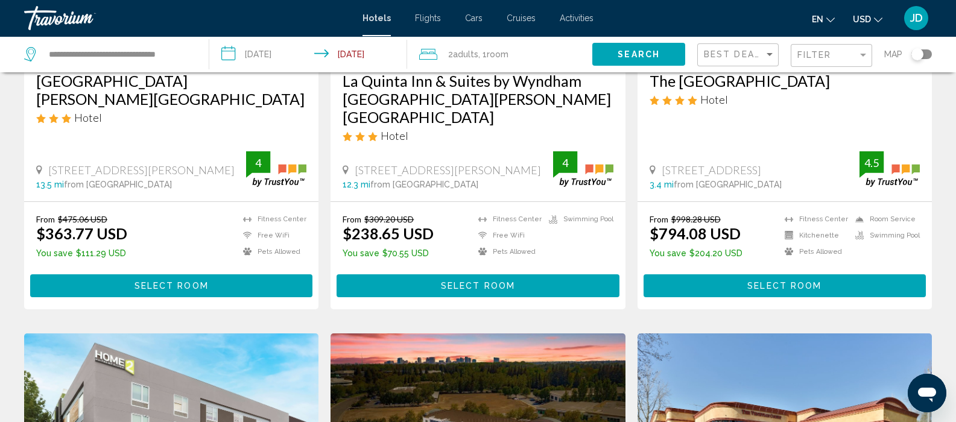
scroll to position [248, 0]
